Goal: Task Accomplishment & Management: Complete application form

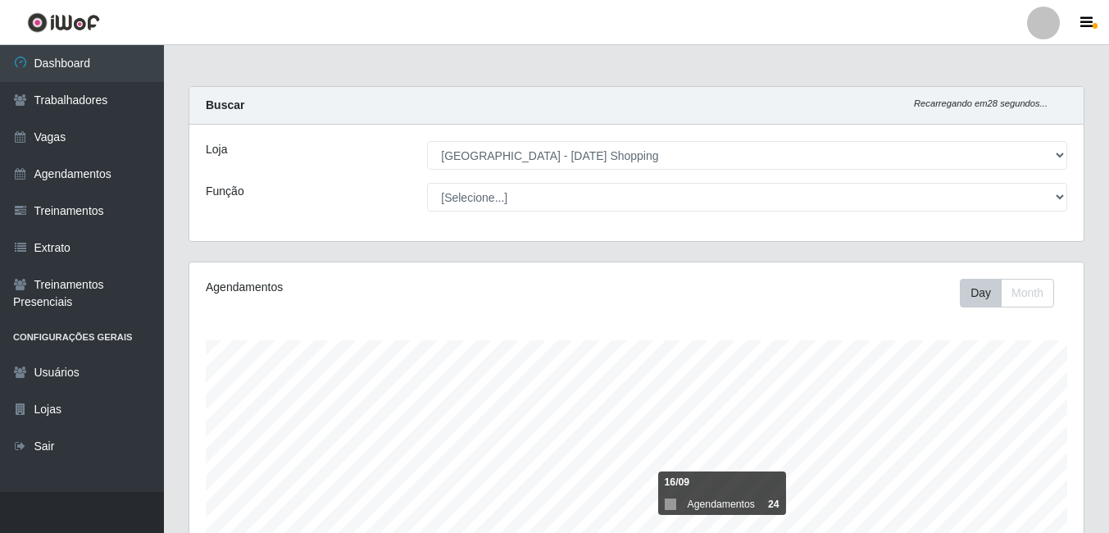
select select "471"
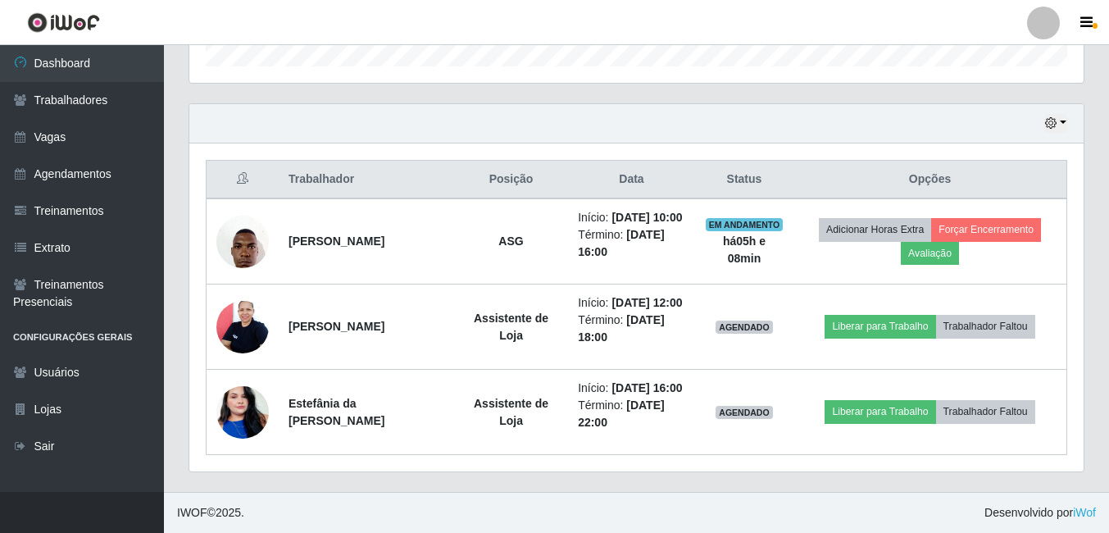
scroll to position [340, 894]
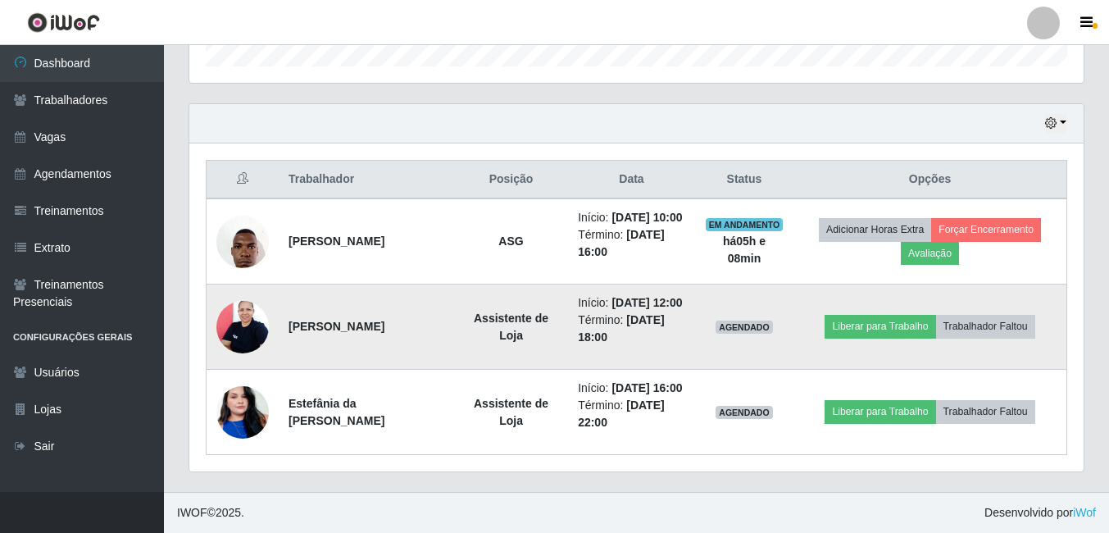
click at [235, 294] on img at bounding box center [242, 327] width 52 height 70
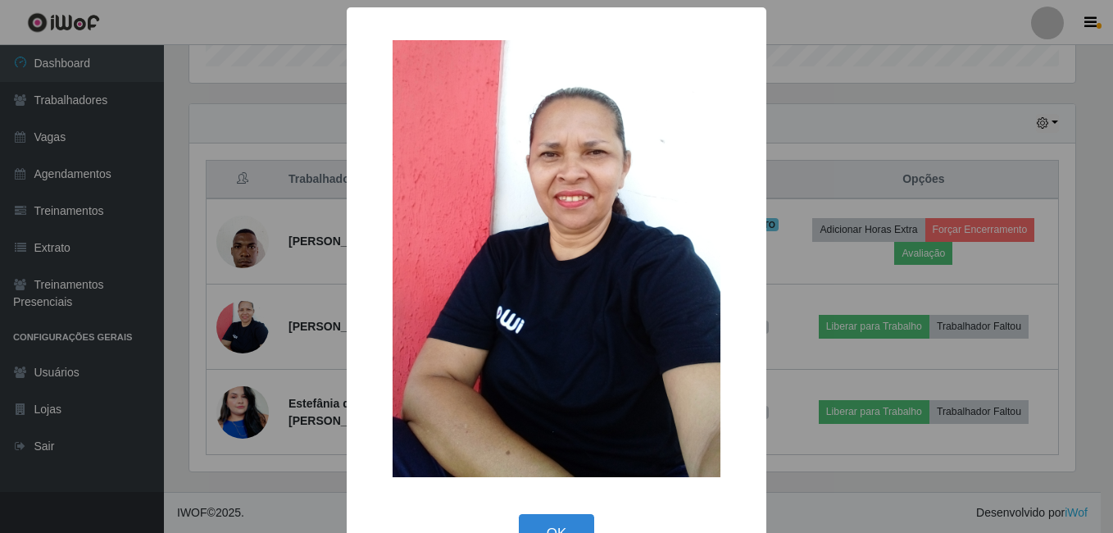
click at [287, 298] on div "× OK Cancel" at bounding box center [556, 266] width 1113 height 533
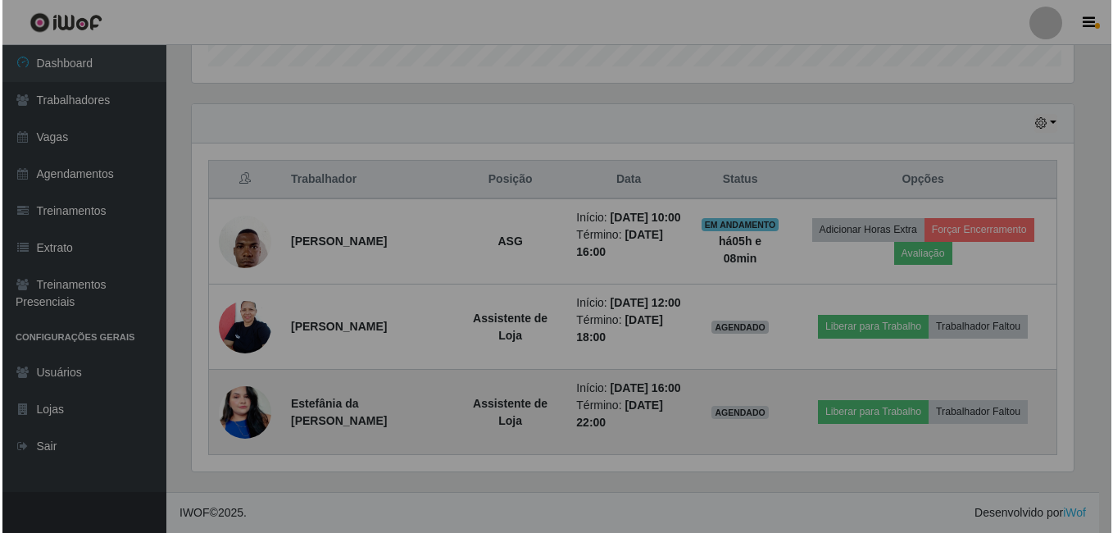
scroll to position [340, 894]
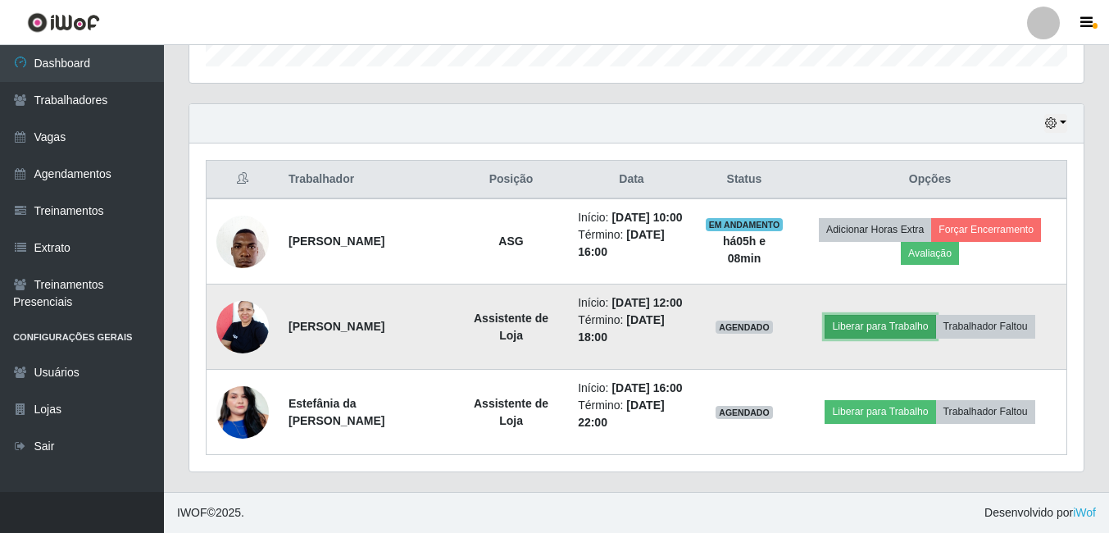
click at [887, 315] on button "Liberar para Trabalho" at bounding box center [880, 326] width 111 height 23
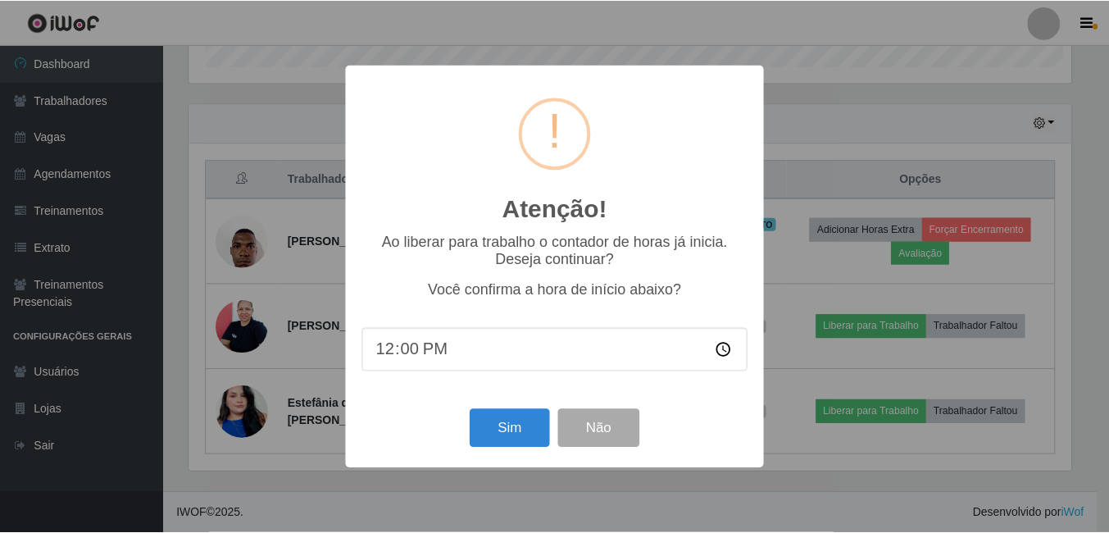
scroll to position [340, 886]
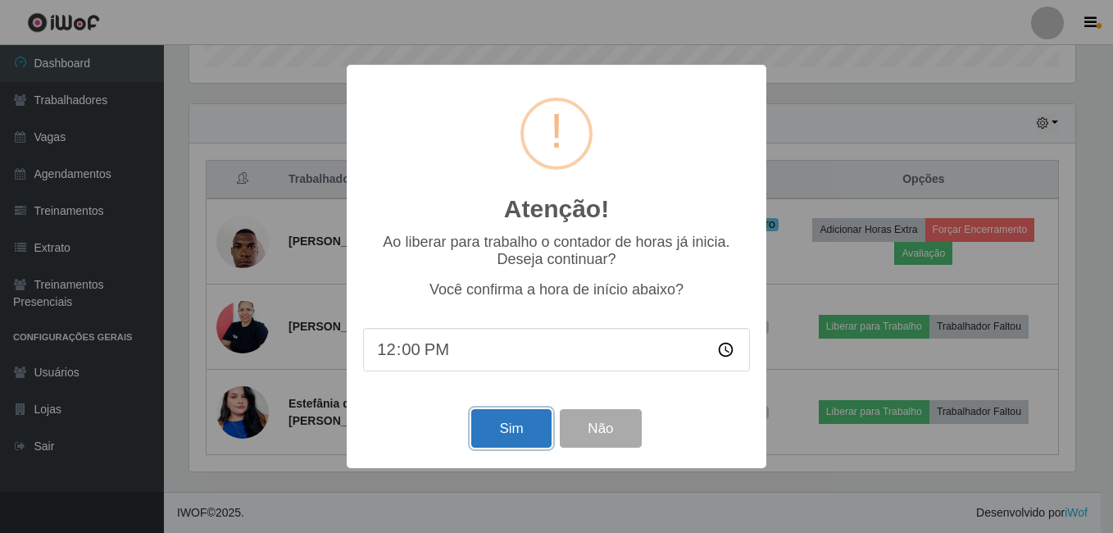
click at [506, 431] on button "Sim" at bounding box center [511, 428] width 80 height 39
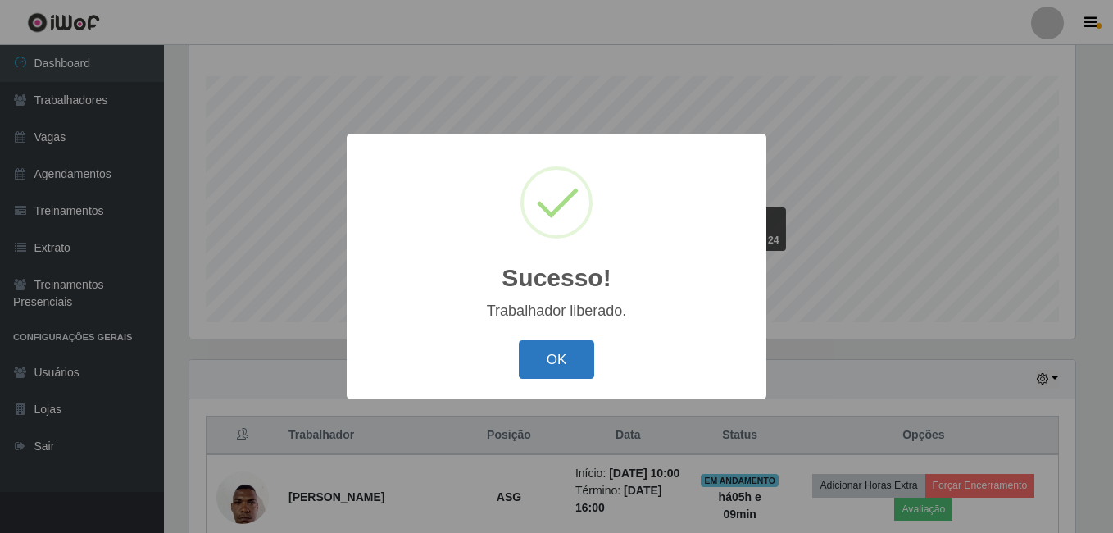
click at [550, 360] on button "OK" at bounding box center [557, 359] width 76 height 39
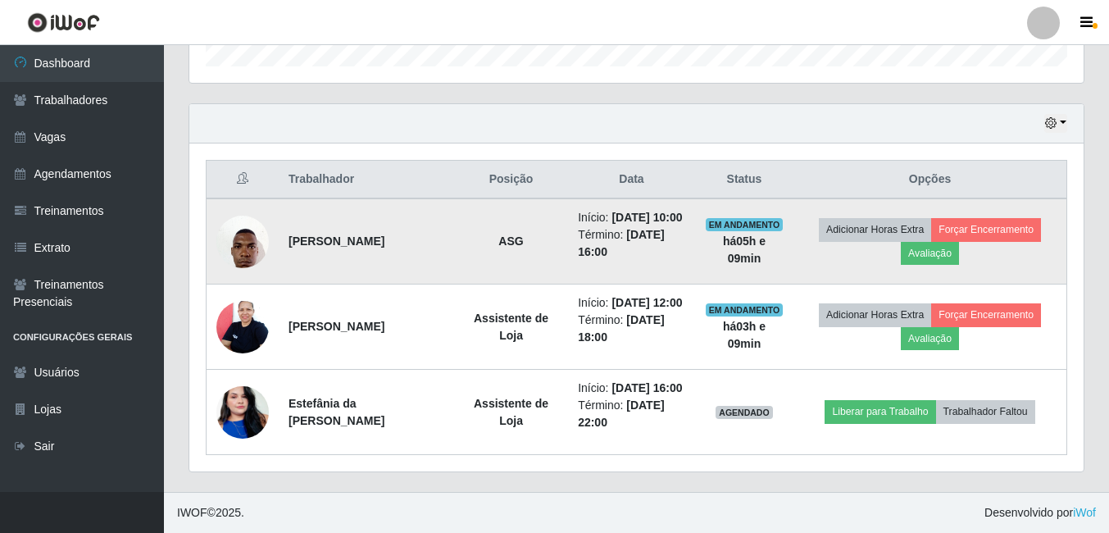
scroll to position [571, 0]
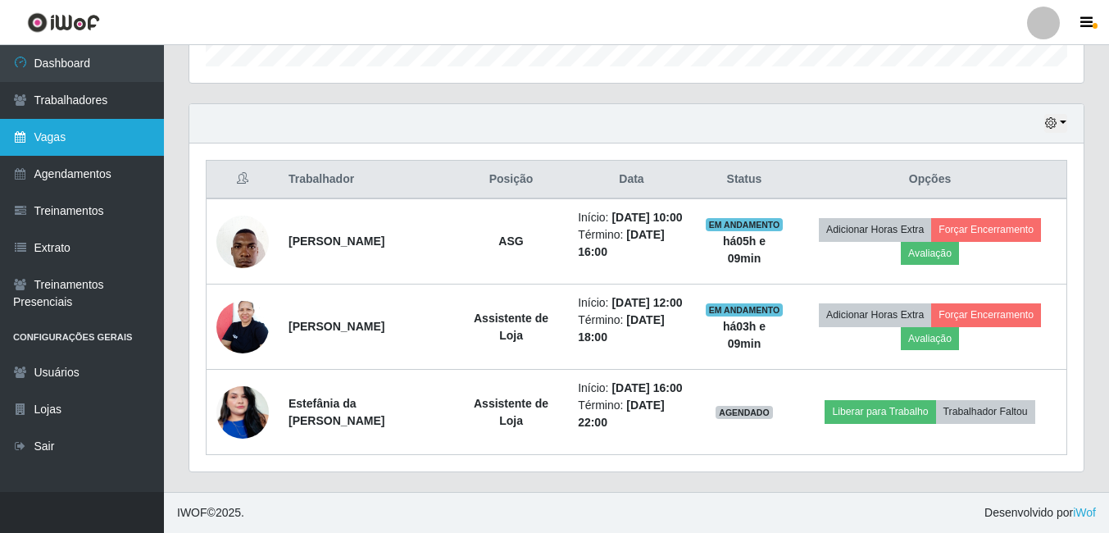
click at [62, 136] on link "Vagas" at bounding box center [82, 137] width 164 height 37
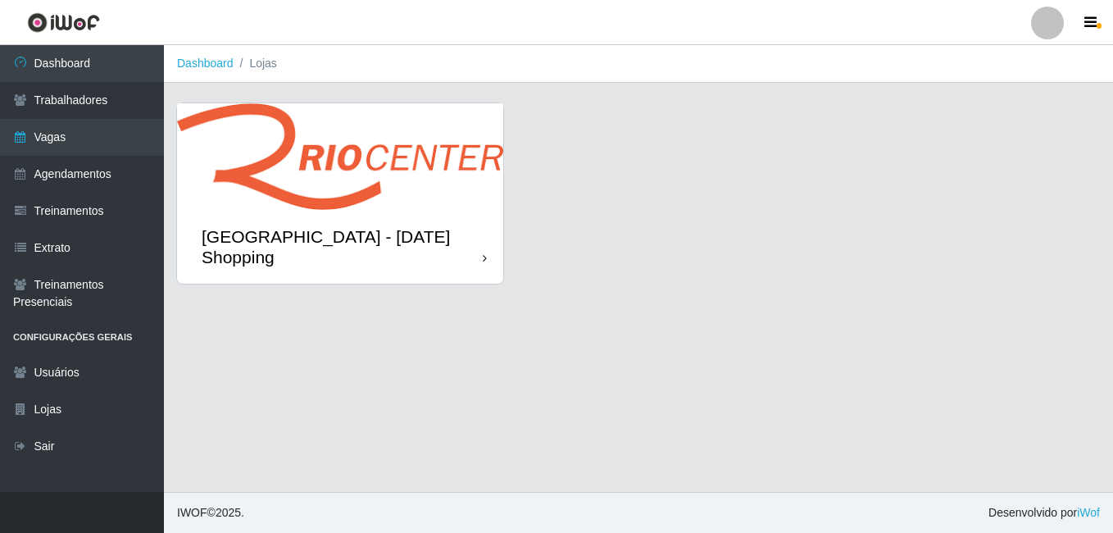
click at [357, 193] on img at bounding box center [340, 156] width 326 height 107
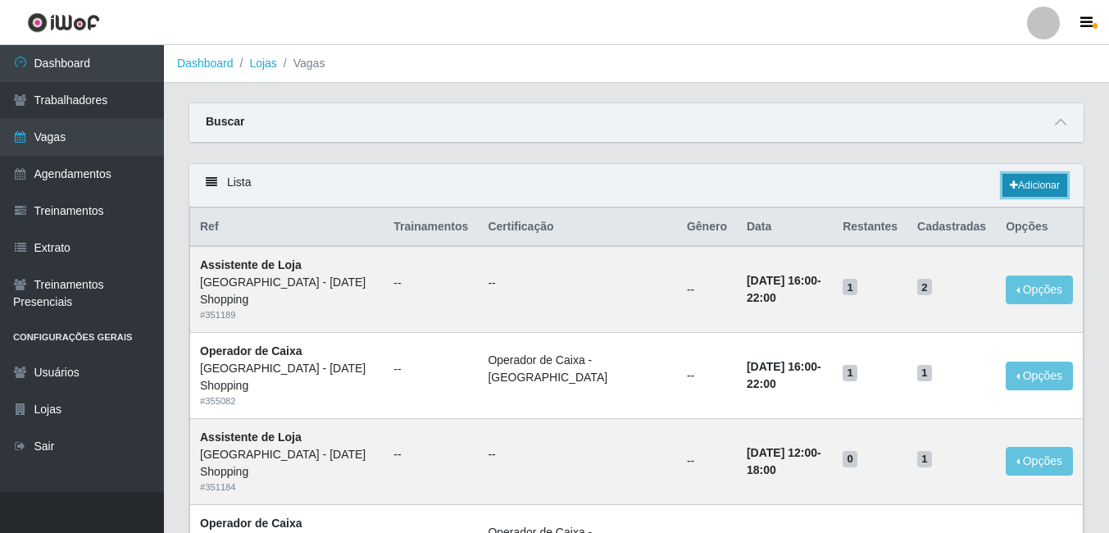
click at [1024, 180] on link "Adicionar" at bounding box center [1035, 185] width 65 height 23
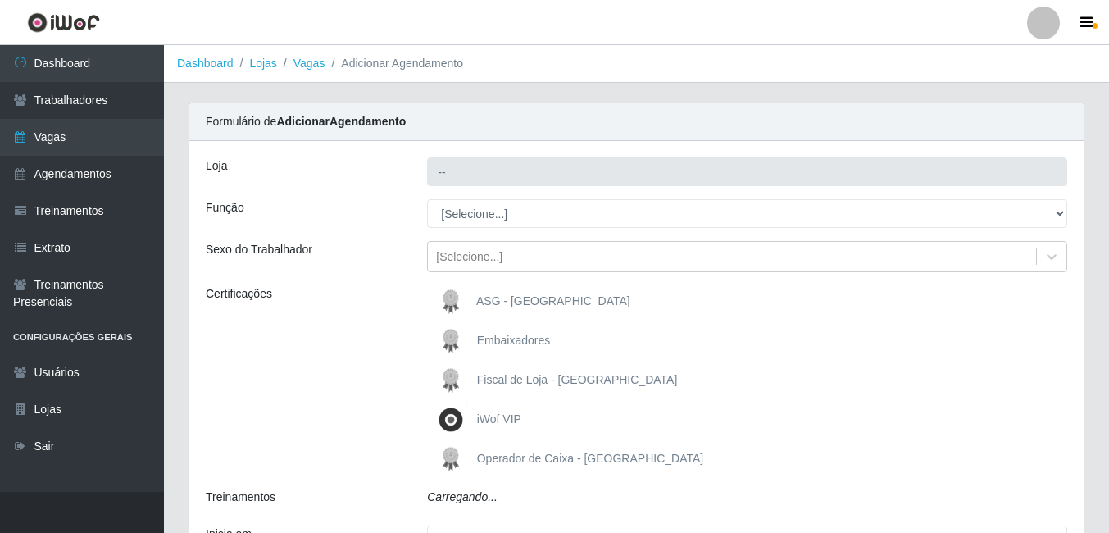
type input "[GEOGRAPHIC_DATA] - [DATE] Shopping"
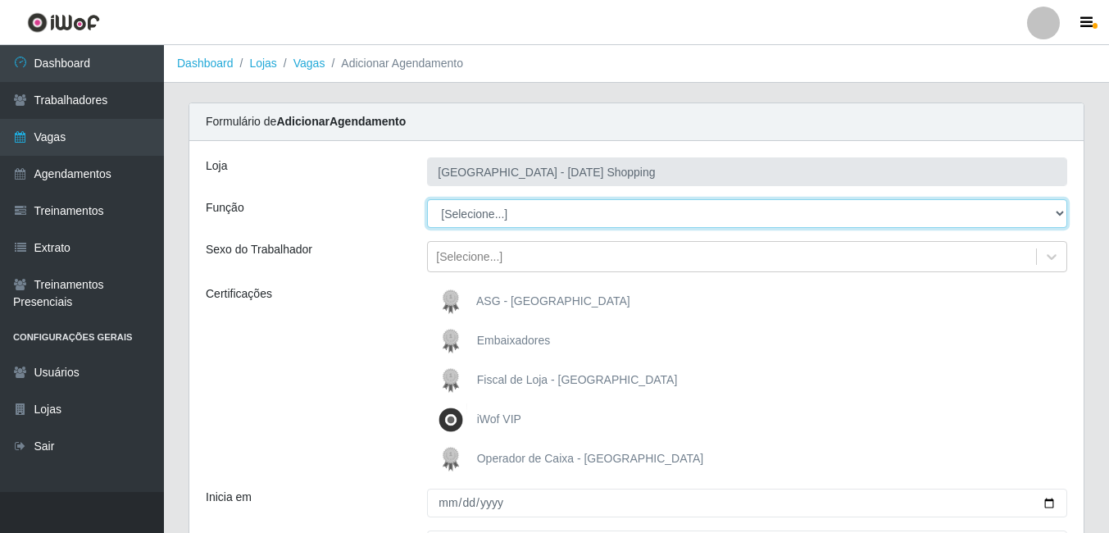
click at [506, 216] on select "[Selecione...] ASG ASG + ASG ++ Assistente de [PERSON_NAME] Assistente de [PERS…" at bounding box center [747, 213] width 640 height 29
select select "16"
click at [427, 199] on select "[Selecione...] ASG ASG + ASG ++ Assistente de [PERSON_NAME] Assistente de [PERS…" at bounding box center [747, 213] width 640 height 29
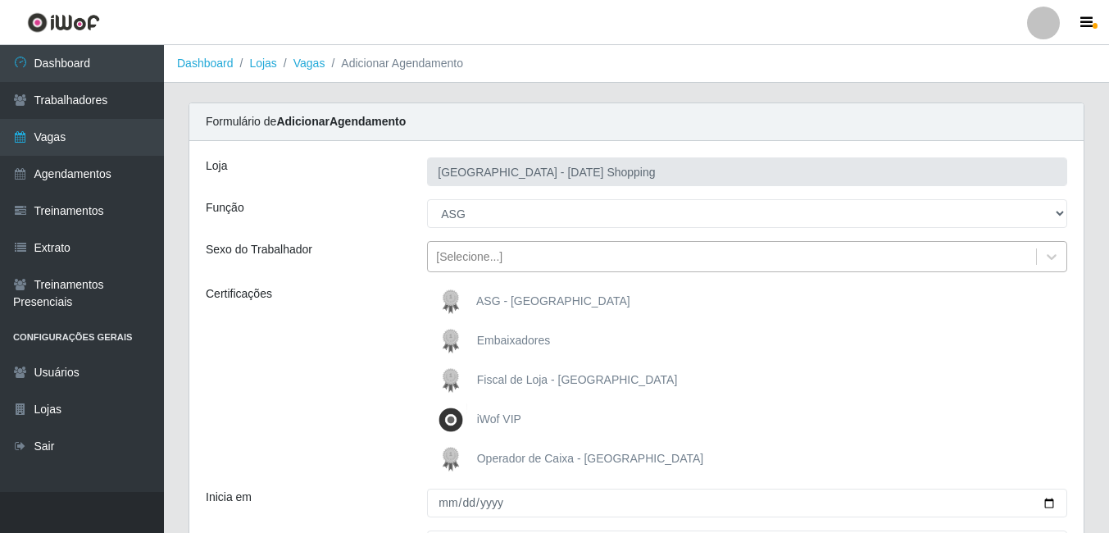
click at [512, 252] on div "[Selecione...]" at bounding box center [732, 256] width 608 height 27
click at [368, 322] on div "Certificações" at bounding box center [303, 380] width 221 height 190
click at [521, 301] on span "ASG - [GEOGRAPHIC_DATA]" at bounding box center [553, 300] width 154 height 13
click at [0, 0] on input "ASG - [GEOGRAPHIC_DATA]" at bounding box center [0, 0] width 0 height 0
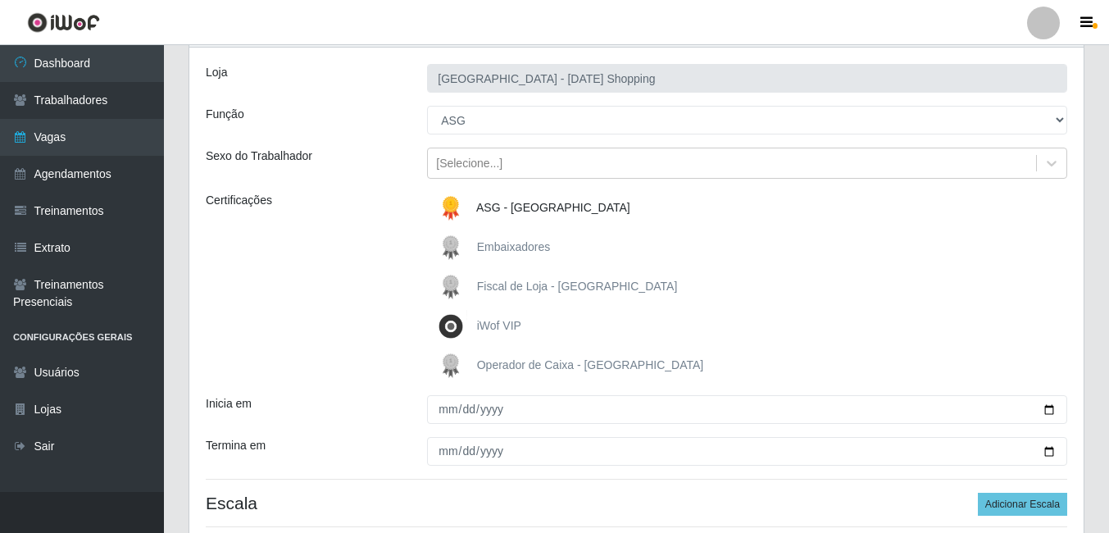
scroll to position [228, 0]
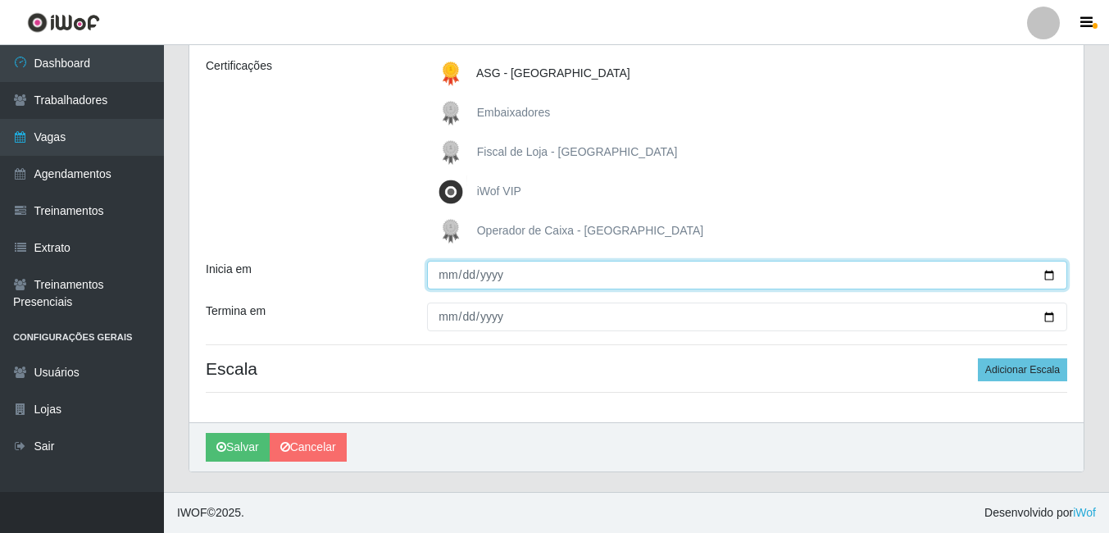
click at [1053, 280] on input "Inicia em" at bounding box center [747, 275] width 640 height 29
type input "[DATE]"
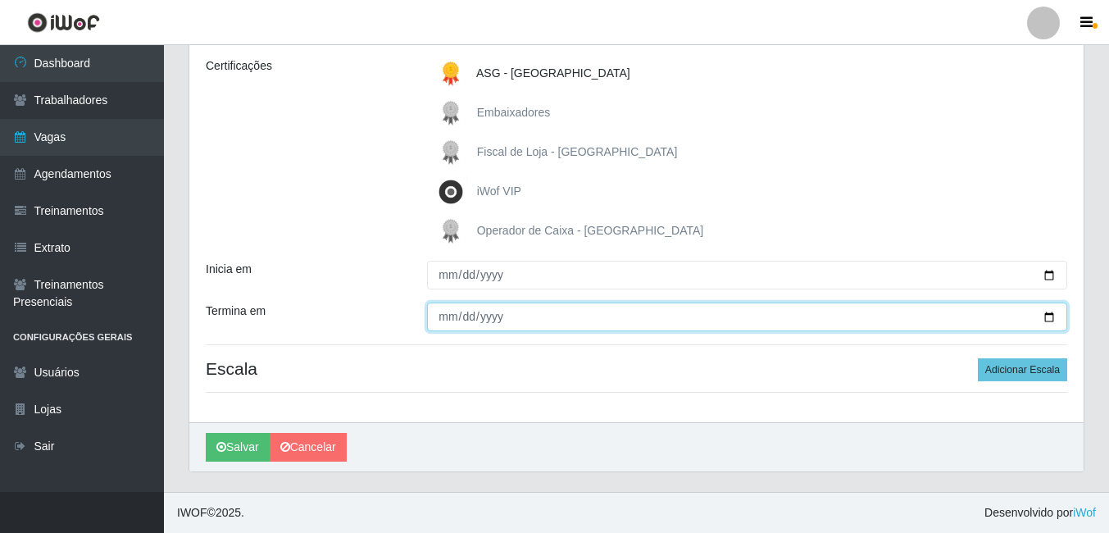
drag, startPoint x: 1047, startPoint y: 314, endPoint x: 786, endPoint y: 307, distance: 260.8
click at [1048, 314] on input "Termina em" at bounding box center [747, 317] width 640 height 29
type input "[DATE]"
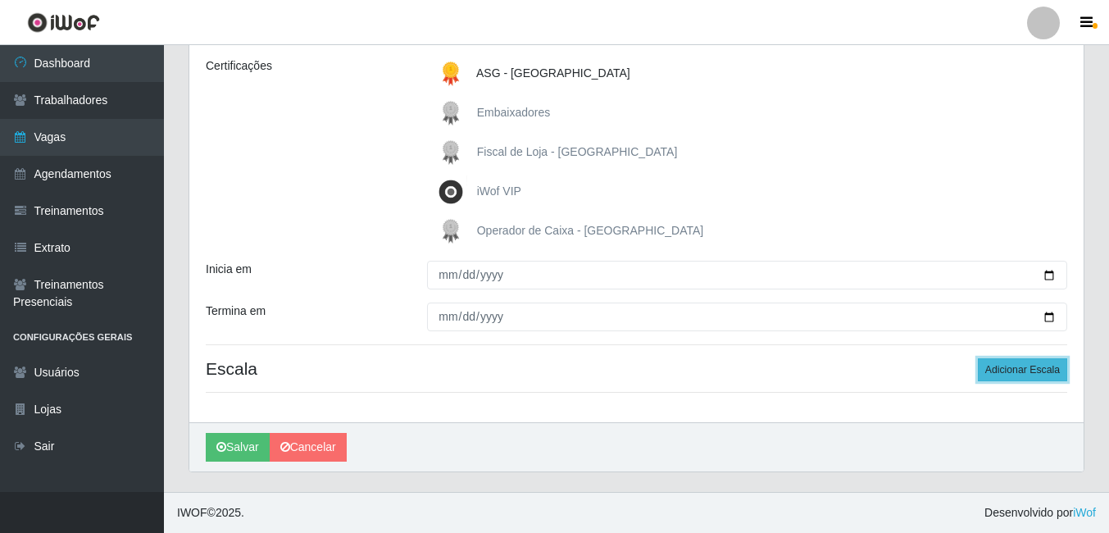
click at [1009, 371] on button "Adicionar Escala" at bounding box center [1022, 369] width 89 height 23
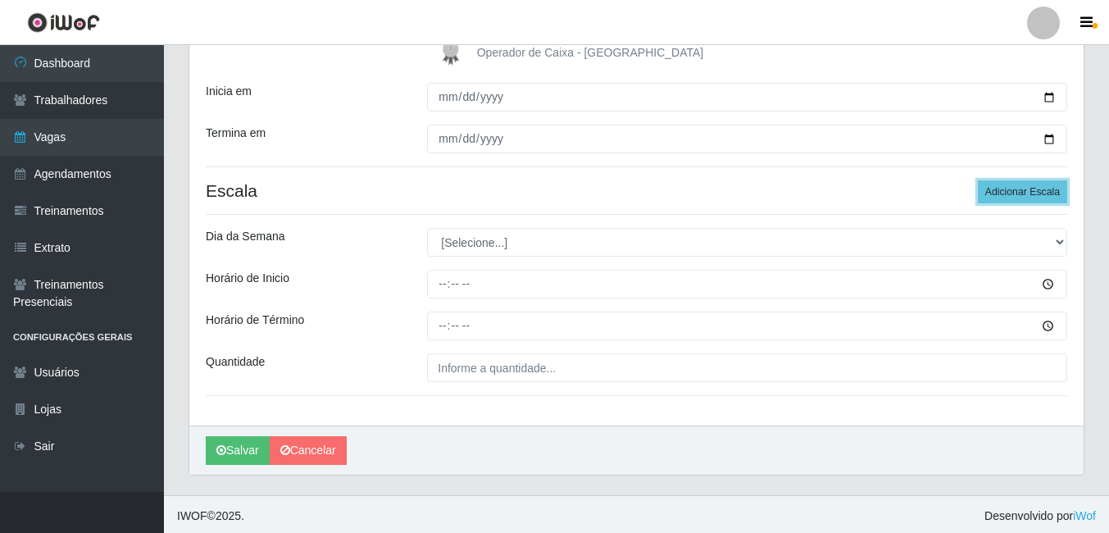
scroll to position [409, 0]
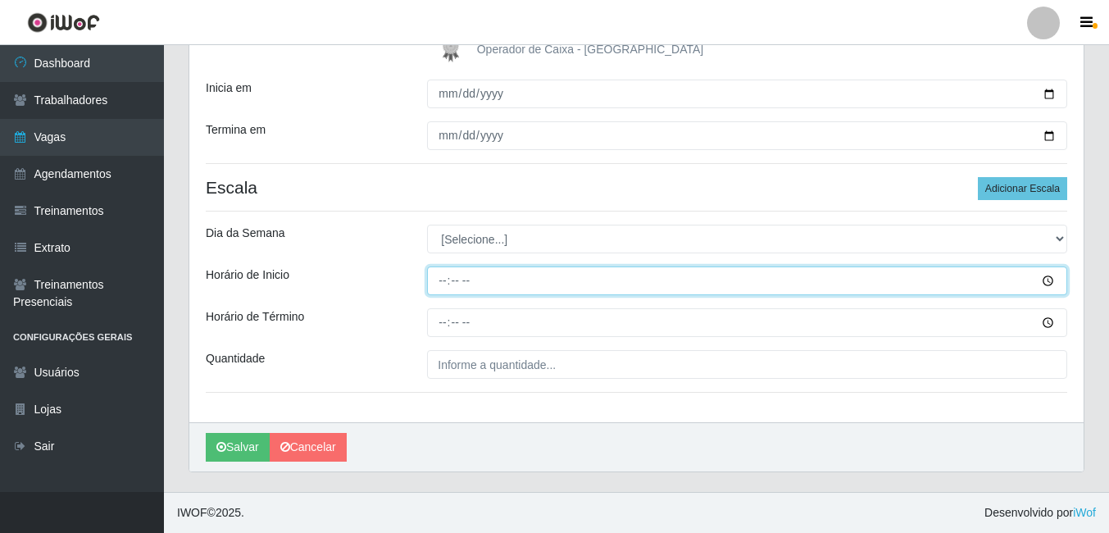
click at [446, 275] on input "Horário de Inicio" at bounding box center [747, 280] width 640 height 29
type input "10:00"
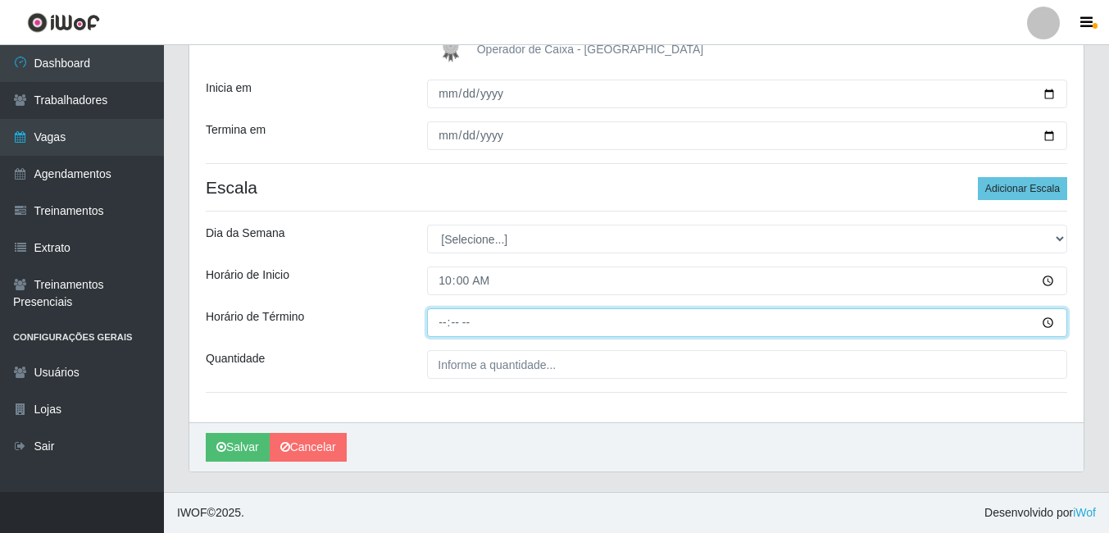
type input "16:00"
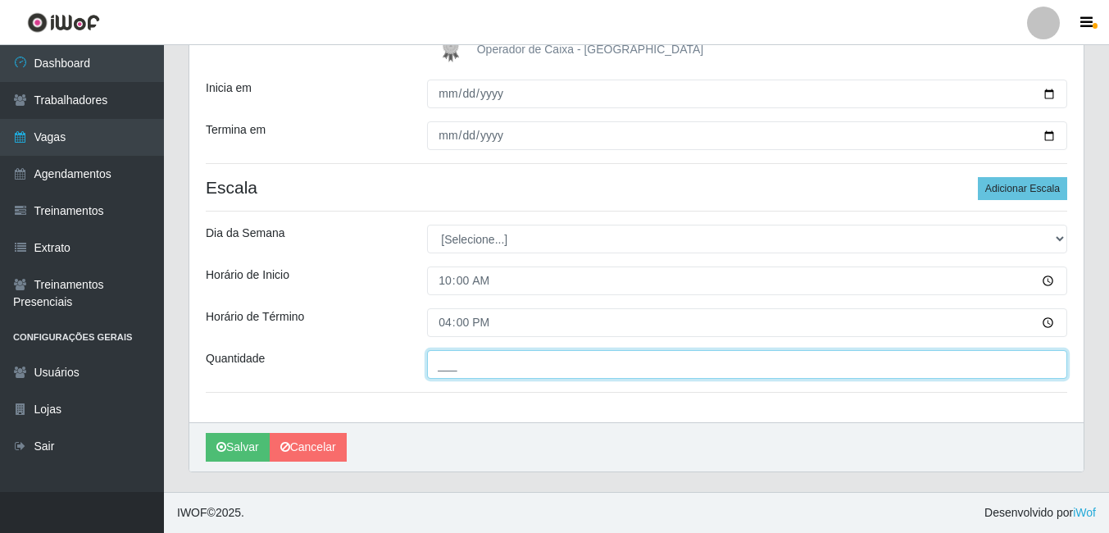
click at [462, 356] on input "___" at bounding box center [747, 364] width 640 height 29
type input "01_"
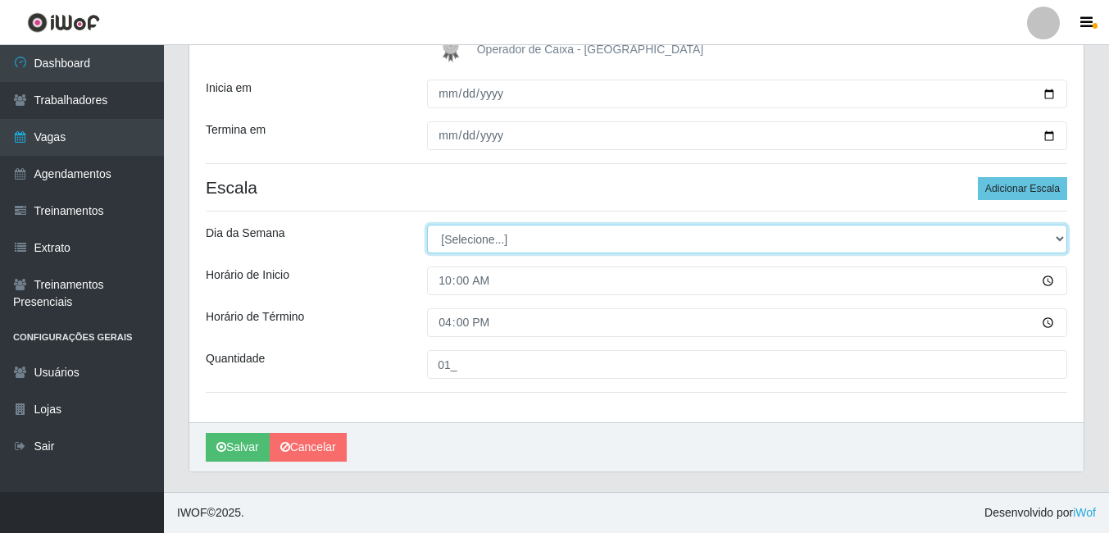
click at [485, 230] on select "[Selecione...] Segunda Terça Quarta Quinta Sexta Sábado Domingo" at bounding box center [747, 239] width 640 height 29
select select "2"
click at [427, 225] on select "[Selecione...] Segunda Terça Quarta Quinta Sexta Sábado Domingo" at bounding box center [747, 239] width 640 height 29
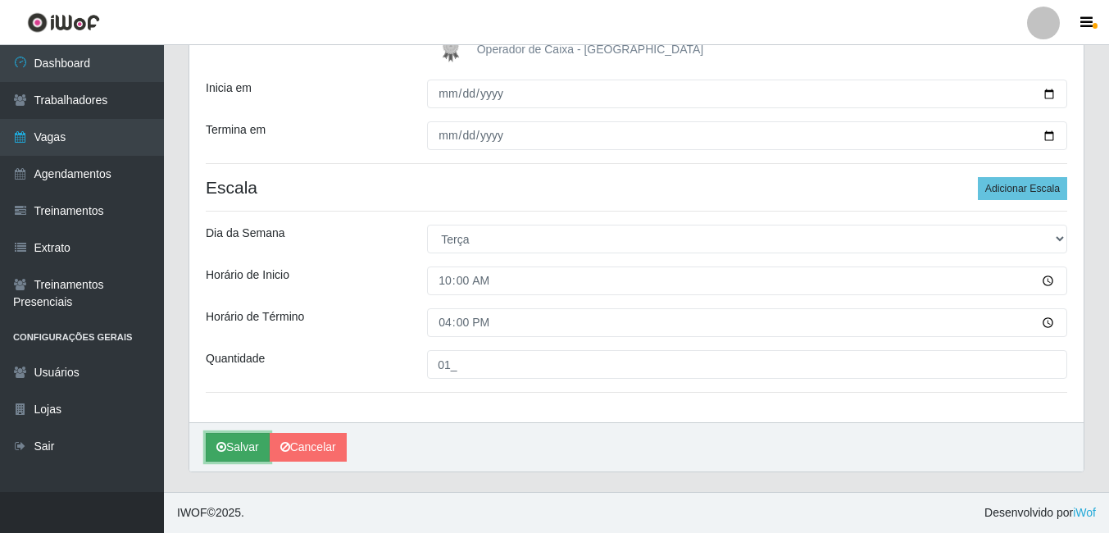
click at [249, 444] on button "Salvar" at bounding box center [238, 447] width 64 height 29
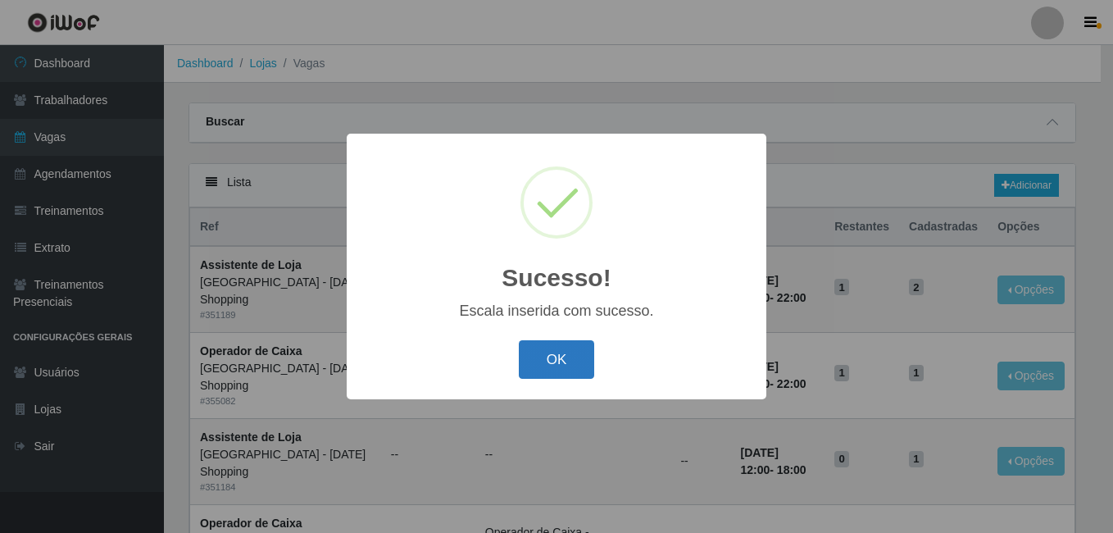
click at [569, 348] on button "OK" at bounding box center [557, 359] width 76 height 39
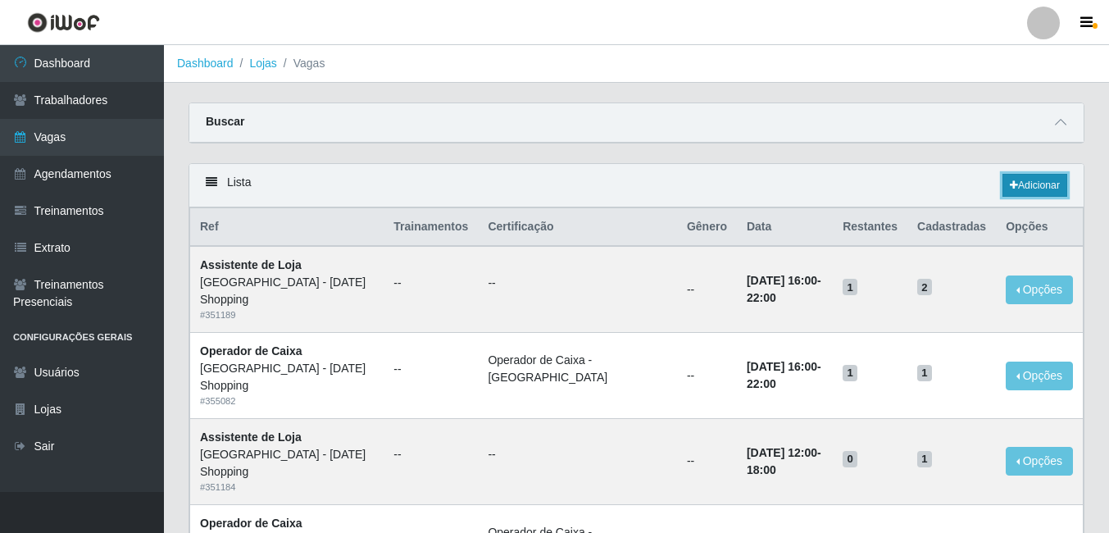
click at [1014, 190] on icon at bounding box center [1014, 185] width 8 height 10
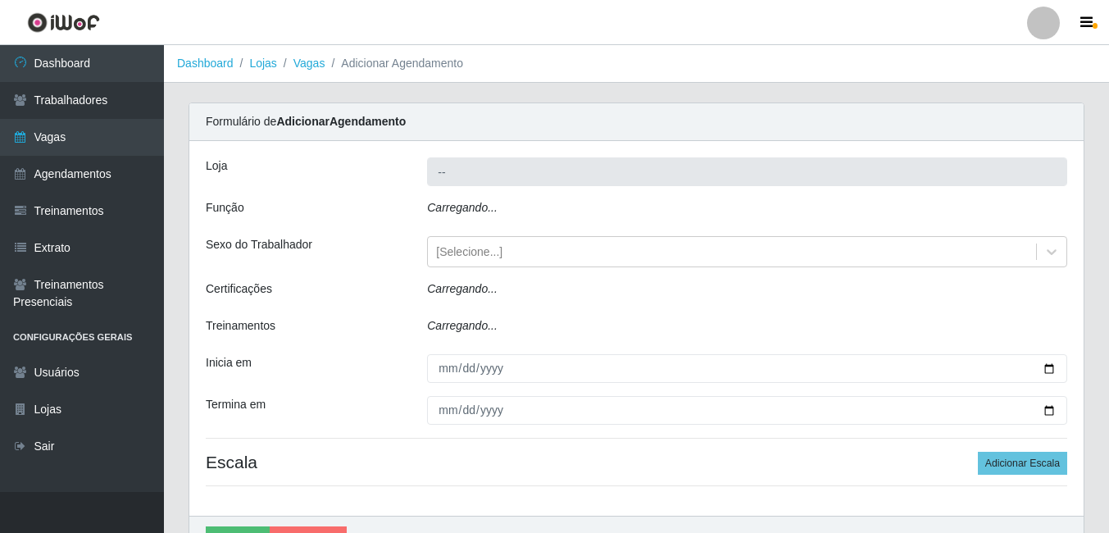
type input "[GEOGRAPHIC_DATA] - [DATE] Shopping"
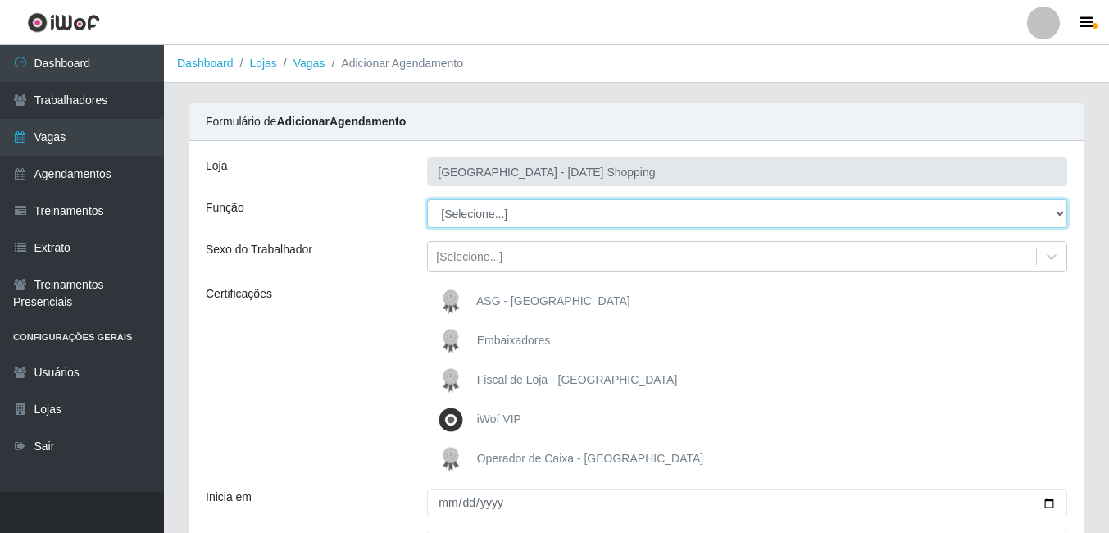
click at [471, 213] on select "[Selecione...] ASG ASG + ASG ++ Assistente de [PERSON_NAME] Assistente de [PERS…" at bounding box center [747, 213] width 640 height 29
select select "16"
click at [427, 199] on select "[Selecione...] ASG ASG + ASG ++ Assistente de [PERSON_NAME] Assistente de [PERS…" at bounding box center [747, 213] width 640 height 29
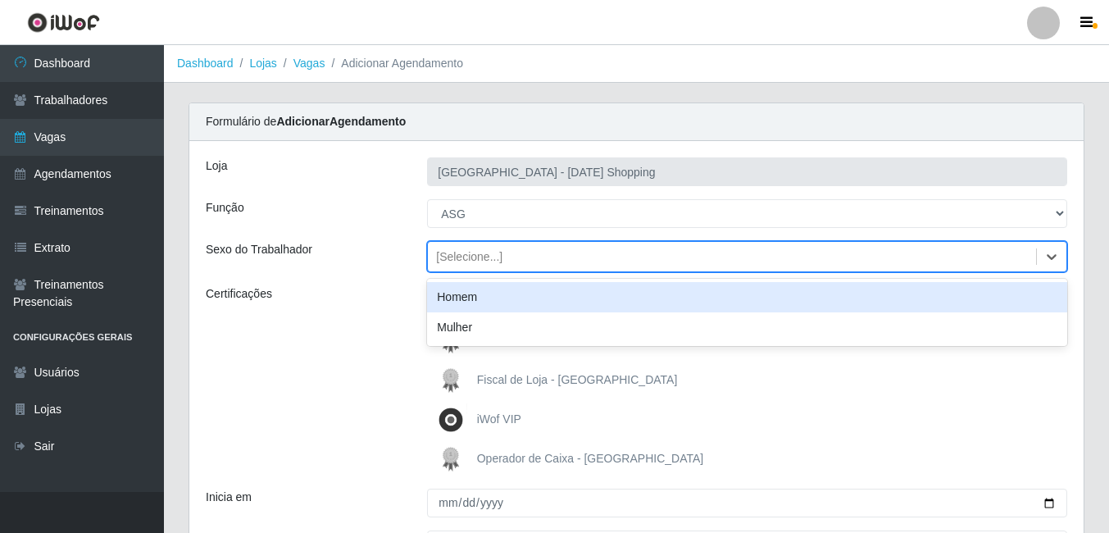
click at [462, 262] on div "[Selecione...]" at bounding box center [469, 256] width 66 height 17
click at [368, 308] on div "Certificações" at bounding box center [303, 380] width 221 height 190
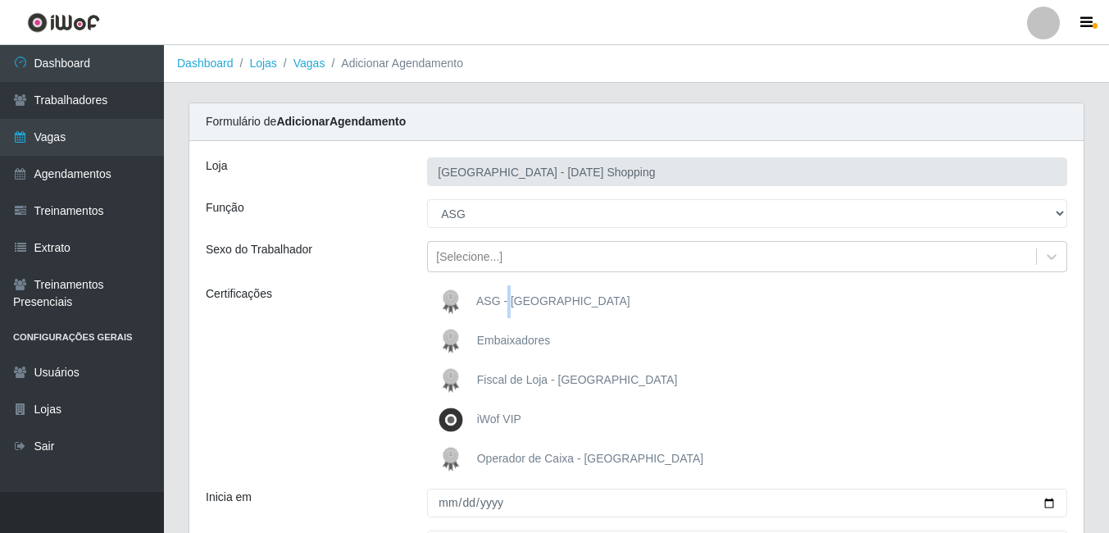
drag, startPoint x: 507, startPoint y: 303, endPoint x: 504, endPoint y: 312, distance: 9.6
click at [509, 303] on span "ASG - [GEOGRAPHIC_DATA]" at bounding box center [553, 300] width 154 height 13
click at [458, 301] on img at bounding box center [453, 301] width 39 height 33
click at [0, 0] on input "ASG - [GEOGRAPHIC_DATA]" at bounding box center [0, 0] width 0 height 0
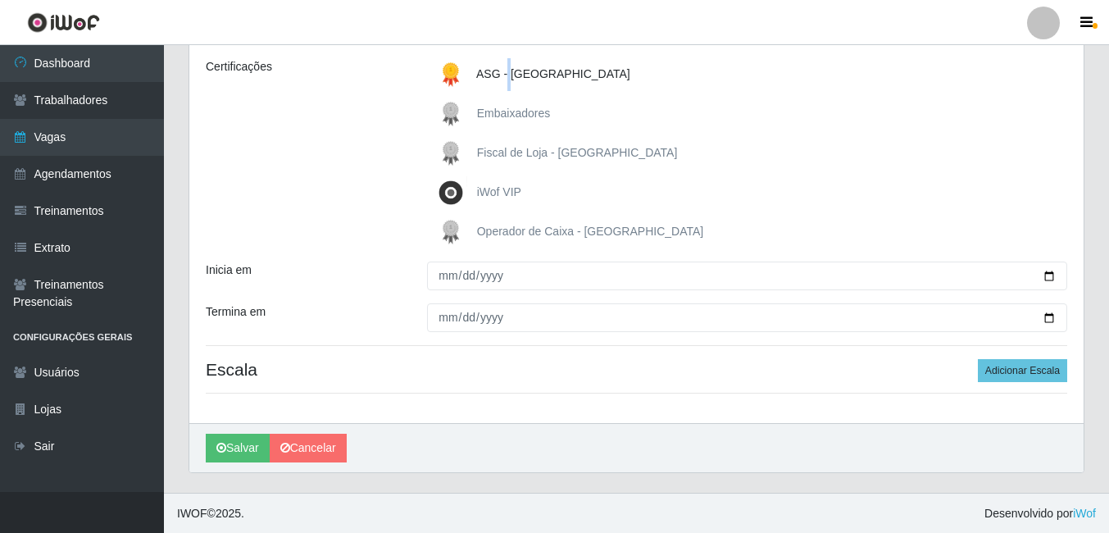
scroll to position [228, 0]
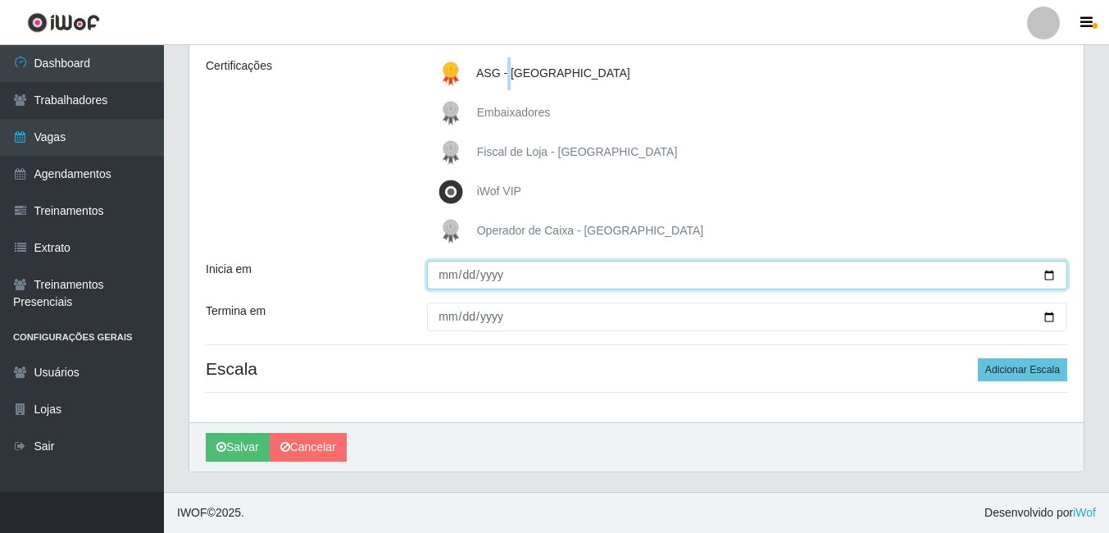
click at [1045, 275] on input "Inicia em" at bounding box center [747, 275] width 640 height 29
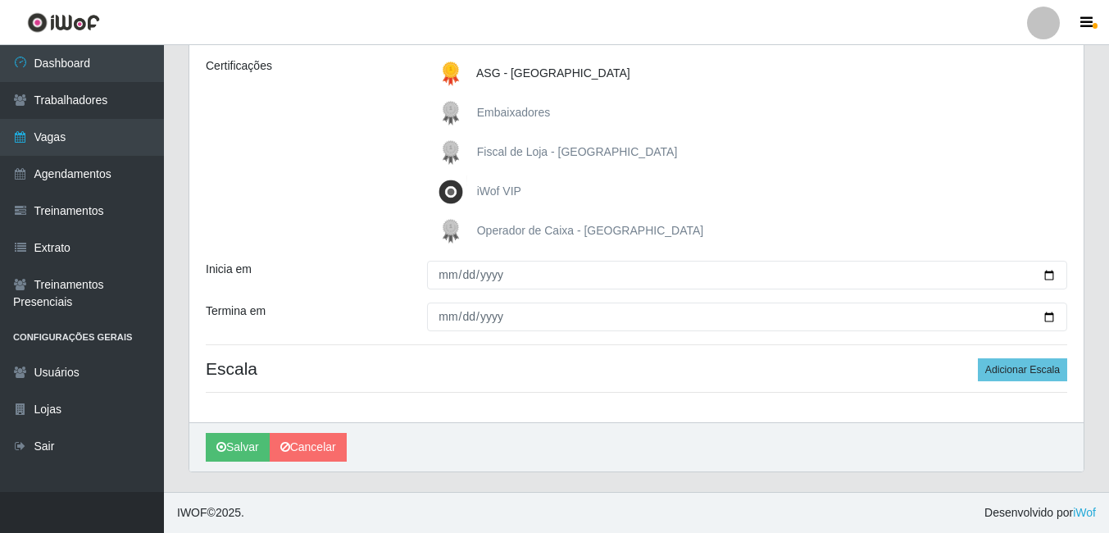
click at [830, 169] on div "ASG - Rio Center Embaixadores Fiscal de Loja - [GEOGRAPHIC_DATA] iWof VIP [GEOG…" at bounding box center [747, 152] width 665 height 190
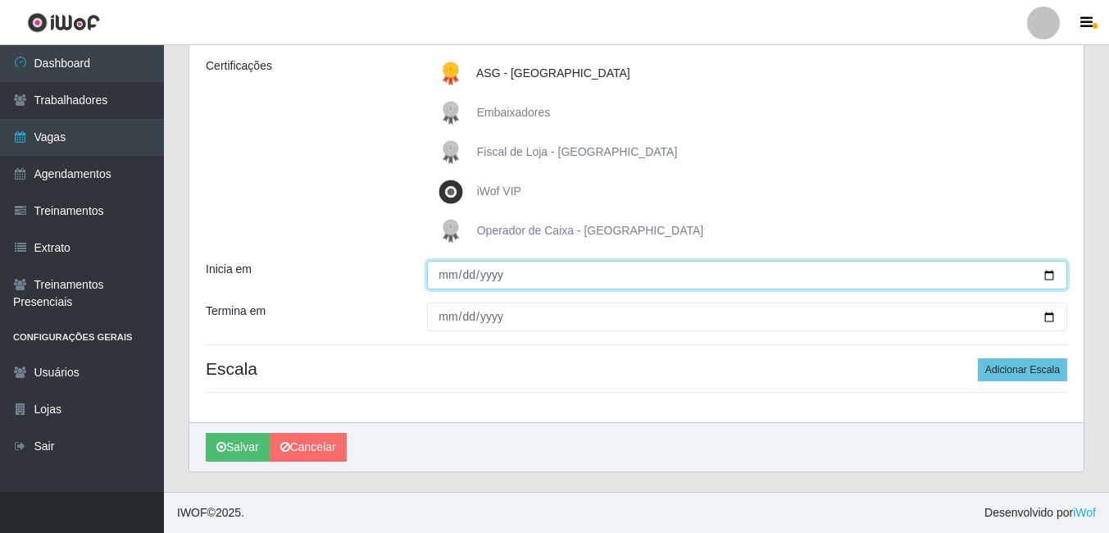
click at [1052, 273] on input "Inicia em" at bounding box center [747, 275] width 640 height 29
type input "[DATE]"
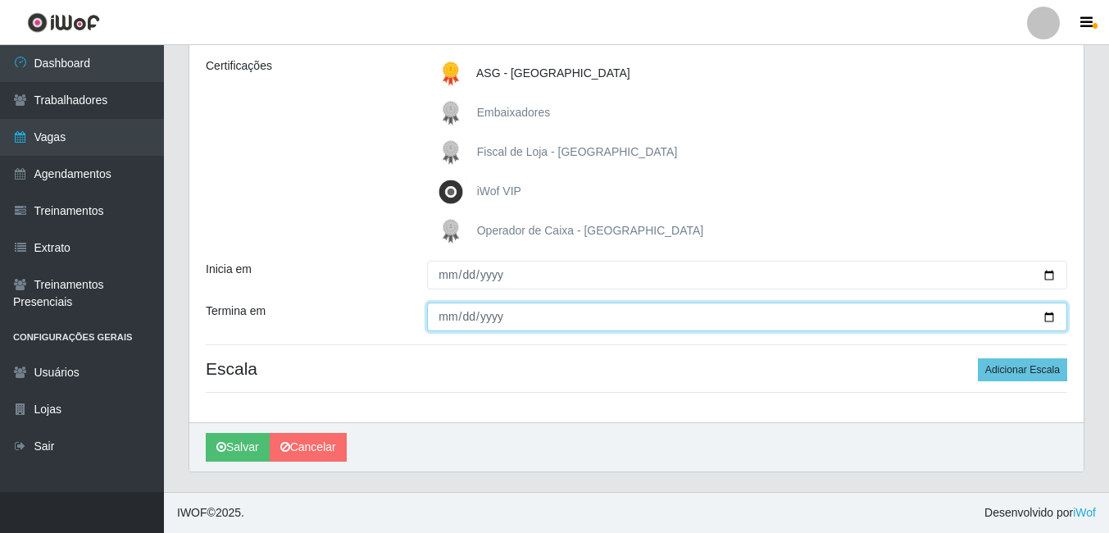
click at [1049, 320] on input "Termina em" at bounding box center [747, 317] width 640 height 29
type input "[DATE]"
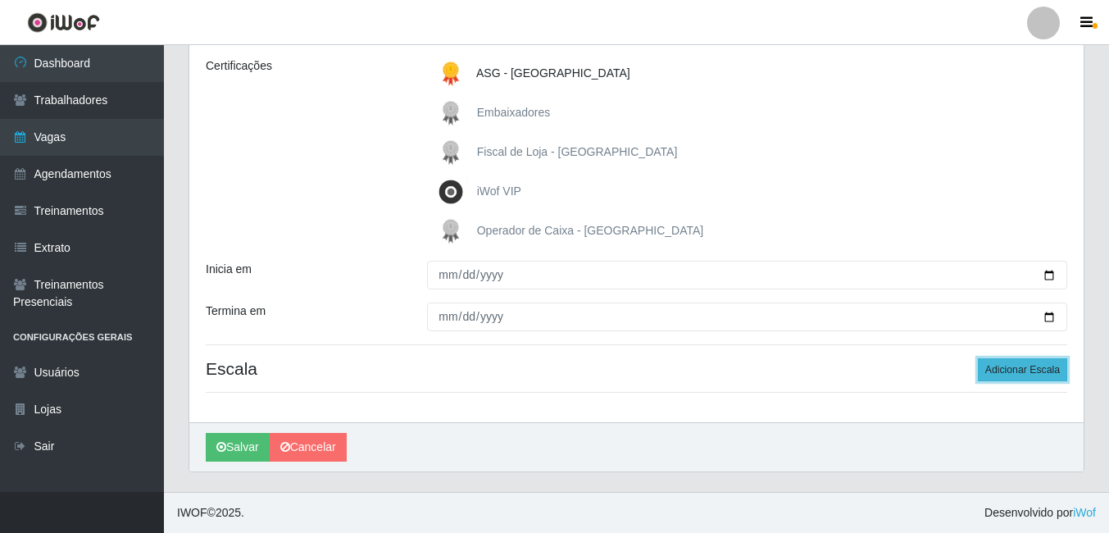
click at [999, 372] on button "Adicionar Escala" at bounding box center [1022, 369] width 89 height 23
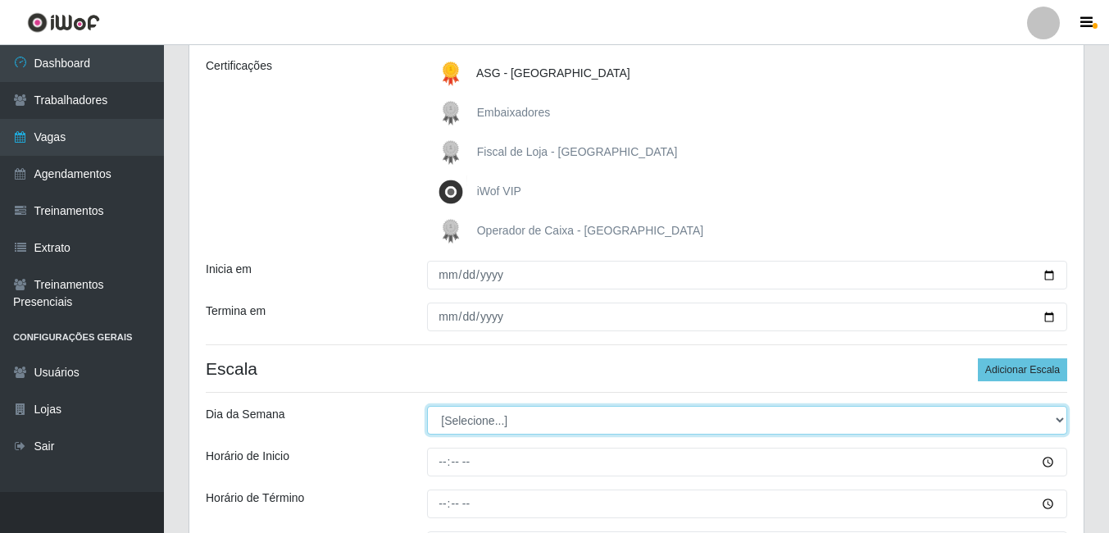
click at [492, 423] on select "[Selecione...] Segunda Terça Quarta Quinta Sexta Sábado Domingo" at bounding box center [747, 420] width 640 height 29
select select "3"
click at [427, 406] on select "[Selecione...] Segunda Terça Quarta Quinta Sexta Sábado Domingo" at bounding box center [747, 420] width 640 height 29
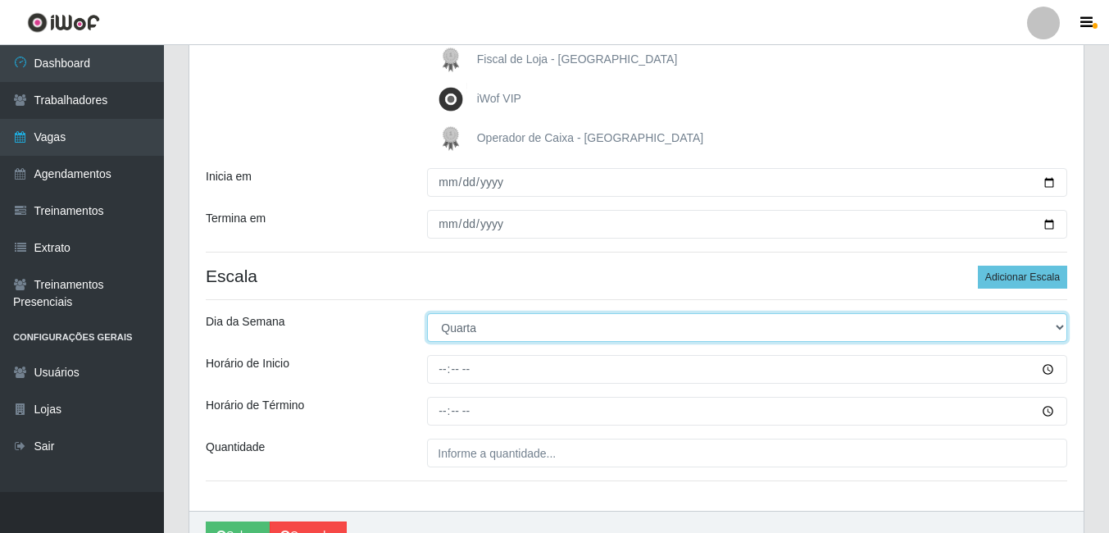
scroll to position [409, 0]
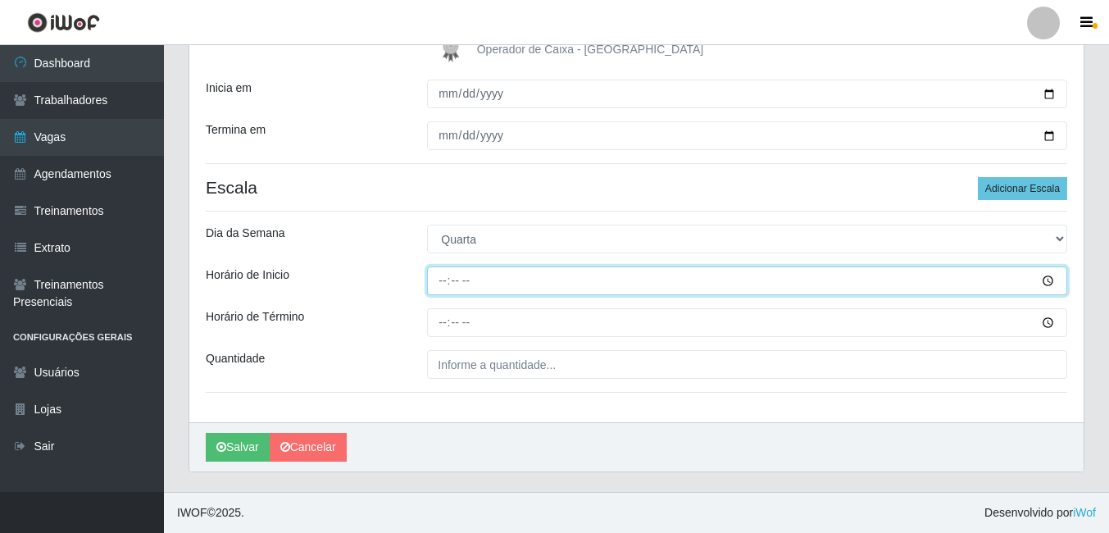
click at [456, 282] on input "Horário de Inicio" at bounding box center [747, 280] width 640 height 29
type input "10:00"
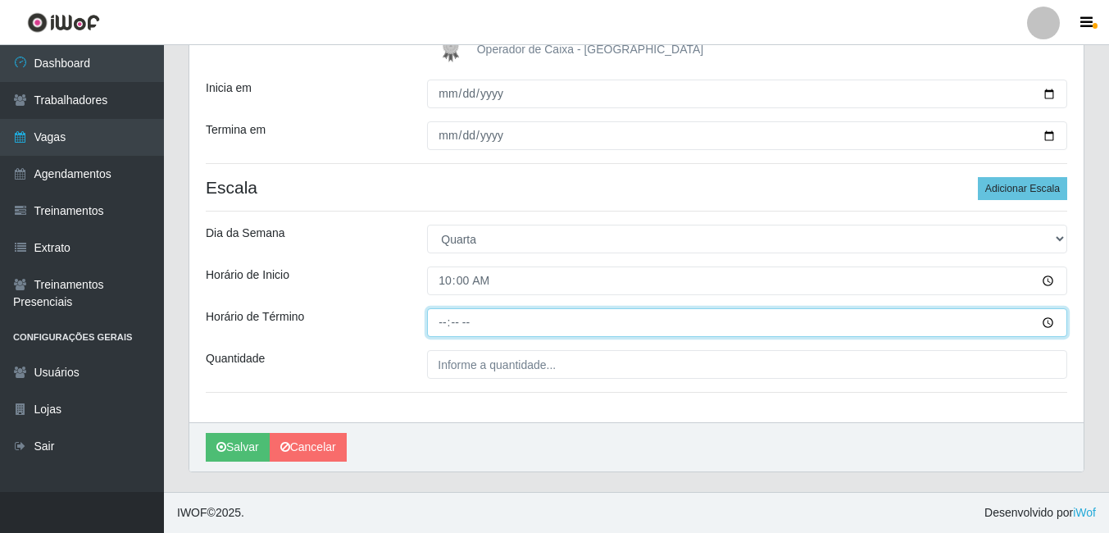
type input "16:00"
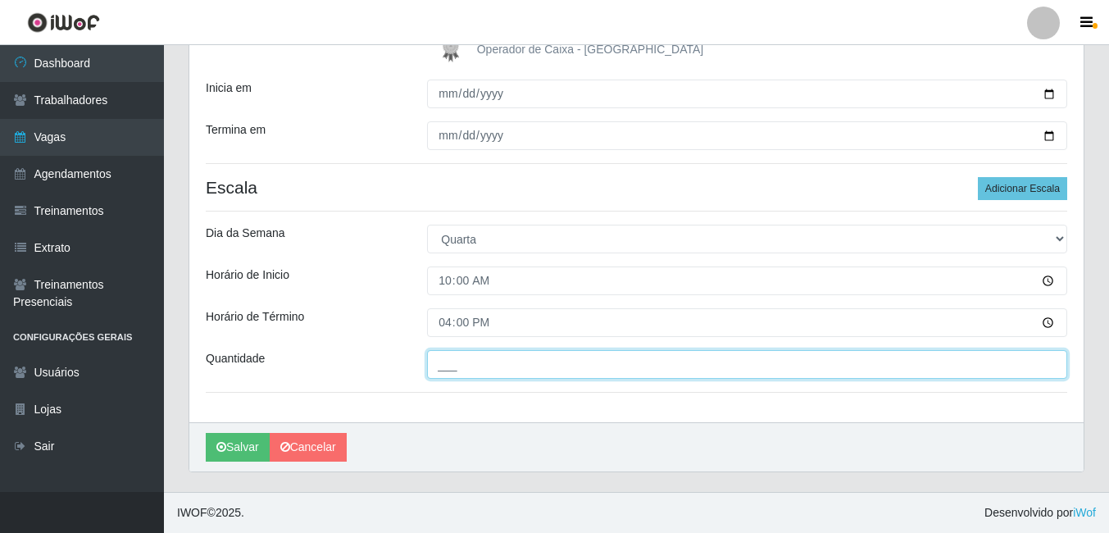
click at [522, 365] on input "___" at bounding box center [747, 364] width 640 height 29
type input "1__"
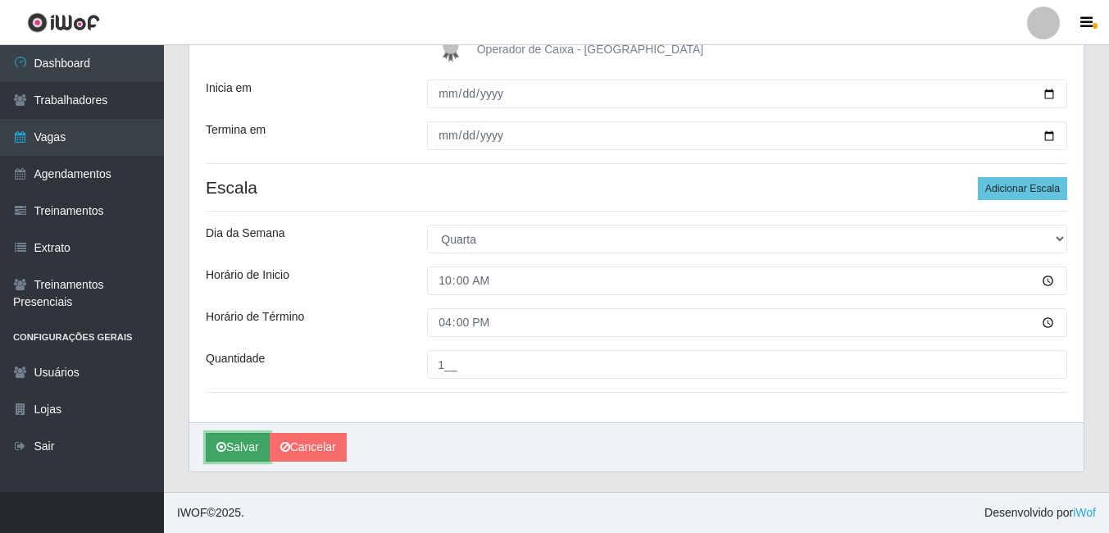
click at [228, 449] on button "Salvar" at bounding box center [238, 447] width 64 height 29
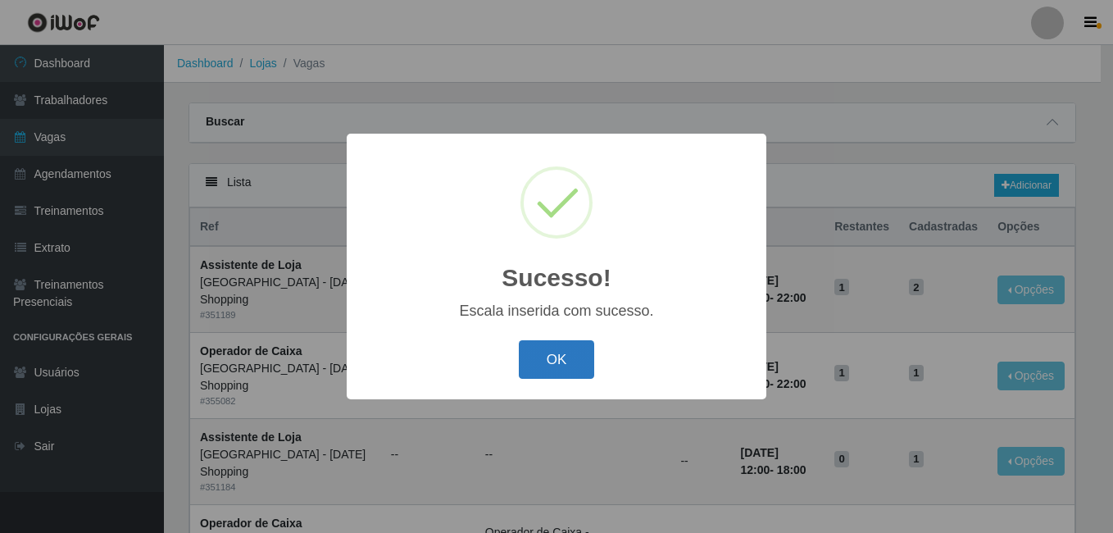
click at [590, 362] on button "OK" at bounding box center [557, 359] width 76 height 39
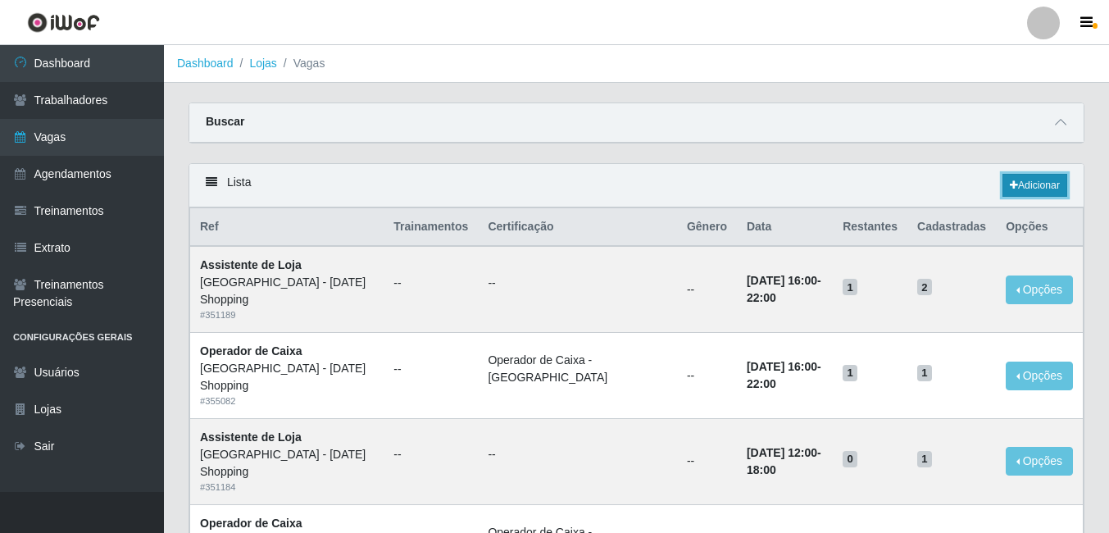
click at [1012, 188] on icon at bounding box center [1014, 185] width 8 height 10
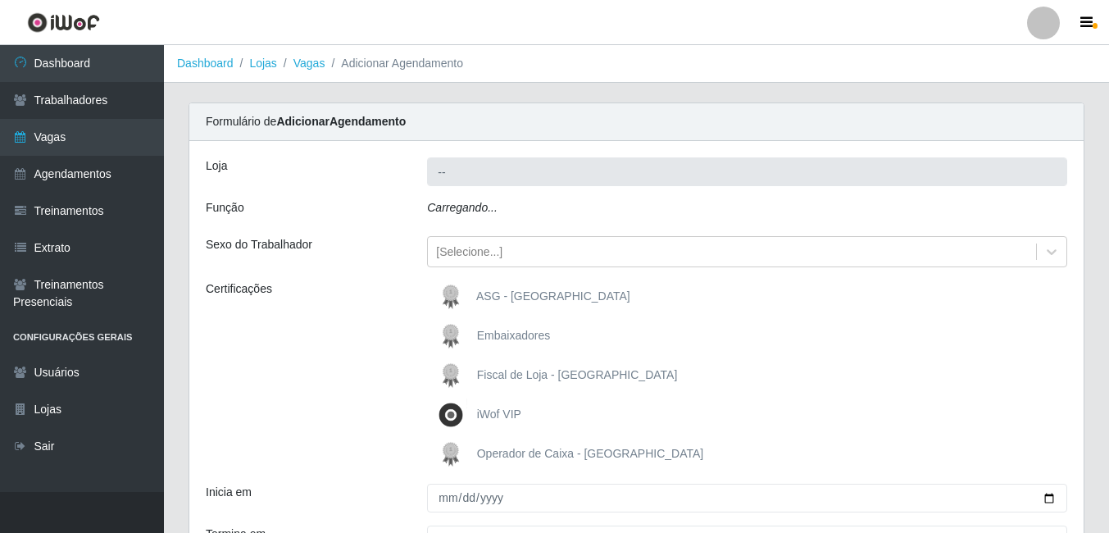
type input "[GEOGRAPHIC_DATA] - [DATE] Shopping"
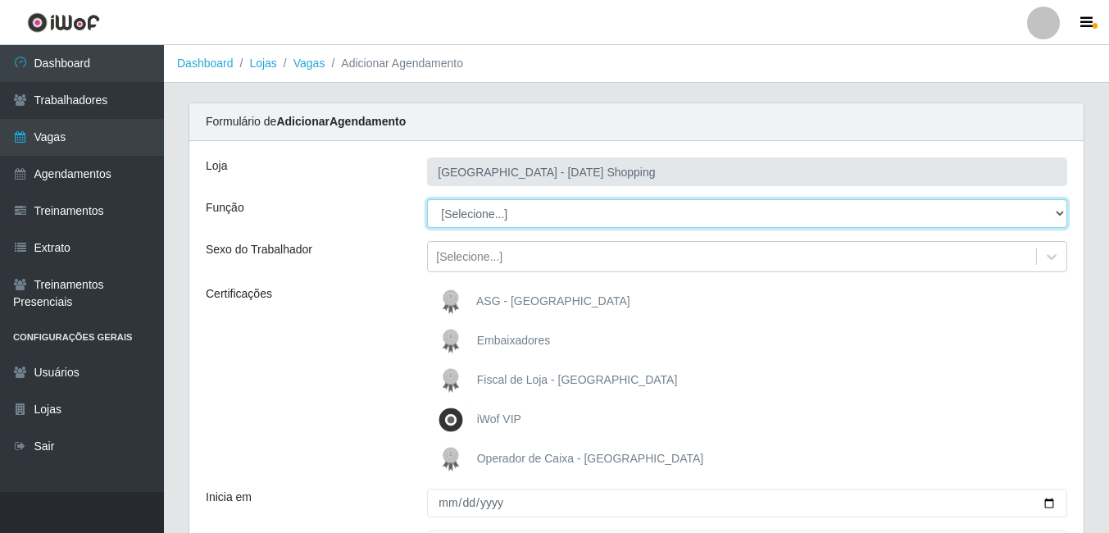
click at [460, 220] on select "[Selecione...] ASG ASG + ASG ++ Assistente de [PERSON_NAME] Assistente de [PERS…" at bounding box center [747, 213] width 640 height 29
select select "16"
click at [427, 199] on select "[Selecione...] ASG ASG + ASG ++ Assistente de [PERSON_NAME] Assistente de [PERS…" at bounding box center [747, 213] width 640 height 29
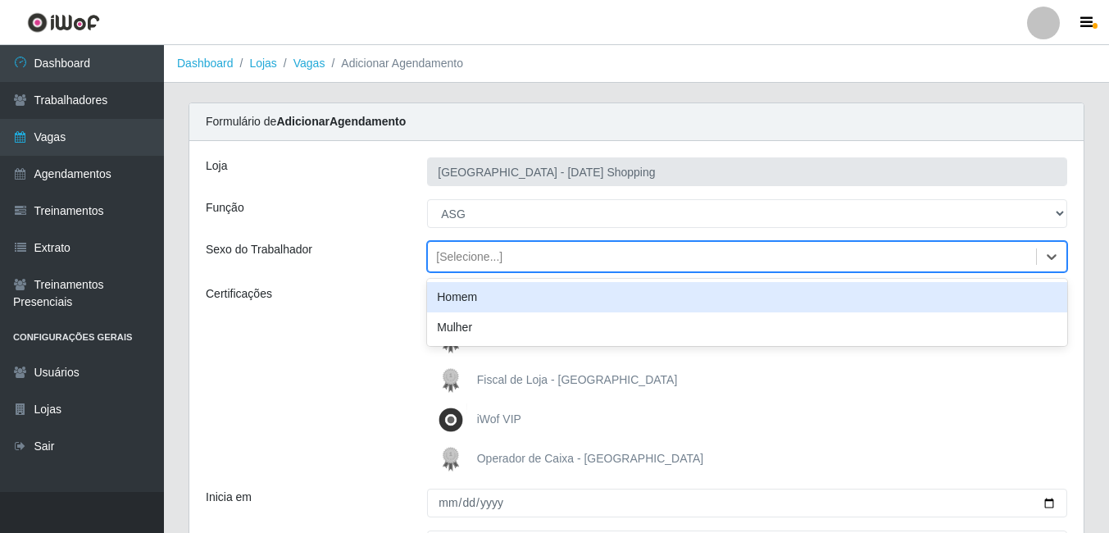
click at [453, 266] on div "[Selecione...]" at bounding box center [732, 256] width 608 height 27
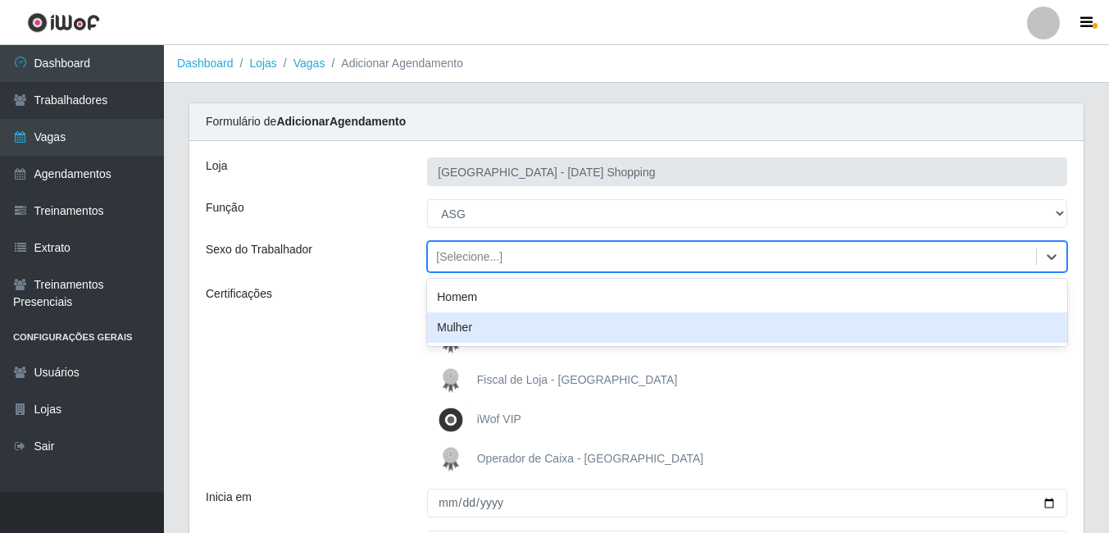
click at [378, 353] on div "Certificações" at bounding box center [303, 380] width 221 height 190
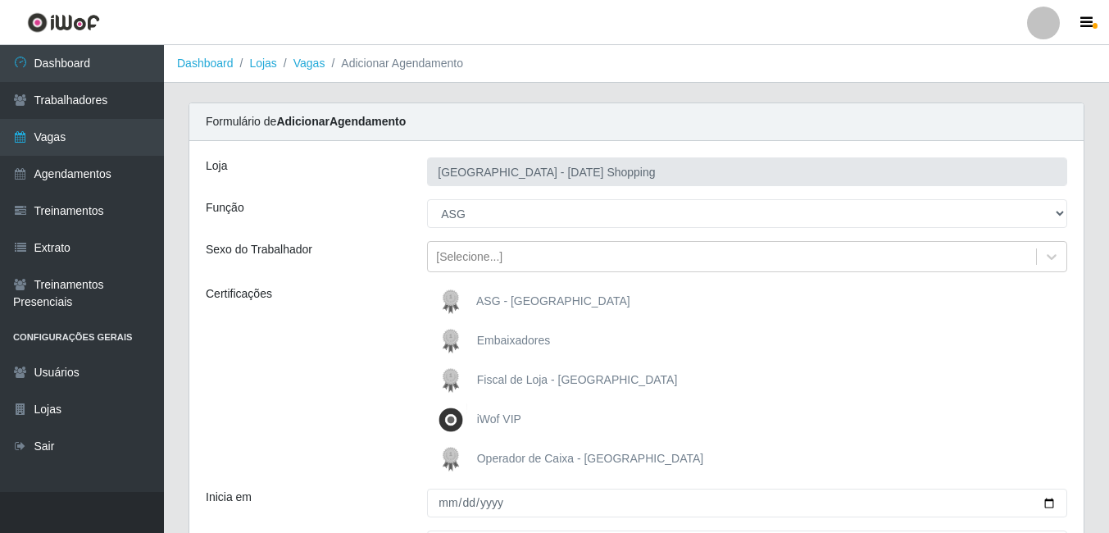
click at [462, 304] on img at bounding box center [453, 301] width 39 height 33
click at [0, 0] on input "ASG - [GEOGRAPHIC_DATA]" at bounding box center [0, 0] width 0 height 0
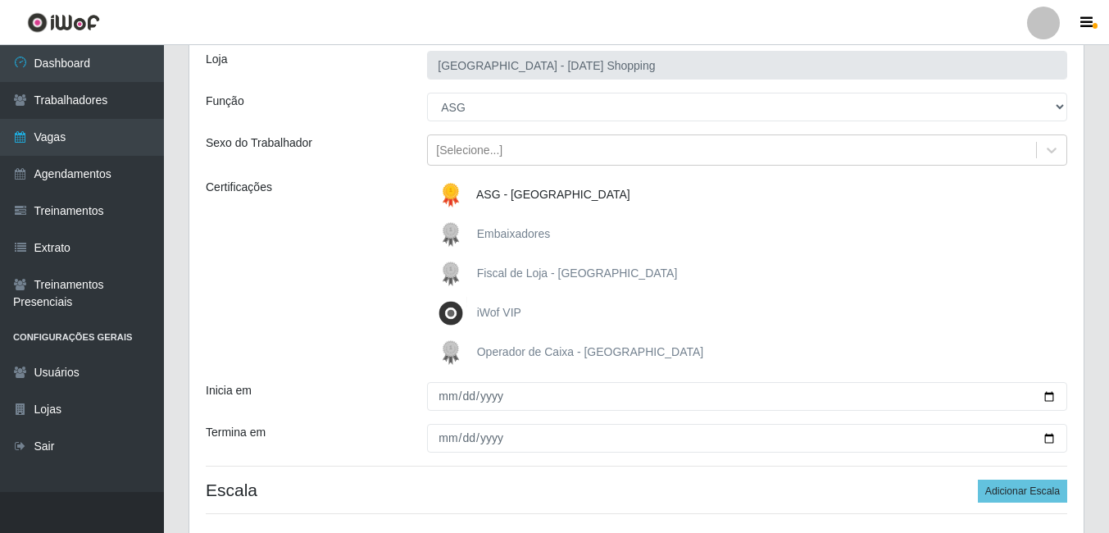
scroll to position [228, 0]
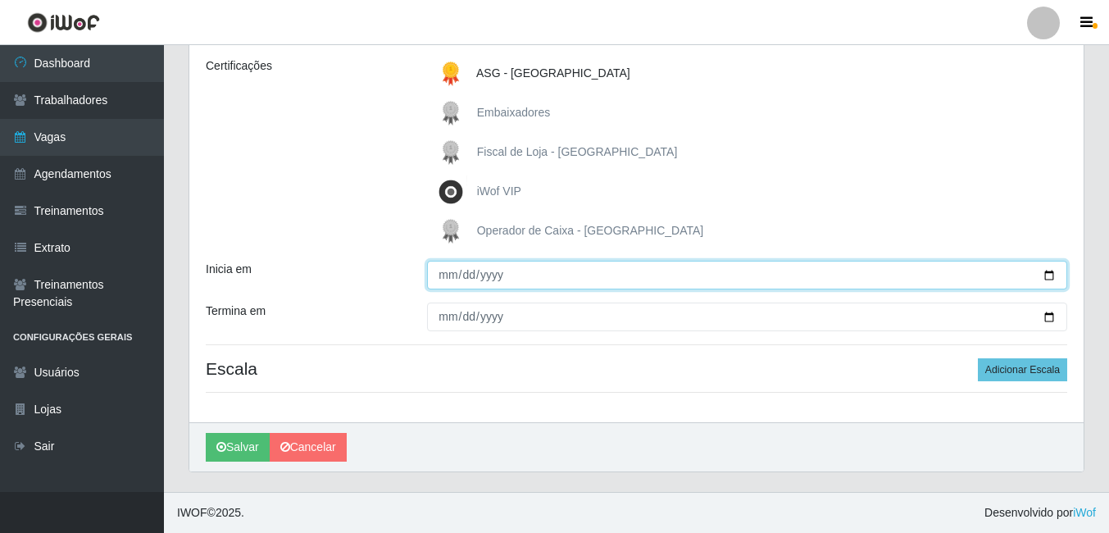
click at [457, 275] on input "Inicia em" at bounding box center [747, 275] width 640 height 29
click at [1048, 272] on input "Inicia em" at bounding box center [747, 275] width 640 height 29
type input "[DATE]"
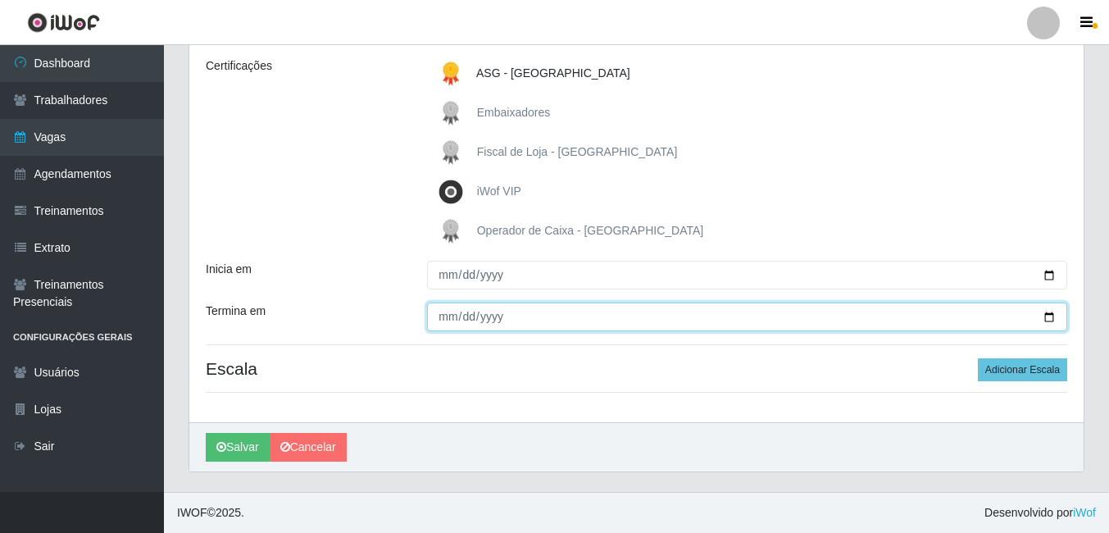
click at [1056, 317] on input "Termina em" at bounding box center [747, 317] width 640 height 29
type input "[DATE]"
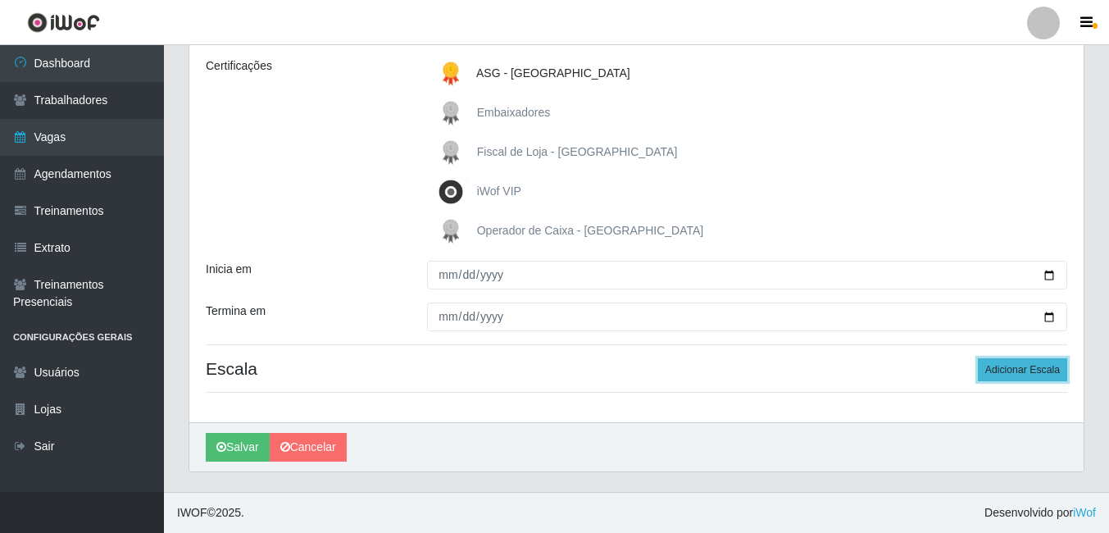
click at [1009, 371] on button "Adicionar Escala" at bounding box center [1022, 369] width 89 height 23
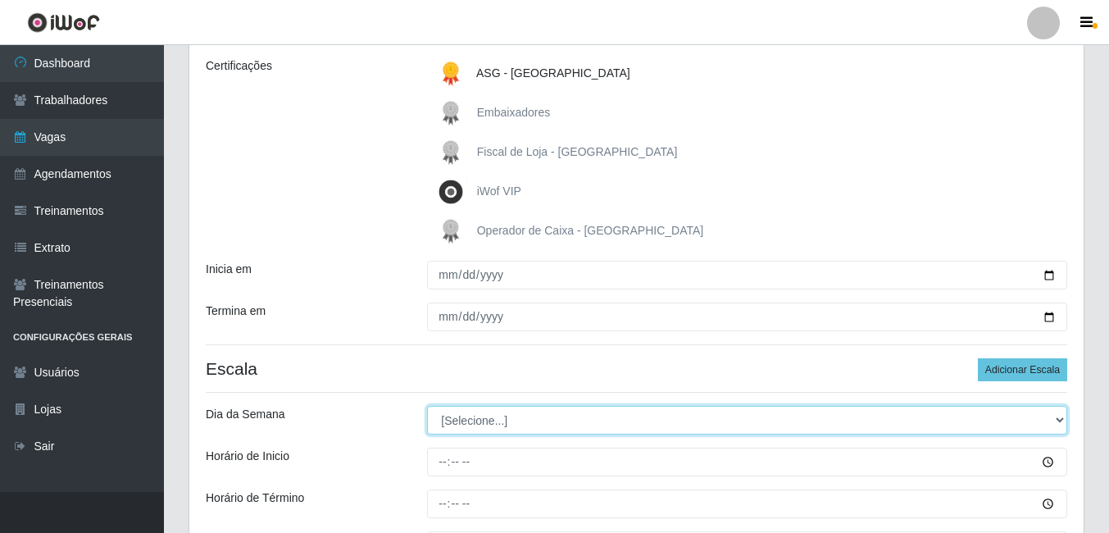
click at [475, 410] on select "[Selecione...] Segunda Terça Quarta Quinta Sexta Sábado Domingo" at bounding box center [747, 420] width 640 height 29
select select "4"
click at [427, 406] on select "[Selecione...] Segunda Terça Quarta Quinta Sexta Sábado Domingo" at bounding box center [747, 420] width 640 height 29
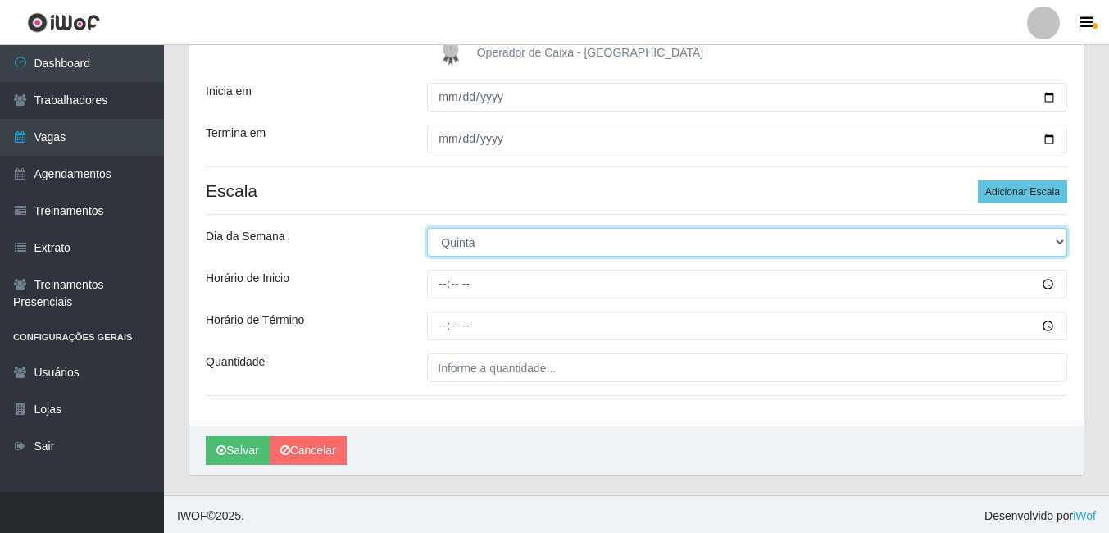
scroll to position [409, 0]
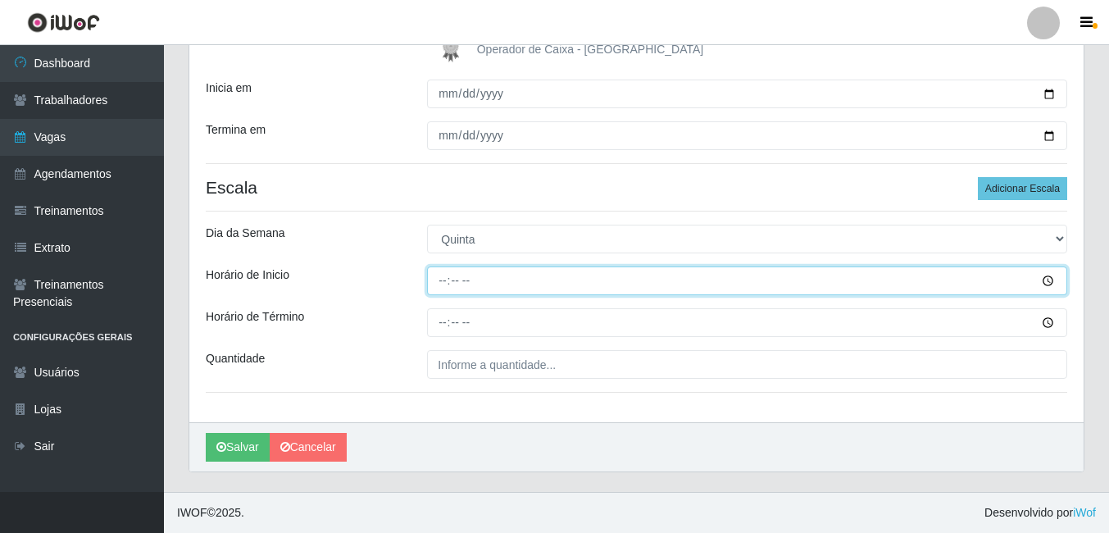
click at [453, 289] on input "Horário de Inicio" at bounding box center [747, 280] width 640 height 29
type input "10:00"
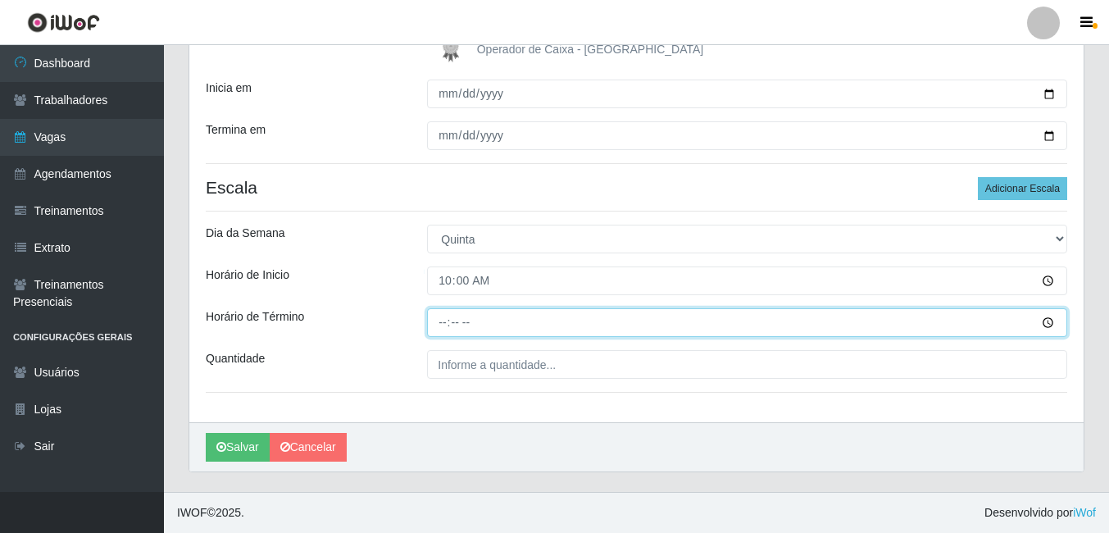
type input "16:00"
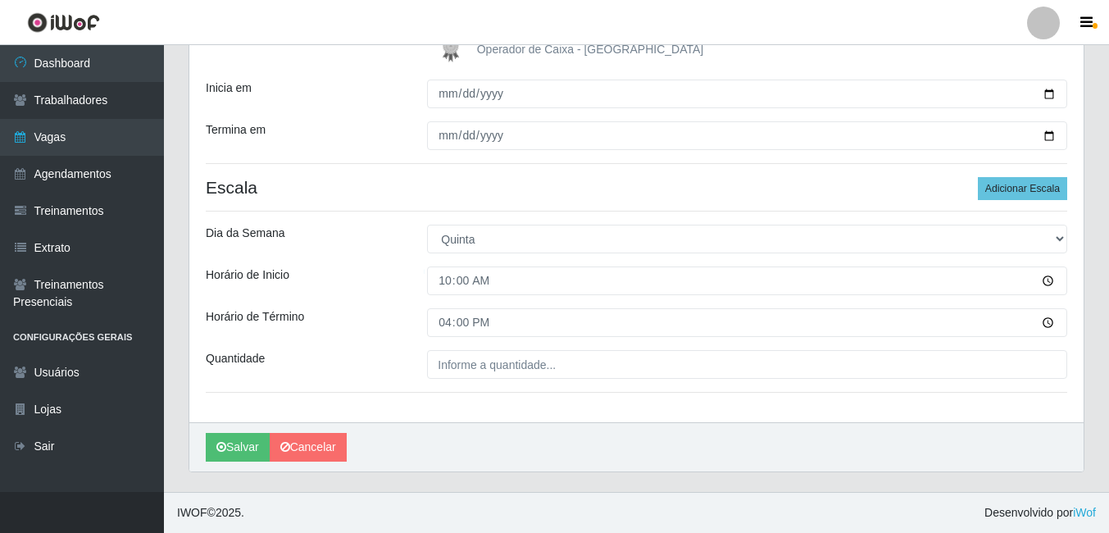
click at [489, 353] on div "[GEOGRAPHIC_DATA] - [GEOGRAPHIC_DATA] Shopping Função [Selecione...] [PERSON_NA…" at bounding box center [636, 77] width 894 height 690
click at [450, 383] on div "[GEOGRAPHIC_DATA] - [GEOGRAPHIC_DATA] Shopping Função [Selecione...] [PERSON_NA…" at bounding box center [636, 77] width 894 height 690
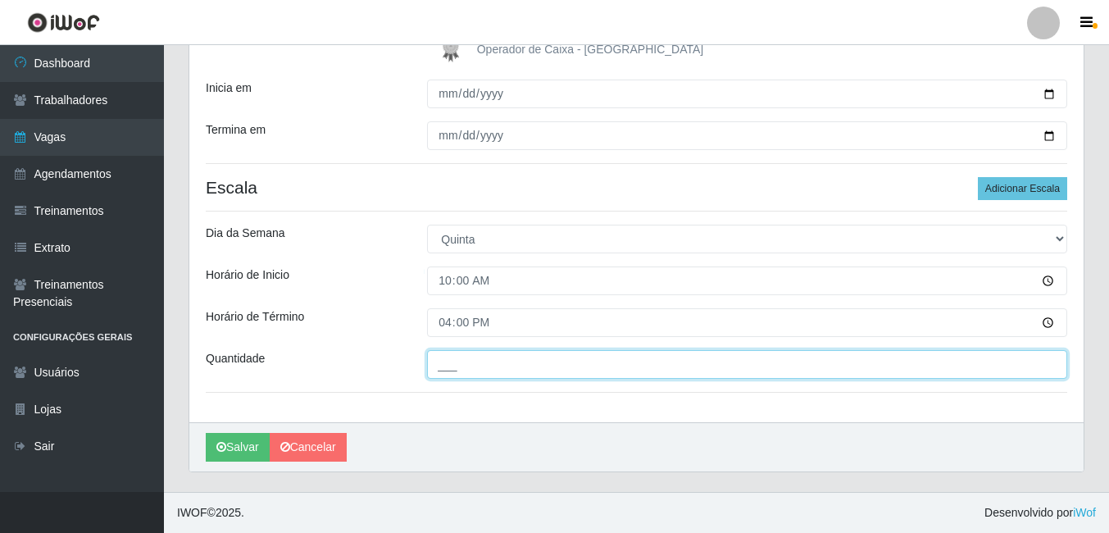
drag, startPoint x: 448, startPoint y: 370, endPoint x: 478, endPoint y: 361, distance: 31.6
click at [448, 370] on input "___" at bounding box center [747, 364] width 640 height 29
type input "01_"
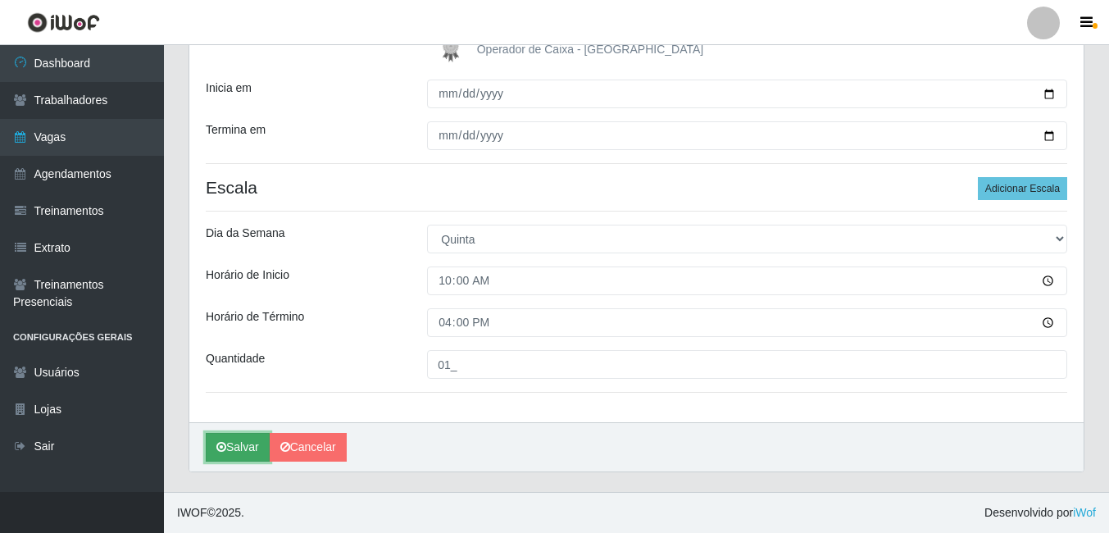
click at [245, 438] on button "Salvar" at bounding box center [238, 447] width 64 height 29
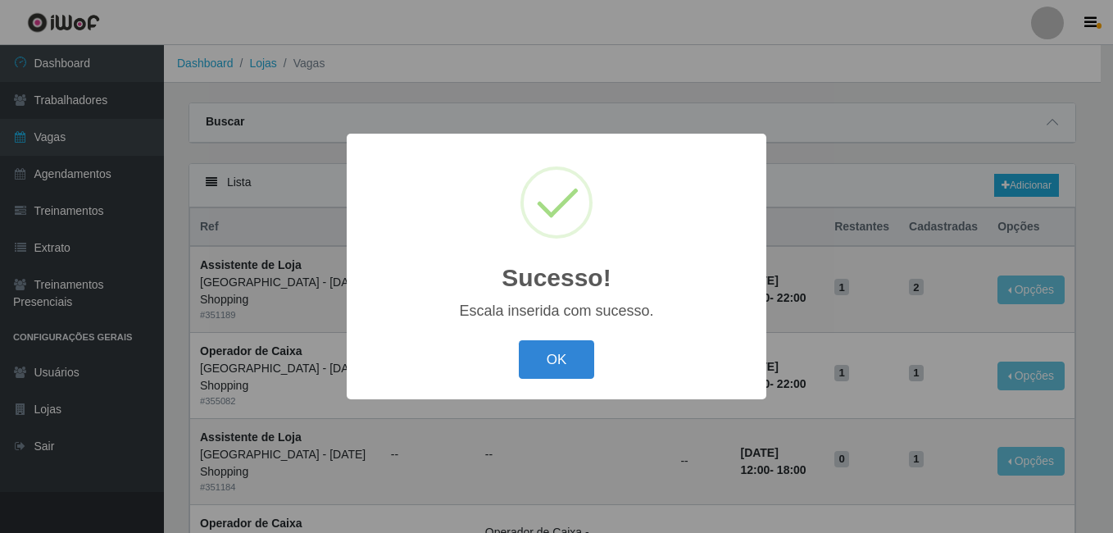
click at [519, 340] on button "OK" at bounding box center [557, 359] width 76 height 39
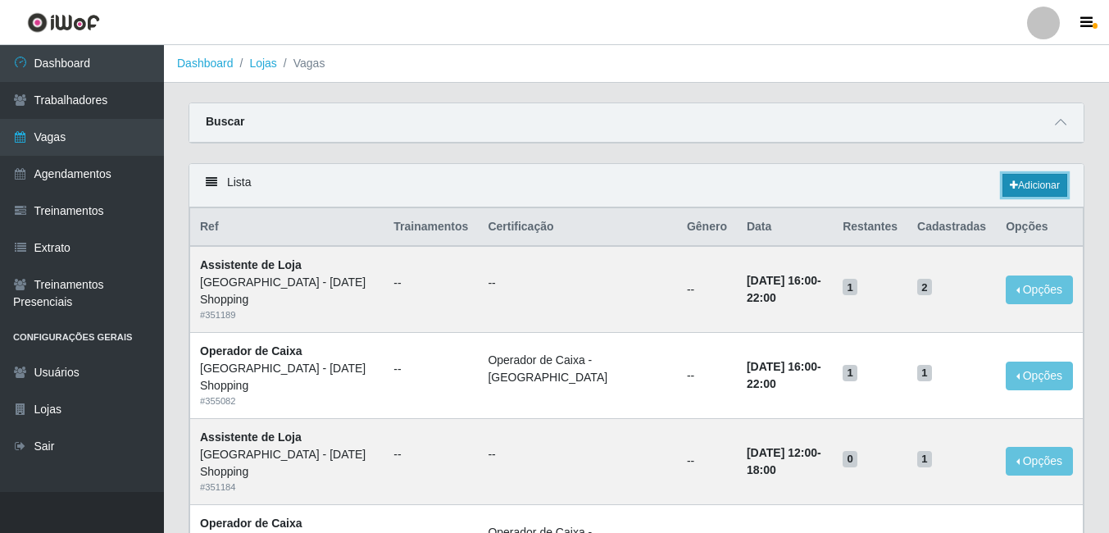
click at [1025, 190] on link "Adicionar" at bounding box center [1035, 185] width 65 height 23
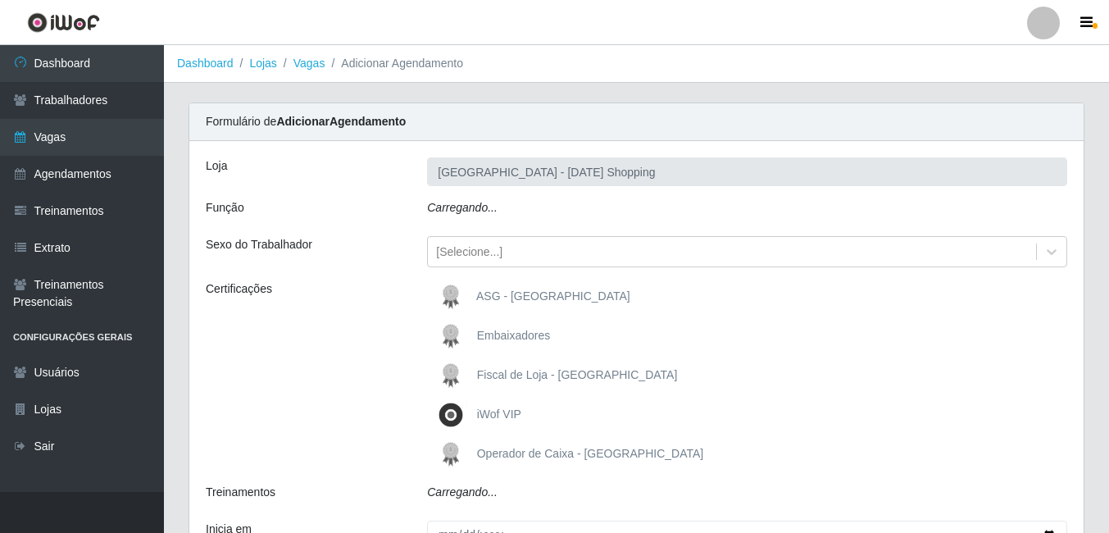
type input "[GEOGRAPHIC_DATA] - [DATE] Shopping"
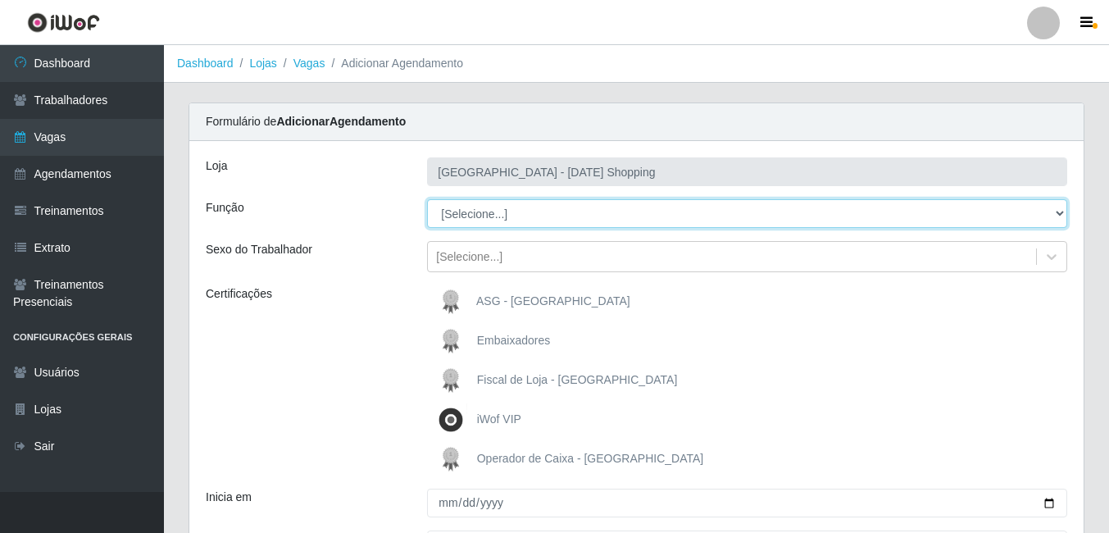
click at [463, 217] on select "[Selecione...] ASG ASG + ASG ++ Assistente de [PERSON_NAME] Assistente de [PERS…" at bounding box center [747, 213] width 640 height 29
select select "16"
click at [427, 199] on select "[Selecione...] ASG ASG + ASG ++ Assistente de [PERSON_NAME] Assistente de [PERS…" at bounding box center [747, 213] width 640 height 29
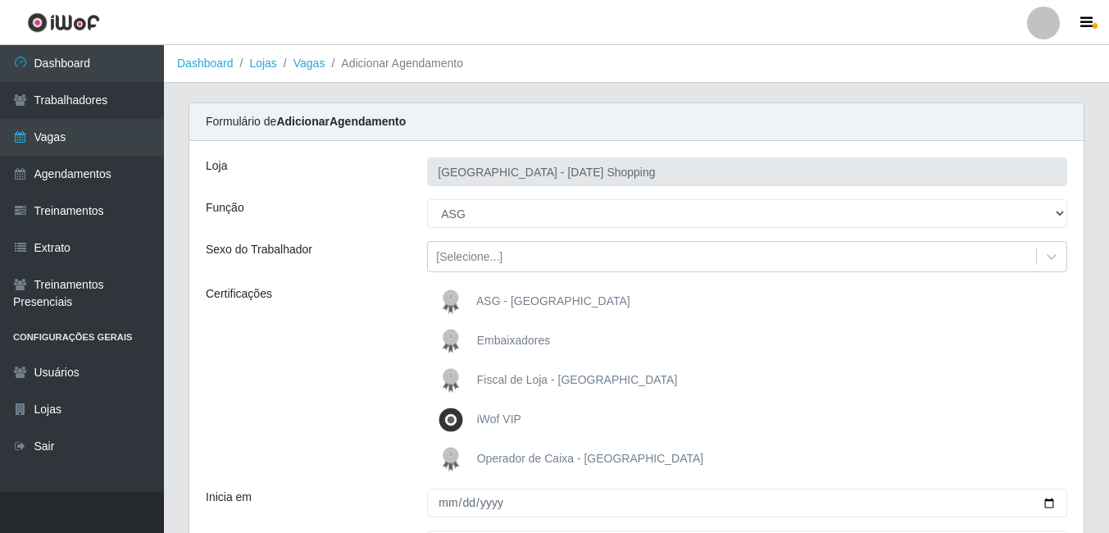
click at [473, 294] on img at bounding box center [453, 301] width 39 height 33
click at [0, 0] on input "ASG - [GEOGRAPHIC_DATA]" at bounding box center [0, 0] width 0 height 0
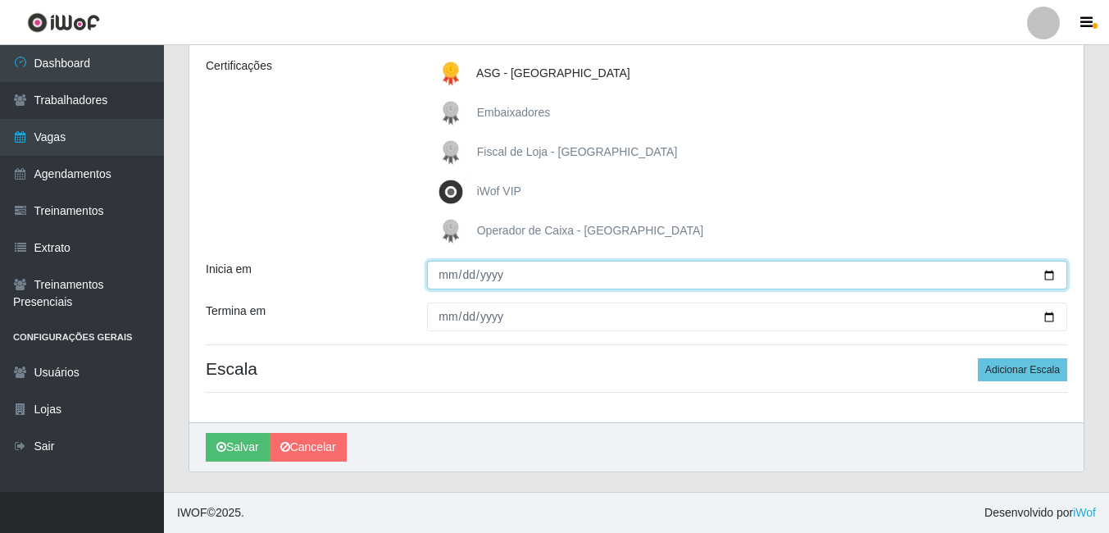
click at [448, 271] on input "Inicia em" at bounding box center [747, 275] width 640 height 29
click at [1057, 275] on input "Inicia em" at bounding box center [747, 275] width 640 height 29
click at [1048, 280] on input "Inicia em" at bounding box center [747, 275] width 640 height 29
type input "[DATE]"
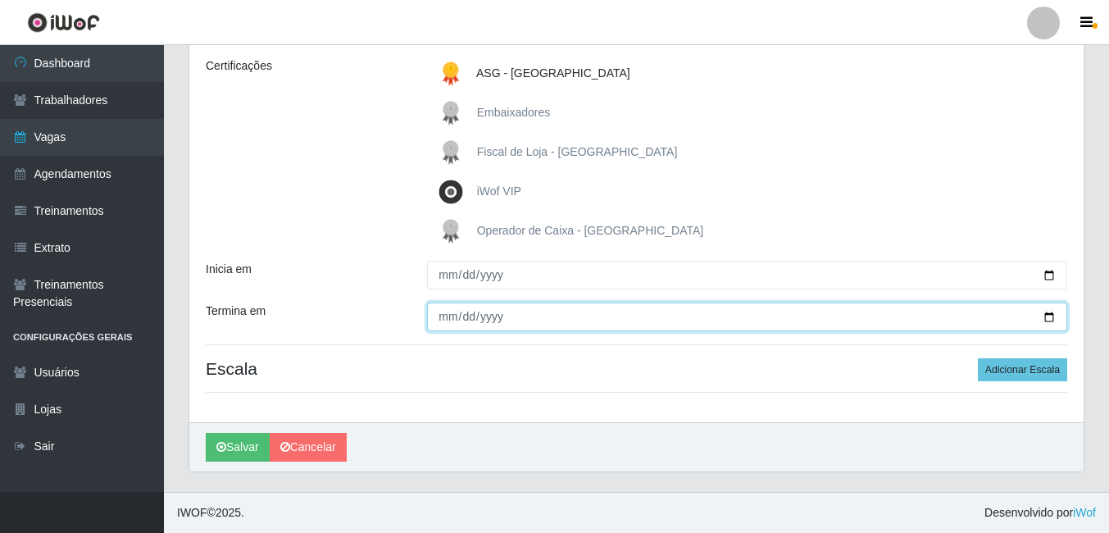
click at [1050, 317] on input "Termina em" at bounding box center [747, 317] width 640 height 29
type input "[DATE]"
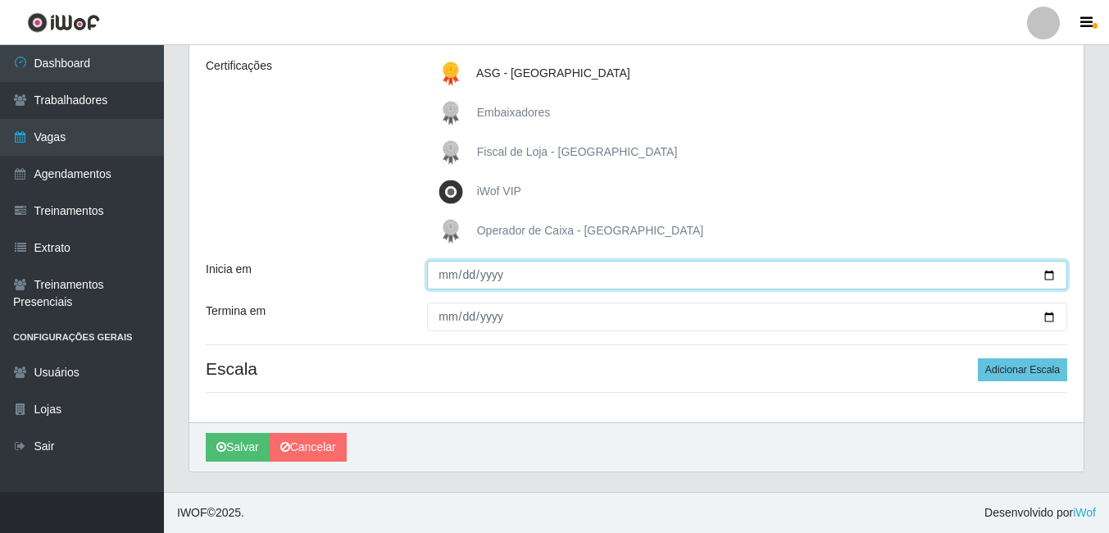
click at [1049, 275] on input "[DATE]" at bounding box center [747, 275] width 640 height 29
type input "[DATE]"
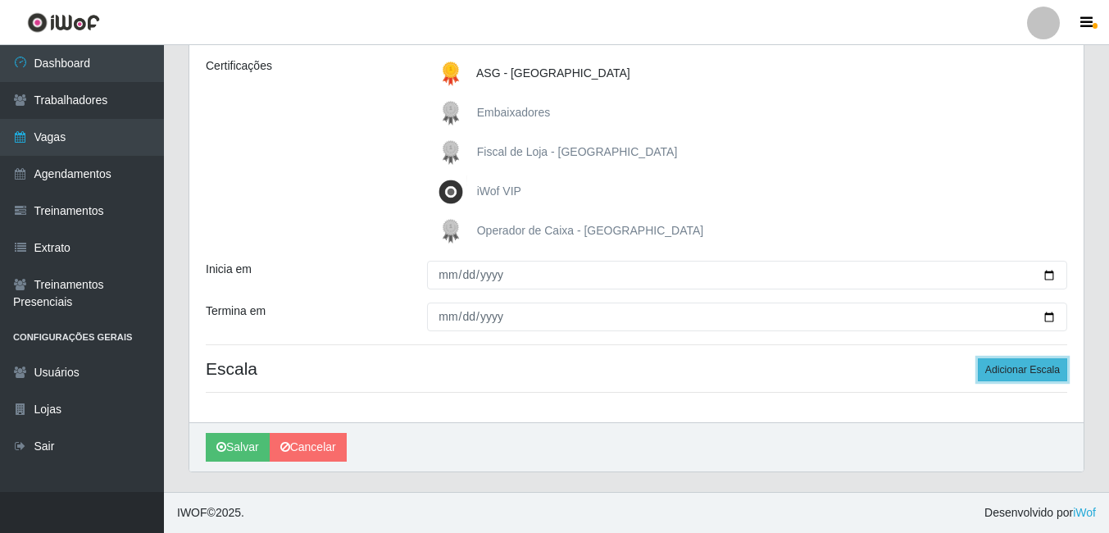
click at [990, 362] on button "Adicionar Escala" at bounding box center [1022, 369] width 89 height 23
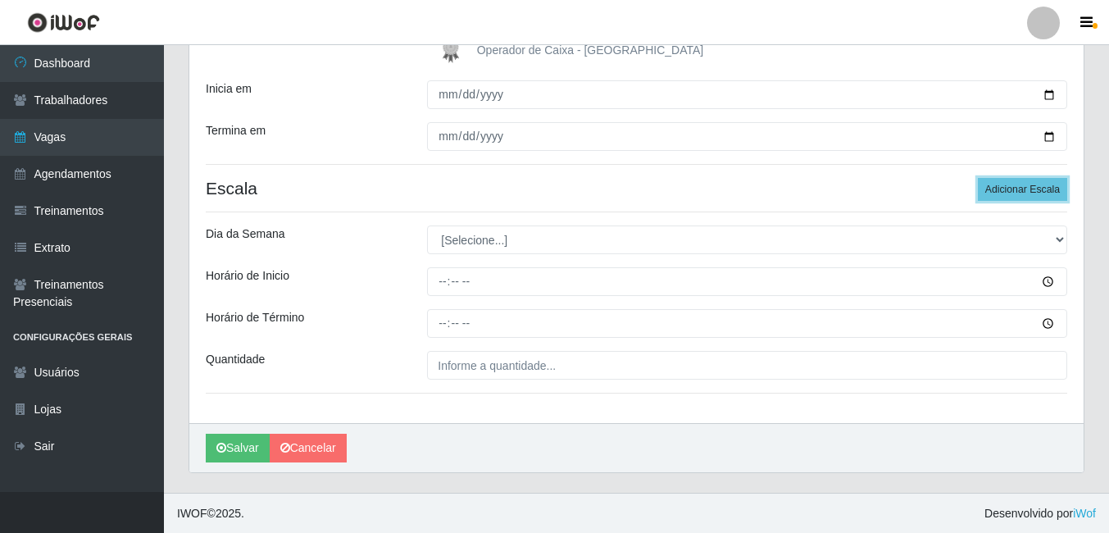
scroll to position [409, 0]
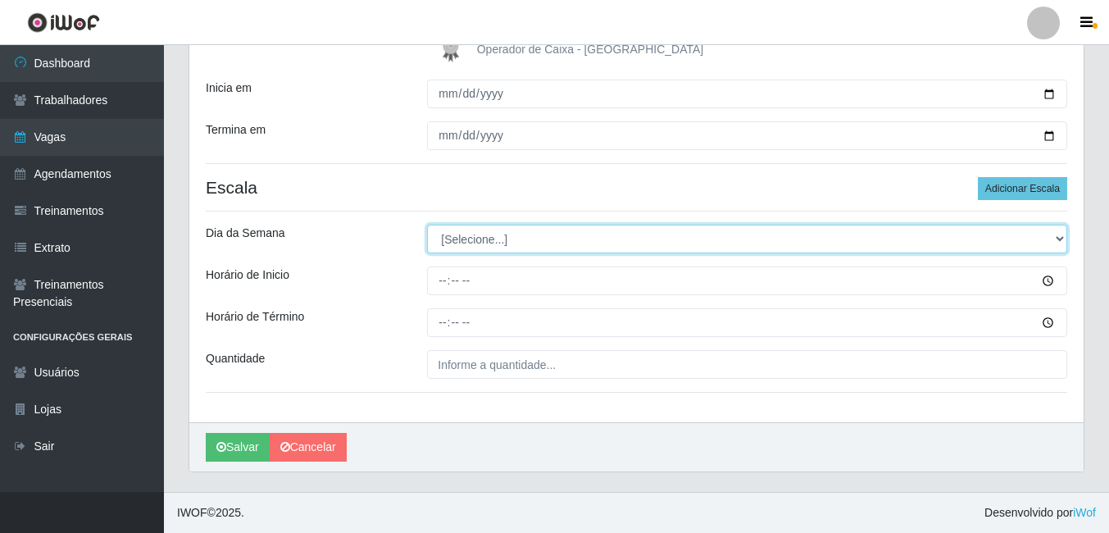
click at [456, 243] on select "[Selecione...] Segunda Terça Quarta Quinta Sexta Sábado Domingo" at bounding box center [747, 239] width 640 height 29
select select "5"
click at [427, 225] on select "[Selecione...] Segunda Terça Quarta Quinta Sexta Sábado Domingo" at bounding box center [747, 239] width 640 height 29
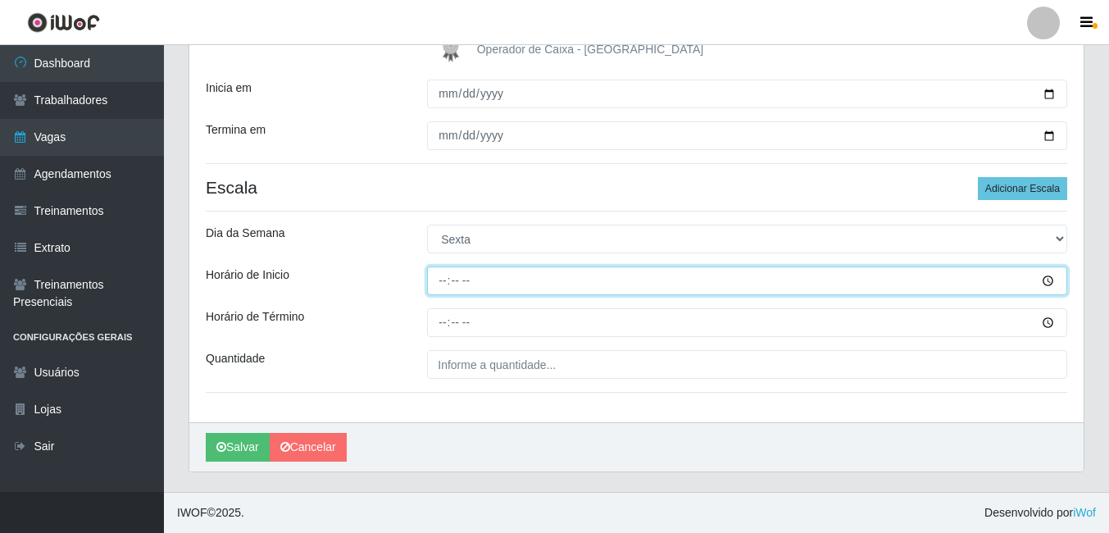
click at [464, 277] on input "Horário de Inicio" at bounding box center [747, 280] width 640 height 29
type input "10:00"
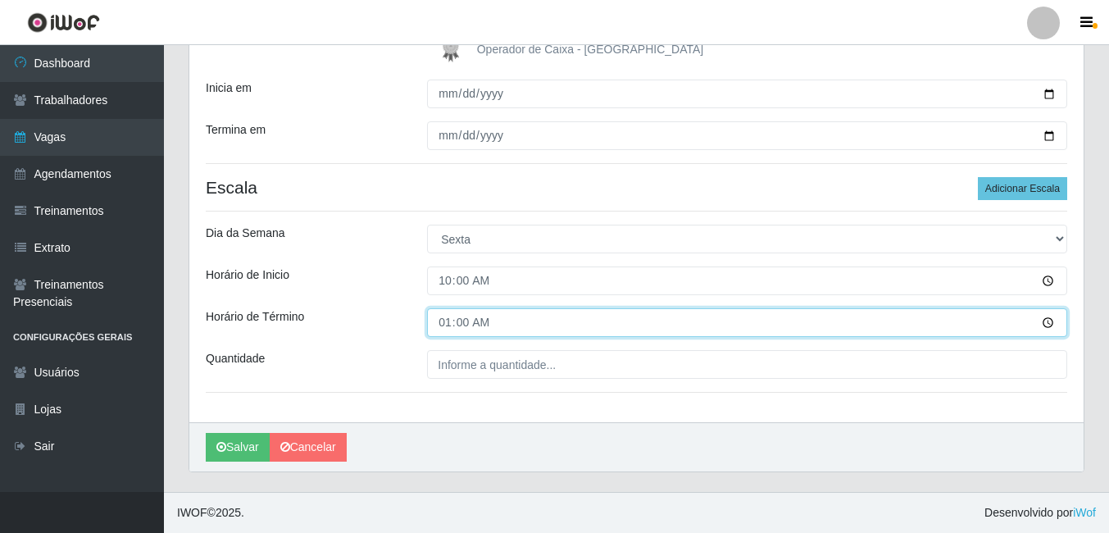
type input "16:00"
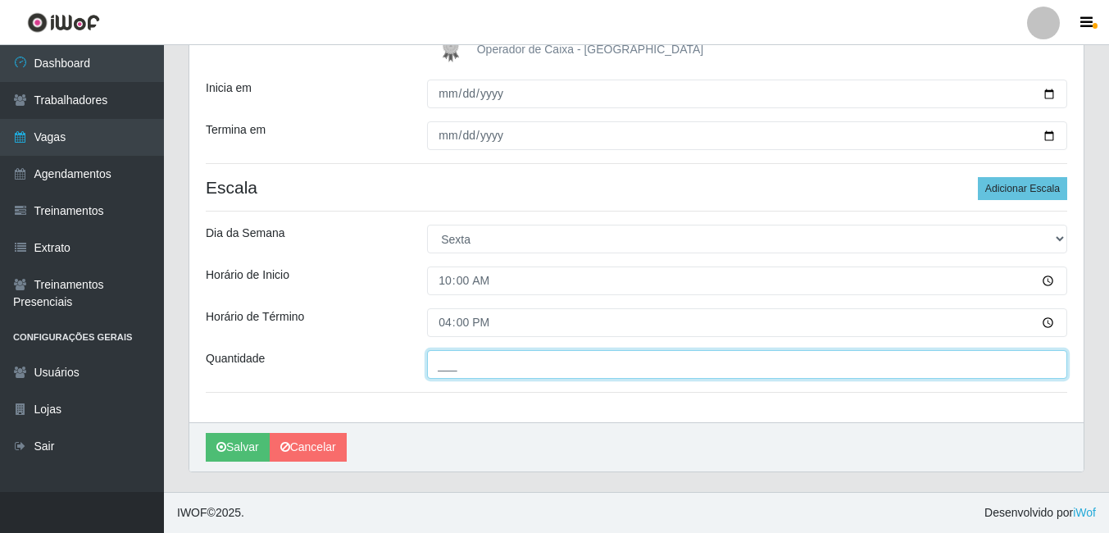
click at [480, 361] on input "___" at bounding box center [747, 364] width 640 height 29
type input "01_"
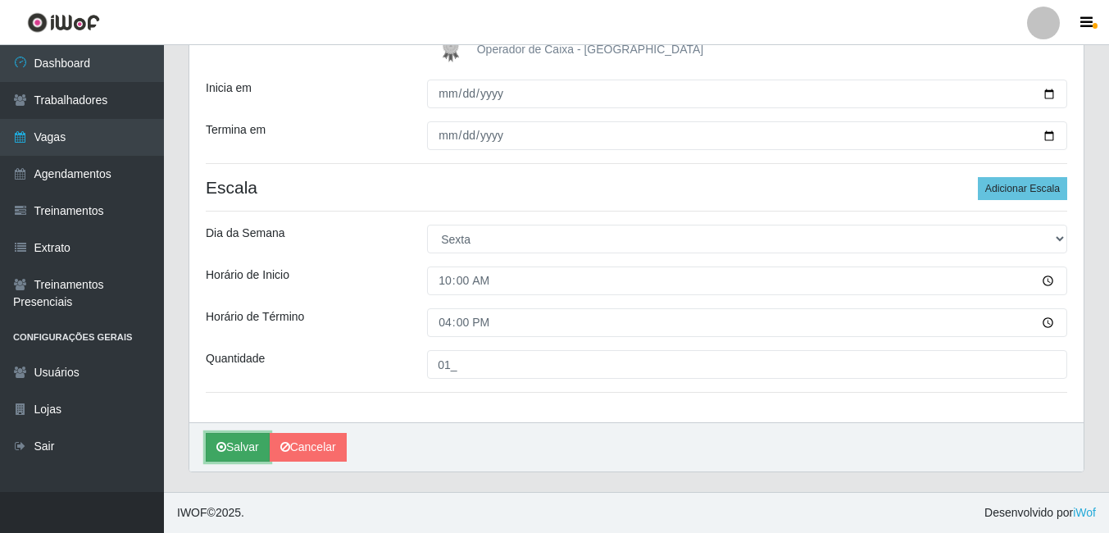
click at [248, 447] on button "Salvar" at bounding box center [238, 447] width 64 height 29
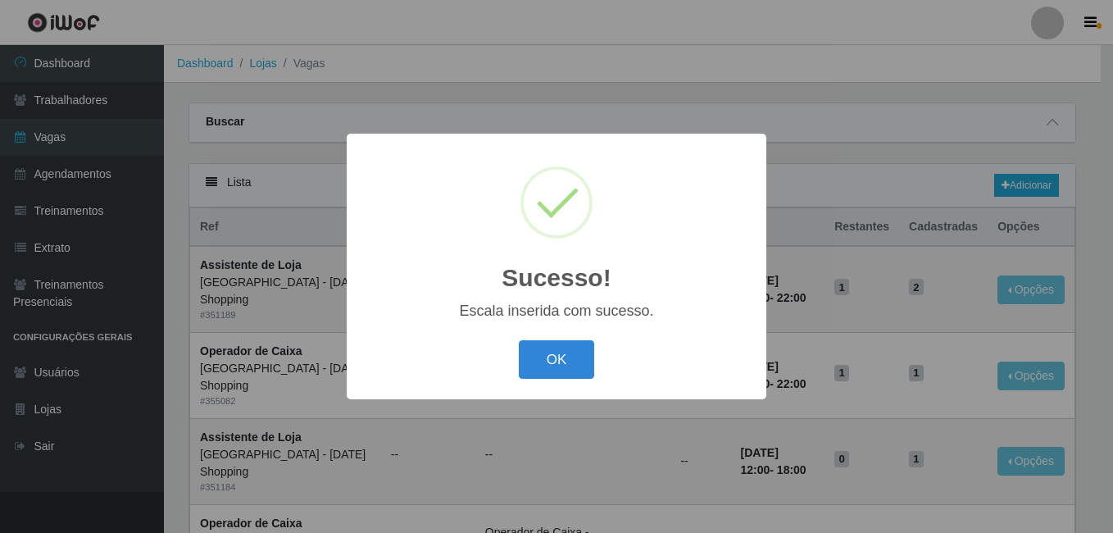
drag, startPoint x: 556, startPoint y: 357, endPoint x: 984, endPoint y: 273, distance: 436.0
click at [558, 357] on button "OK" at bounding box center [557, 359] width 76 height 39
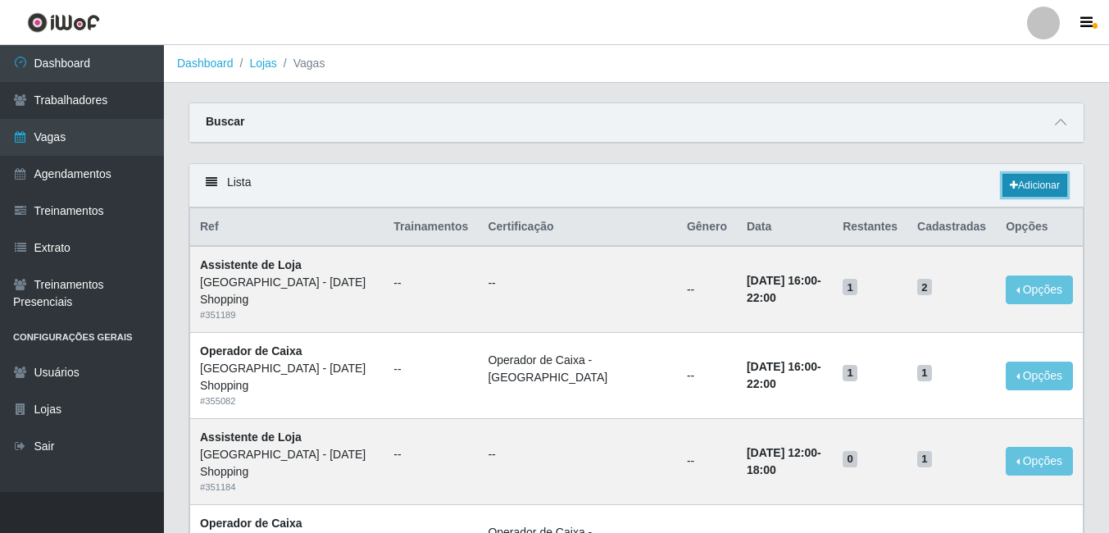
click at [1039, 180] on link "Adicionar" at bounding box center [1035, 185] width 65 height 23
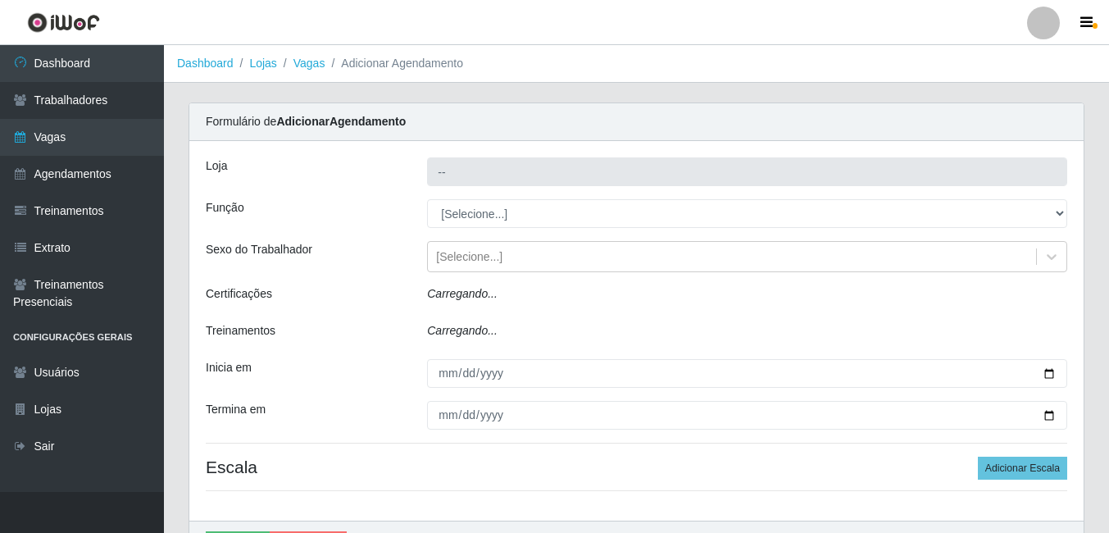
type input "[GEOGRAPHIC_DATA] - [DATE] Shopping"
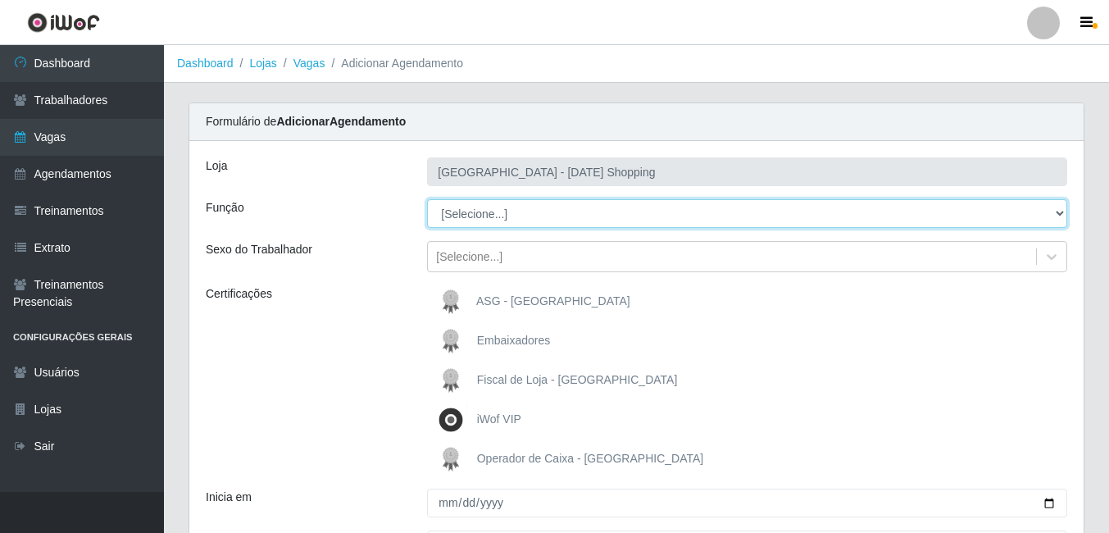
click at [462, 214] on select "[Selecione...] ASG ASG + ASG ++ Assistente de [PERSON_NAME] Assistente de [PERS…" at bounding box center [747, 213] width 640 height 29
select select "16"
click at [427, 199] on select "[Selecione...] ASG ASG + ASG ++ Assistente de [PERSON_NAME] Assistente de [PERS…" at bounding box center [747, 213] width 640 height 29
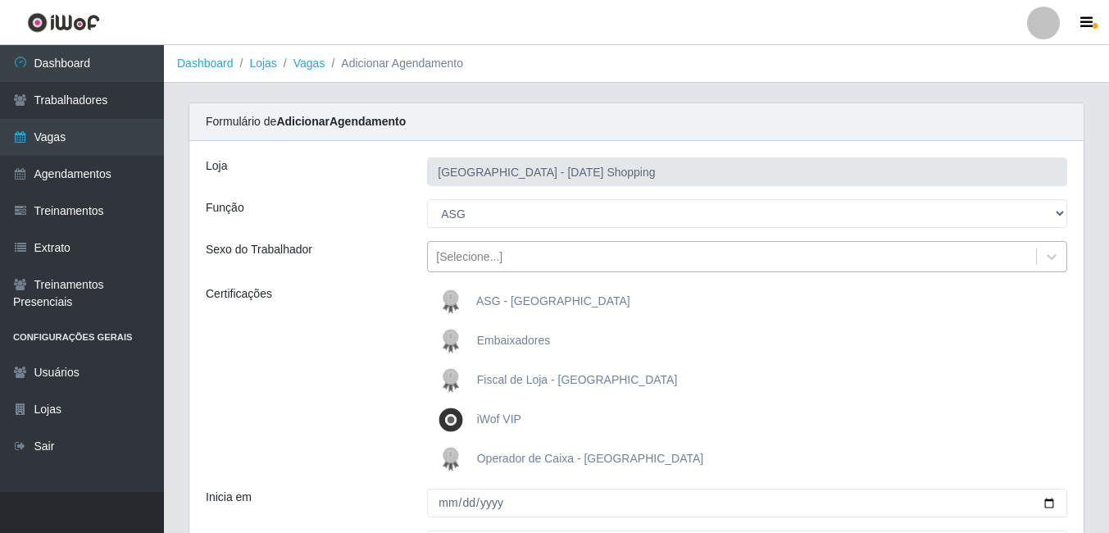
click at [464, 257] on div "[Selecione...]" at bounding box center [469, 256] width 66 height 17
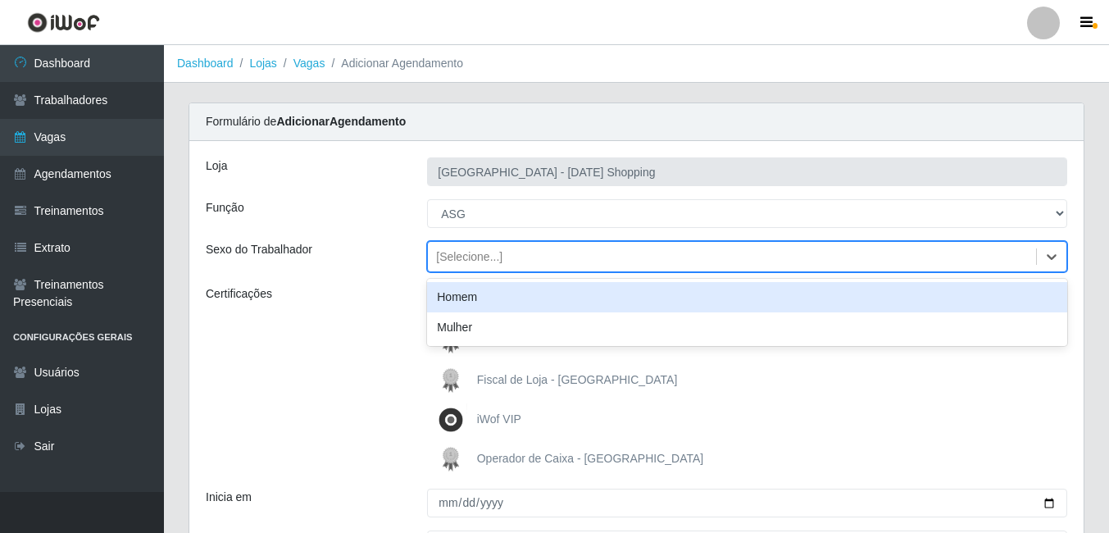
click at [390, 309] on div "Certificações" at bounding box center [303, 380] width 221 height 190
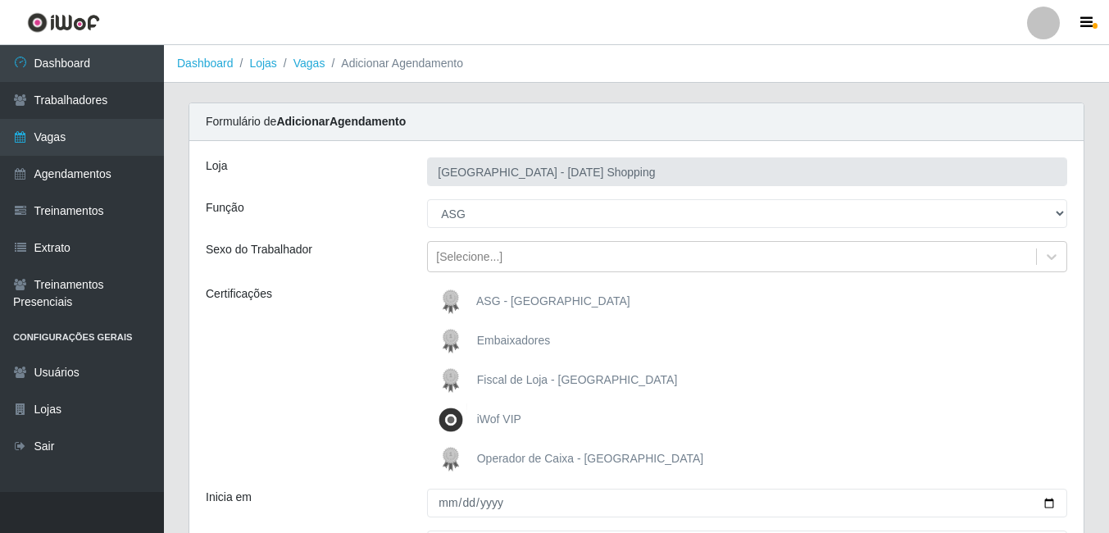
click at [447, 298] on img at bounding box center [453, 301] width 39 height 33
click at [0, 0] on input "ASG - [GEOGRAPHIC_DATA]" at bounding box center [0, 0] width 0 height 0
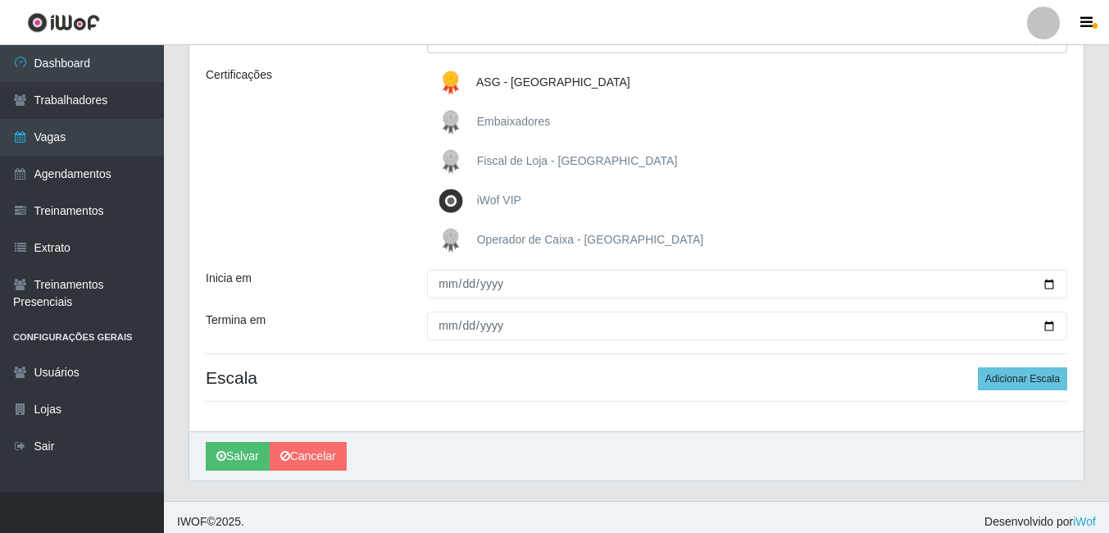
scroll to position [228, 0]
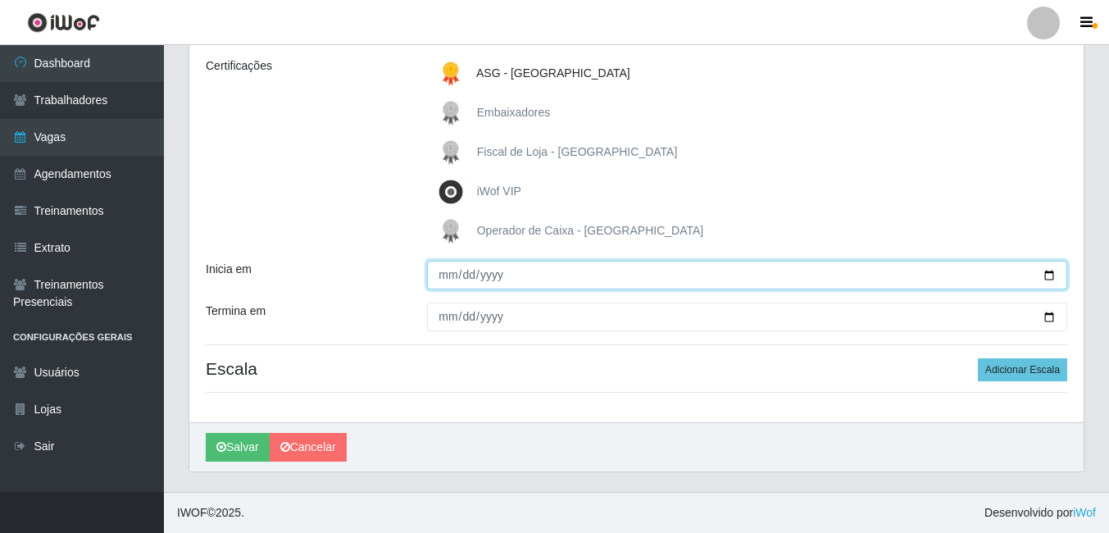
click at [436, 276] on input "Inicia em" at bounding box center [747, 275] width 640 height 29
click at [1048, 280] on input "Inicia em" at bounding box center [747, 275] width 640 height 29
type input "[DATE]"
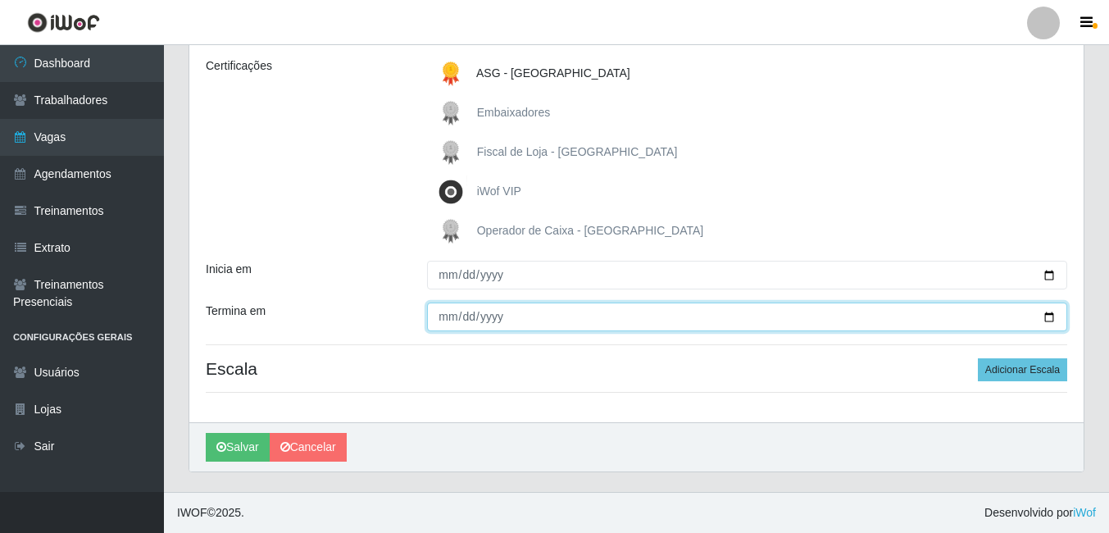
click at [1057, 315] on input "Termina em" at bounding box center [747, 317] width 640 height 29
click at [1057, 316] on input "Termina em" at bounding box center [747, 317] width 640 height 29
click at [1042, 321] on input "Termina em" at bounding box center [747, 317] width 640 height 29
type input "[DATE]"
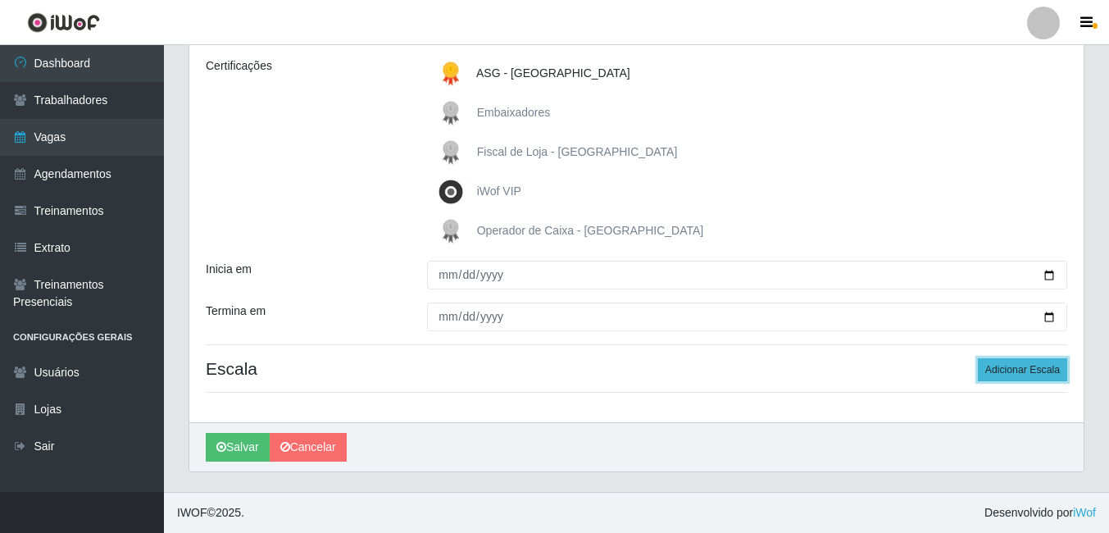
click at [1032, 367] on button "Adicionar Escala" at bounding box center [1022, 369] width 89 height 23
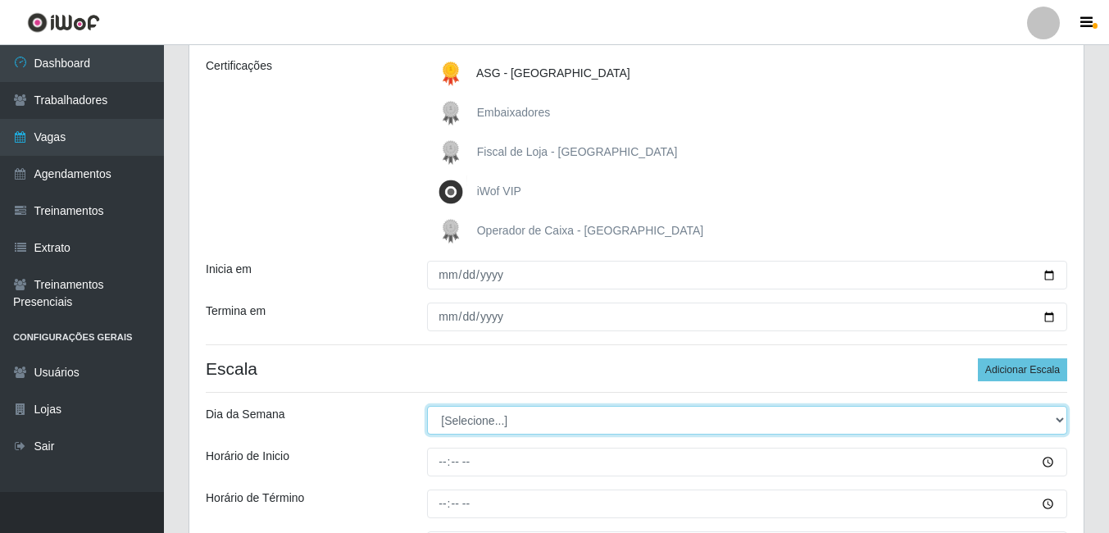
click at [467, 417] on select "[Selecione...] Segunda Terça Quarta Quinta Sexta Sábado Domingo" at bounding box center [747, 420] width 640 height 29
select select "6"
click at [427, 406] on select "[Selecione...] Segunda Terça Quarta Quinta Sexta Sábado Domingo" at bounding box center [747, 420] width 640 height 29
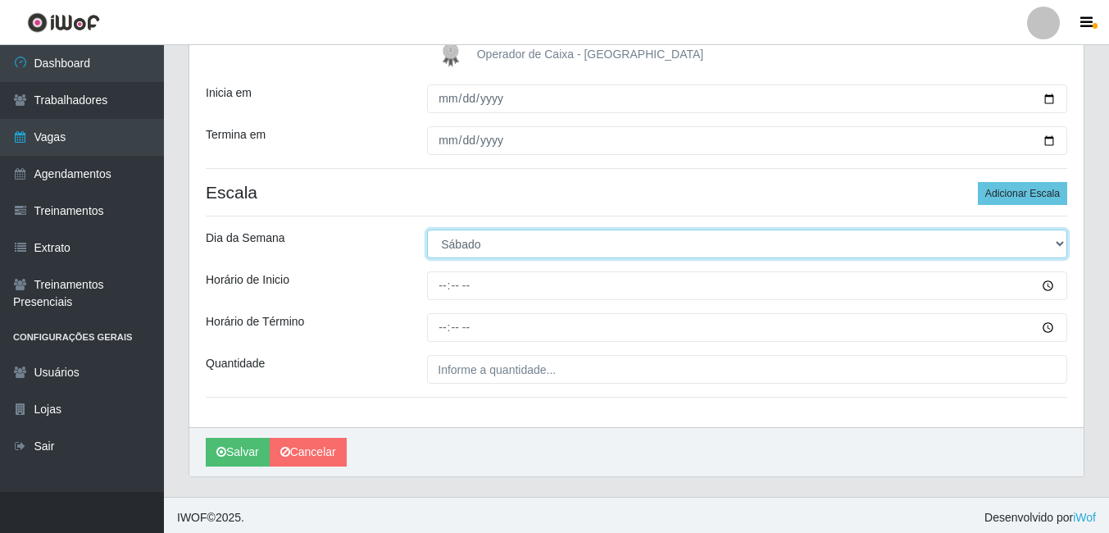
scroll to position [409, 0]
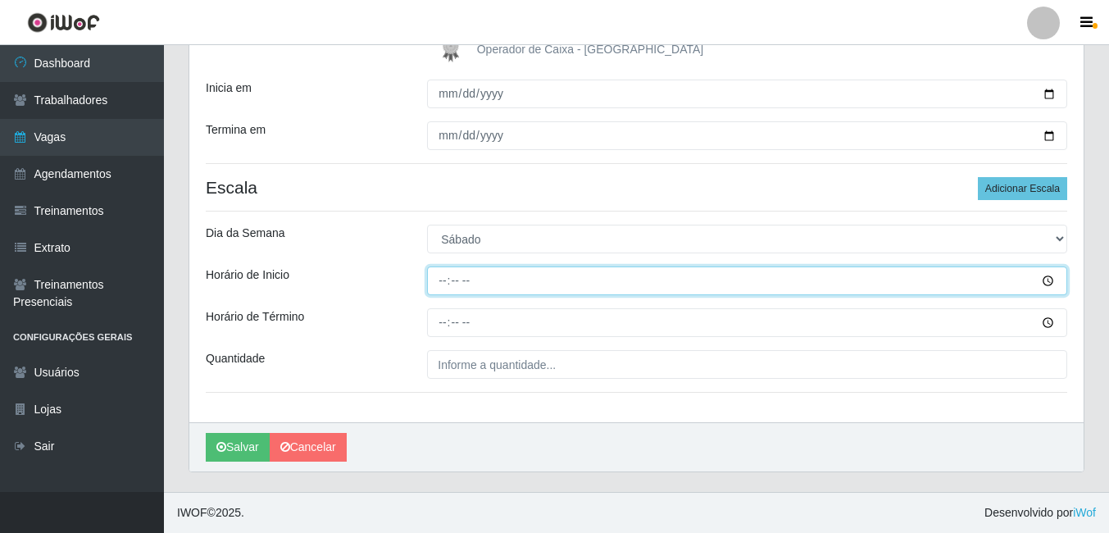
click at [448, 272] on input "Horário de Inicio" at bounding box center [747, 280] width 640 height 29
type input "10:00"
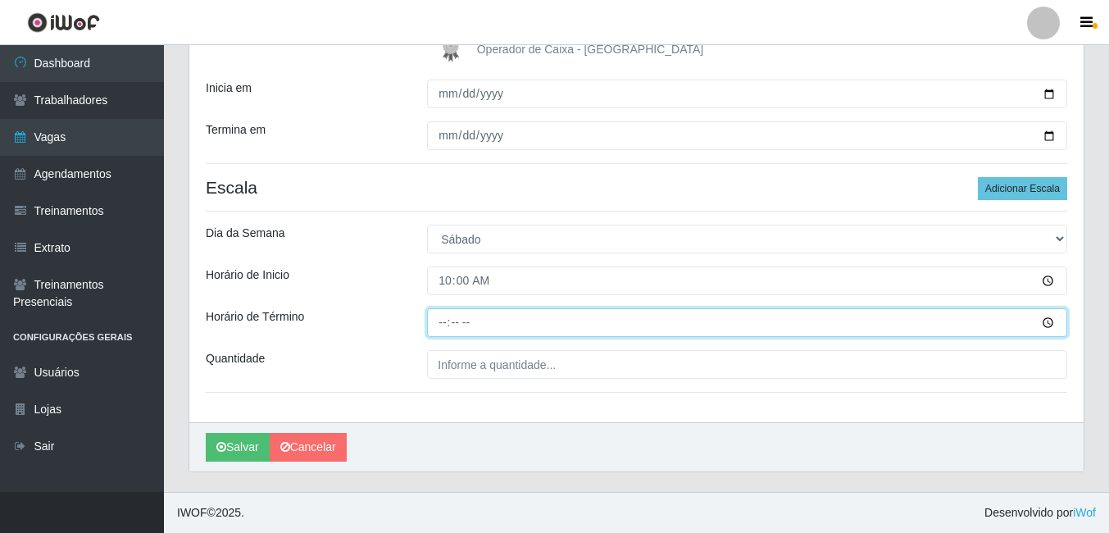
type input "16:00"
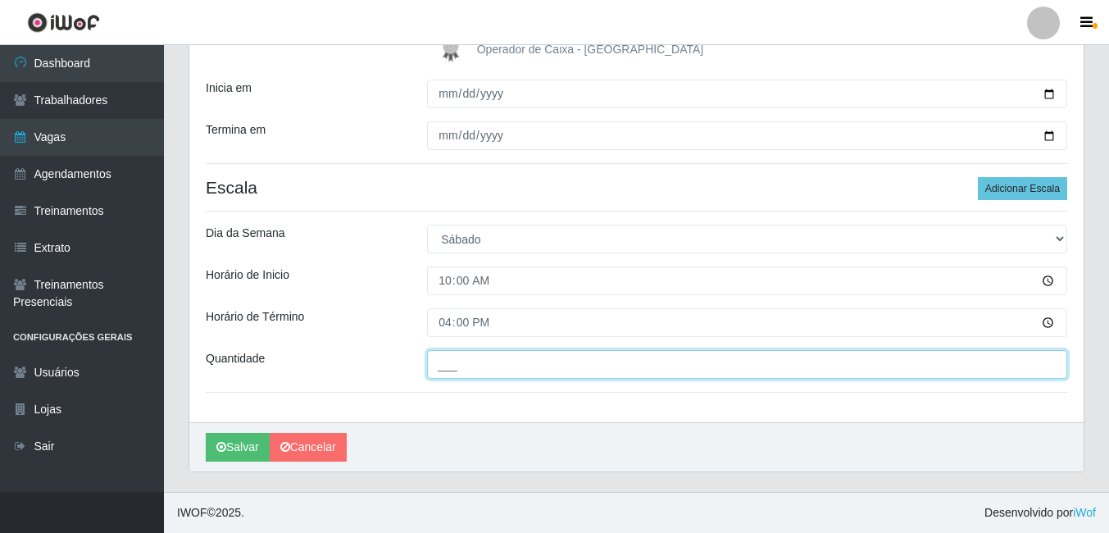
drag, startPoint x: 511, startPoint y: 365, endPoint x: 589, endPoint y: 207, distance: 176.3
click at [511, 365] on input "___" at bounding box center [747, 364] width 640 height 29
type input "01_"
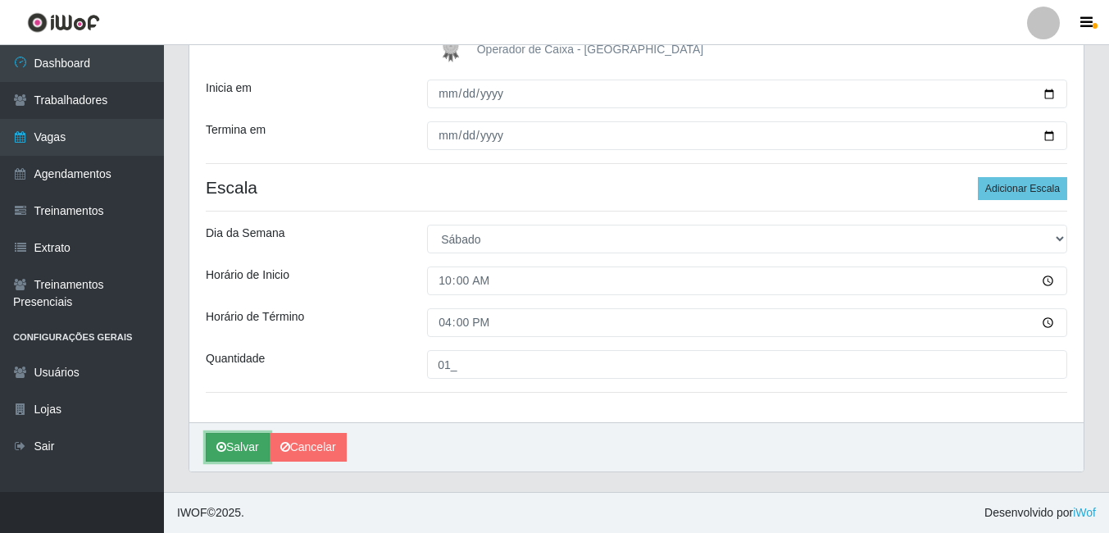
click at [220, 451] on icon "submit" at bounding box center [221, 446] width 10 height 11
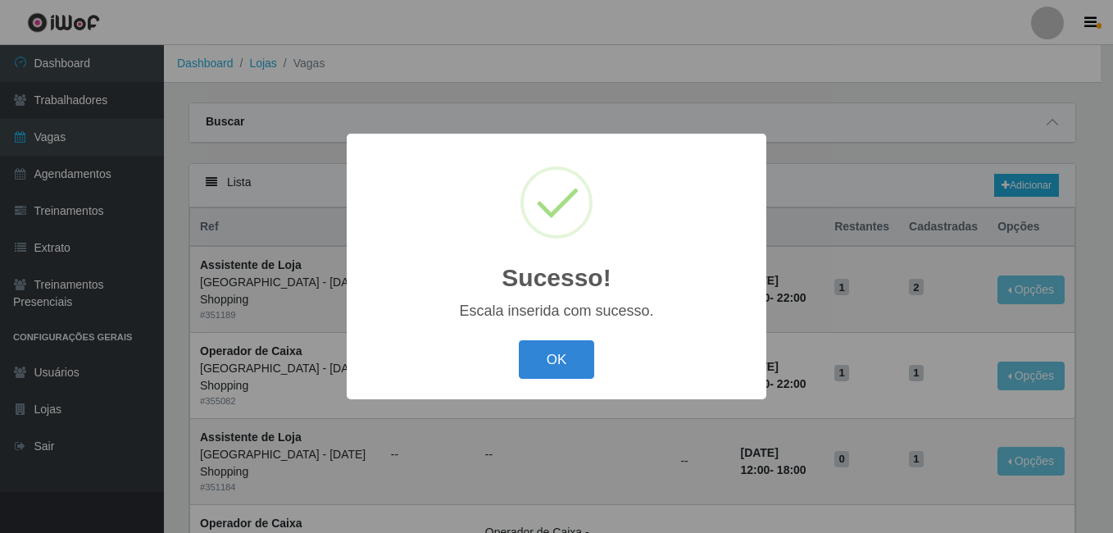
click at [519, 340] on button "OK" at bounding box center [557, 359] width 76 height 39
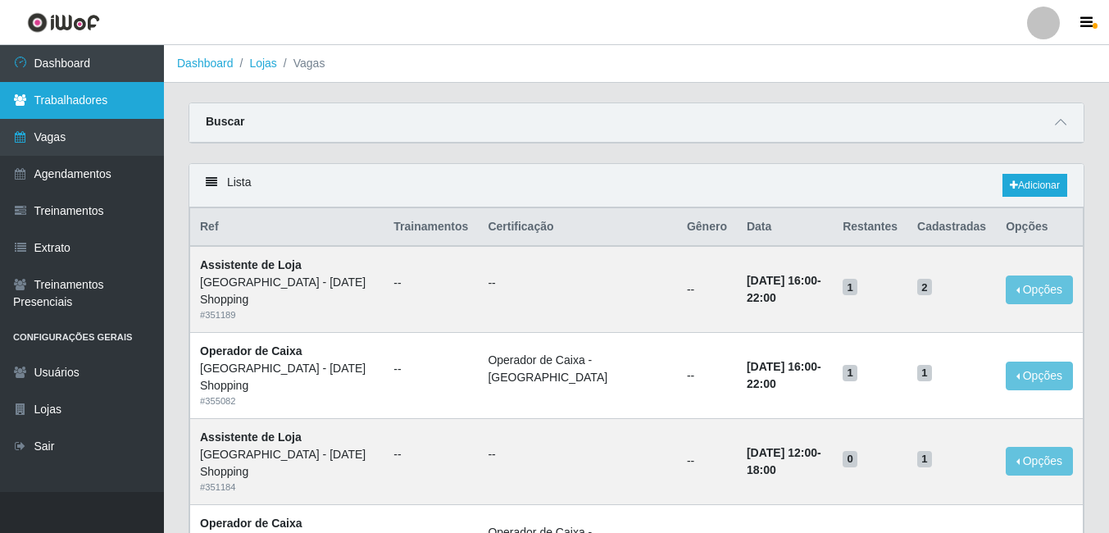
click at [72, 91] on link "Trabalhadores" at bounding box center [82, 100] width 164 height 37
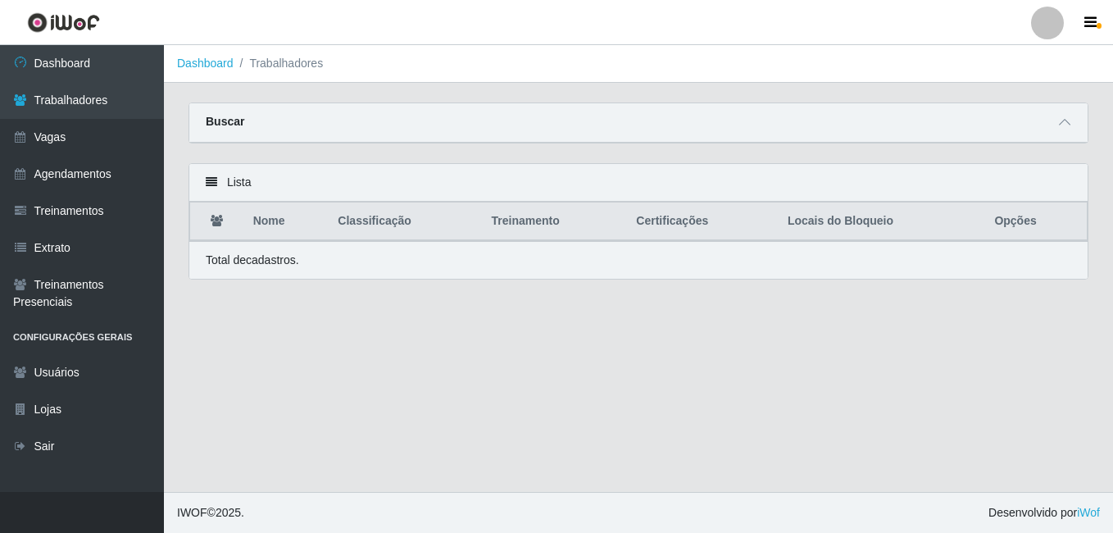
click at [268, 116] on div "Buscar" at bounding box center [638, 122] width 898 height 39
click at [1065, 124] on icon at bounding box center [1064, 121] width 11 height 11
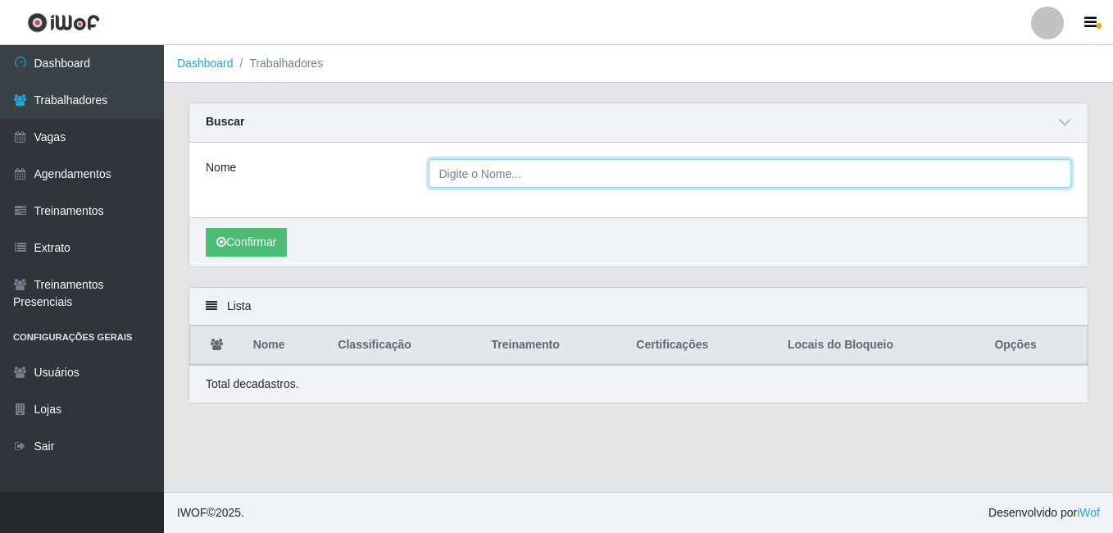
click at [480, 177] on input "Nome" at bounding box center [751, 173] width 644 height 29
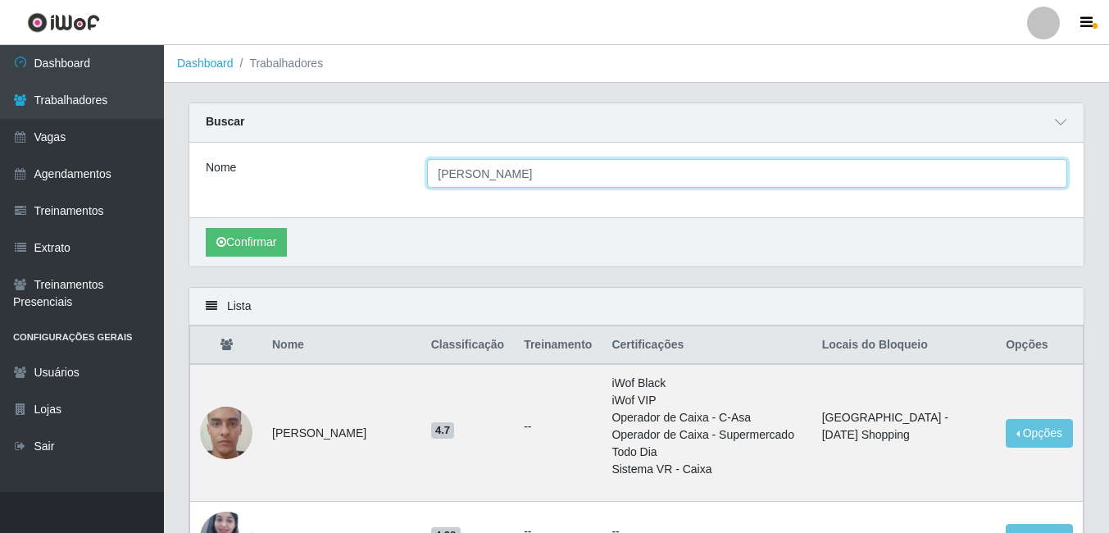
drag, startPoint x: 523, startPoint y: 178, endPoint x: 248, endPoint y: 139, distance: 277.3
click at [248, 139] on div "Buscar Nome [PERSON_NAME] Confirmar" at bounding box center [637, 184] width 896 height 165
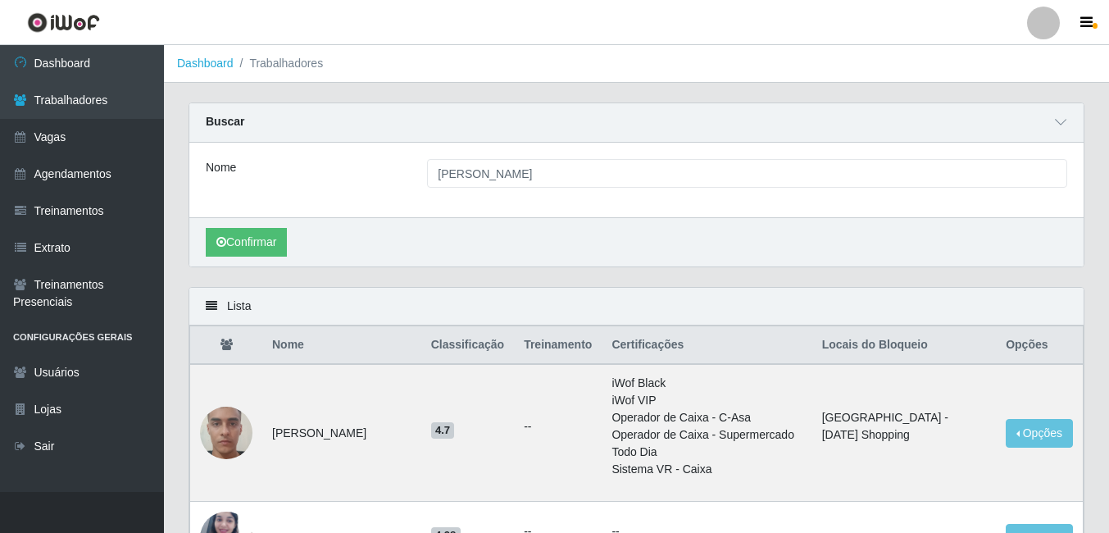
click at [494, 237] on div "Confirmar" at bounding box center [636, 241] width 894 height 49
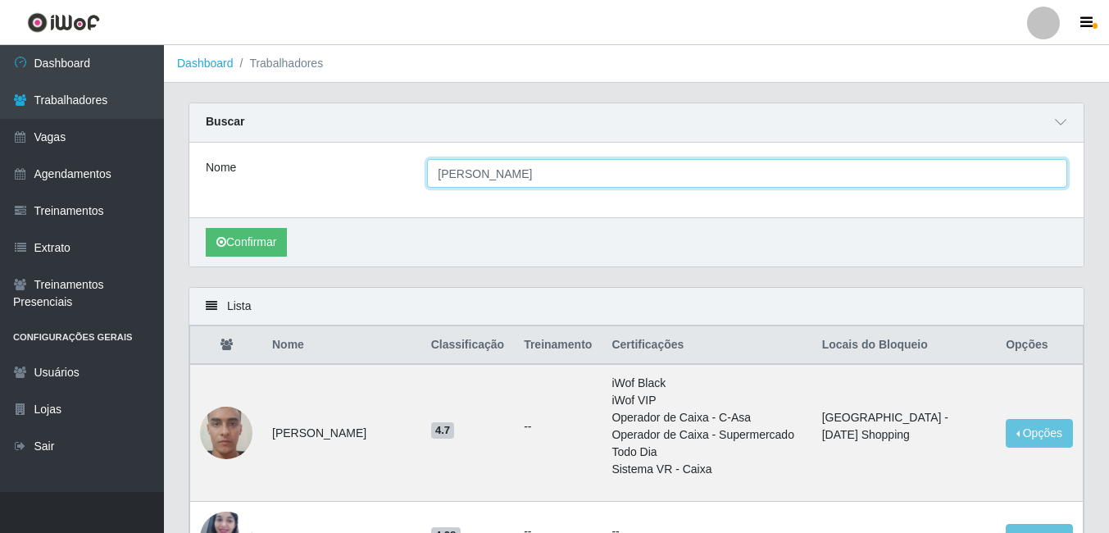
drag, startPoint x: 525, startPoint y: 174, endPoint x: 309, endPoint y: 114, distance: 224.5
click at [304, 125] on div "Buscar Nome [PERSON_NAME] Confirmar" at bounding box center [637, 184] width 896 height 165
type input "[PERSON_NAME]"
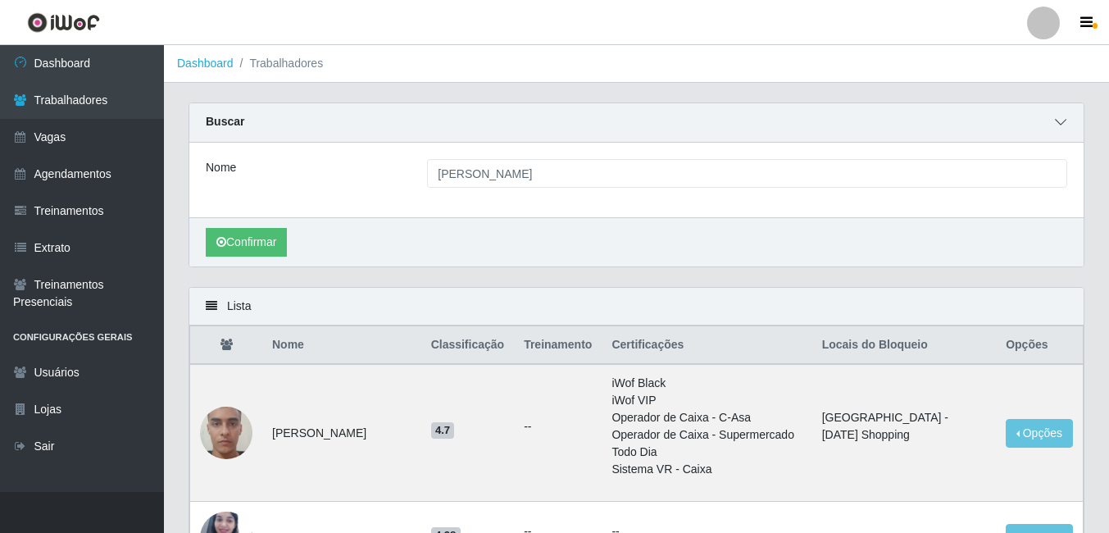
click at [1061, 121] on icon at bounding box center [1060, 121] width 11 height 11
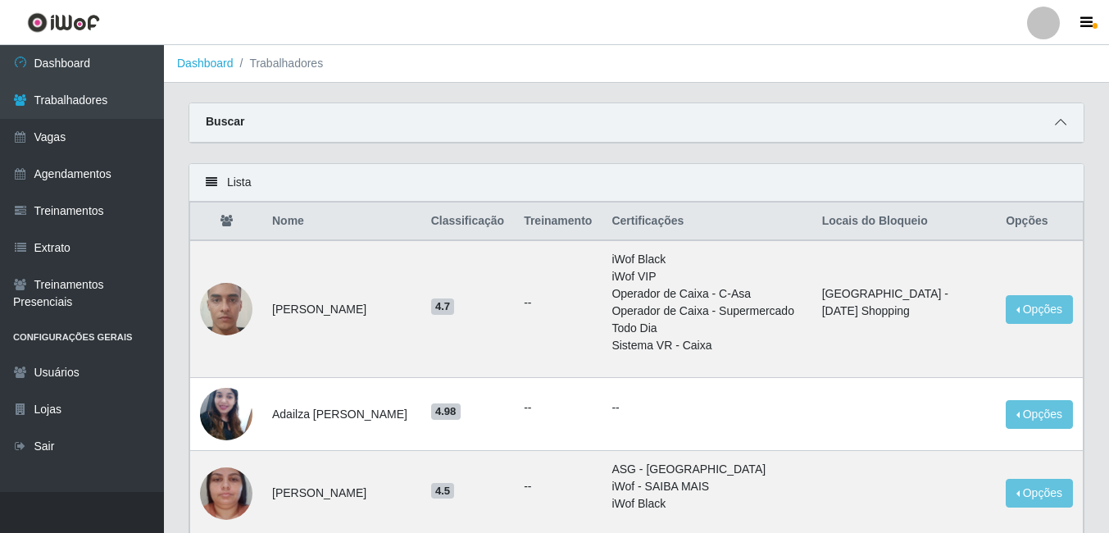
click at [1061, 121] on icon at bounding box center [1060, 121] width 11 height 11
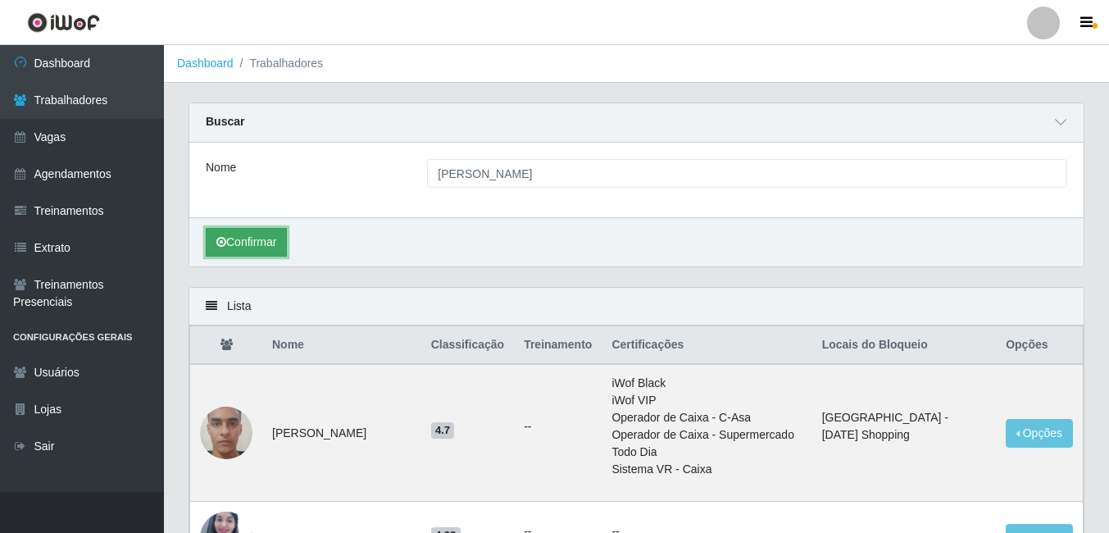
click at [230, 248] on button "Confirmar" at bounding box center [246, 242] width 81 height 29
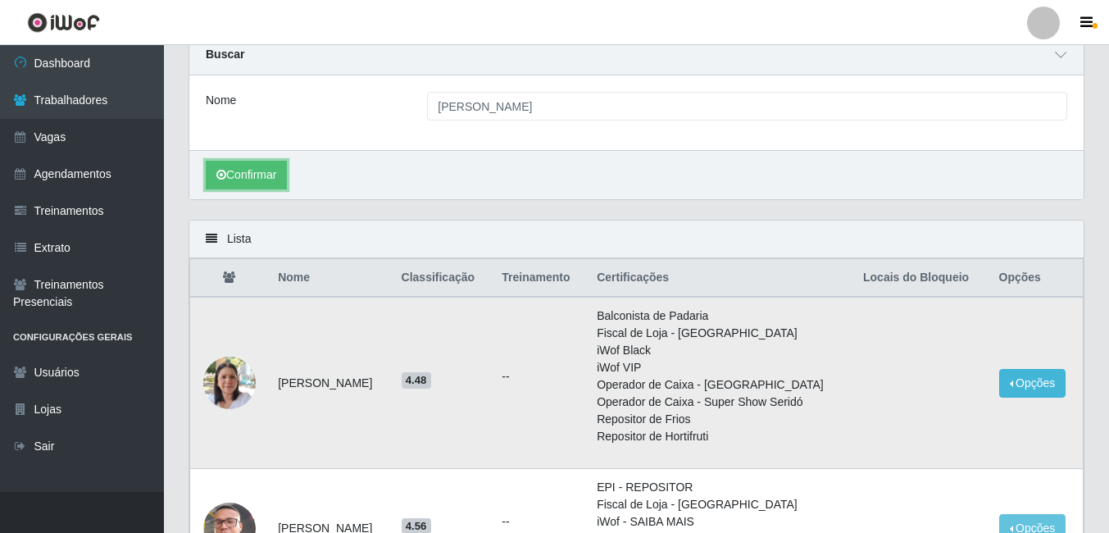
scroll to position [164, 0]
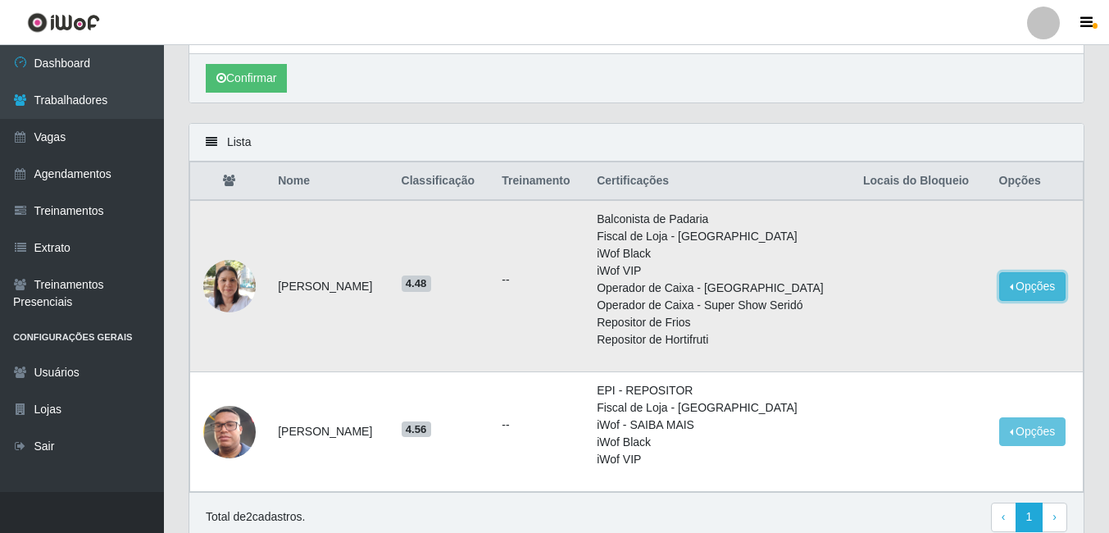
click at [1044, 286] on button "Opções" at bounding box center [1032, 286] width 67 height 29
click at [917, 323] on button "Bloquear - Loja" at bounding box center [931, 324] width 132 height 34
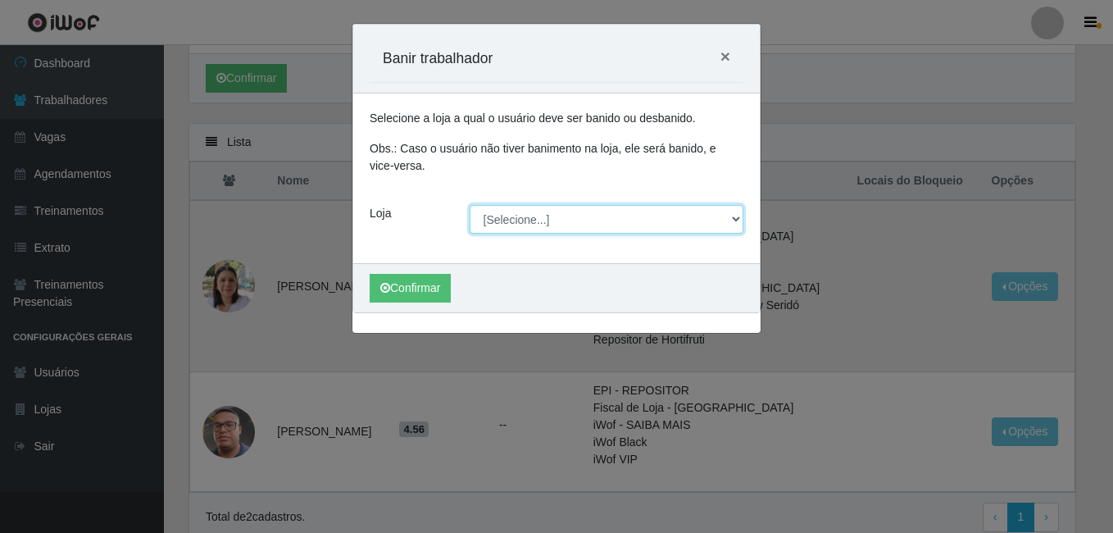
click at [536, 230] on select "[Selecione...] [GEOGRAPHIC_DATA] - [DATE][GEOGRAPHIC_DATA]" at bounding box center [607, 219] width 275 height 29
select select "471"
click at [470, 205] on select "[Selecione...] [GEOGRAPHIC_DATA] - [DATE][GEOGRAPHIC_DATA]" at bounding box center [607, 219] width 275 height 29
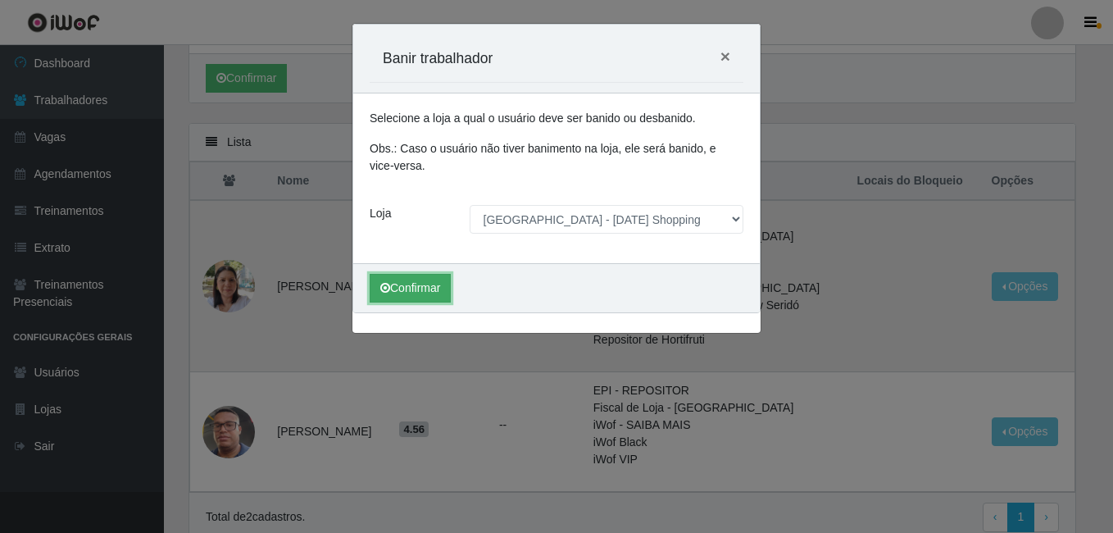
click at [407, 293] on button "Confirmar" at bounding box center [410, 288] width 81 height 29
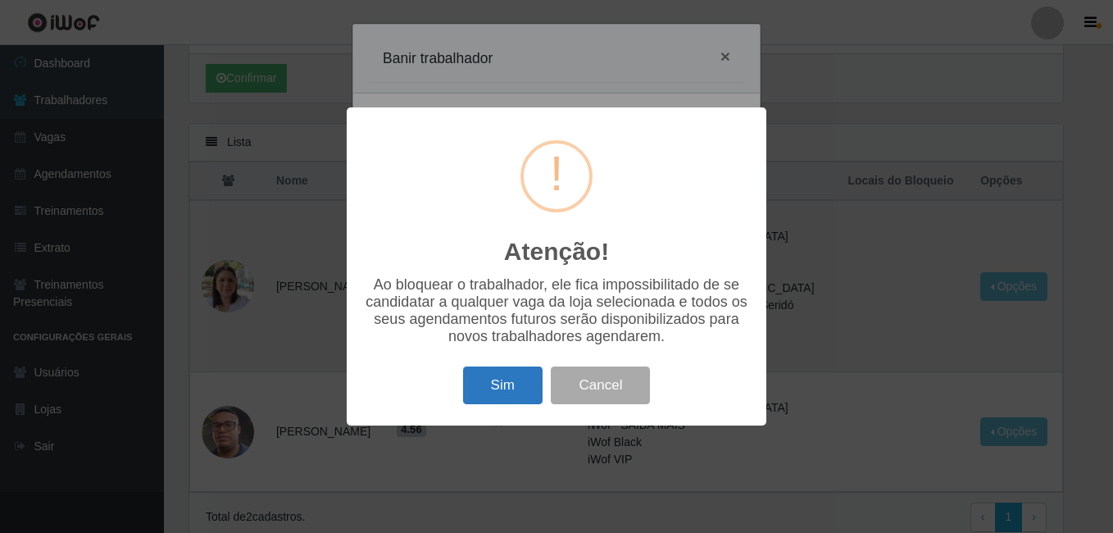
click at [505, 386] on button "Sim" at bounding box center [503, 385] width 80 height 39
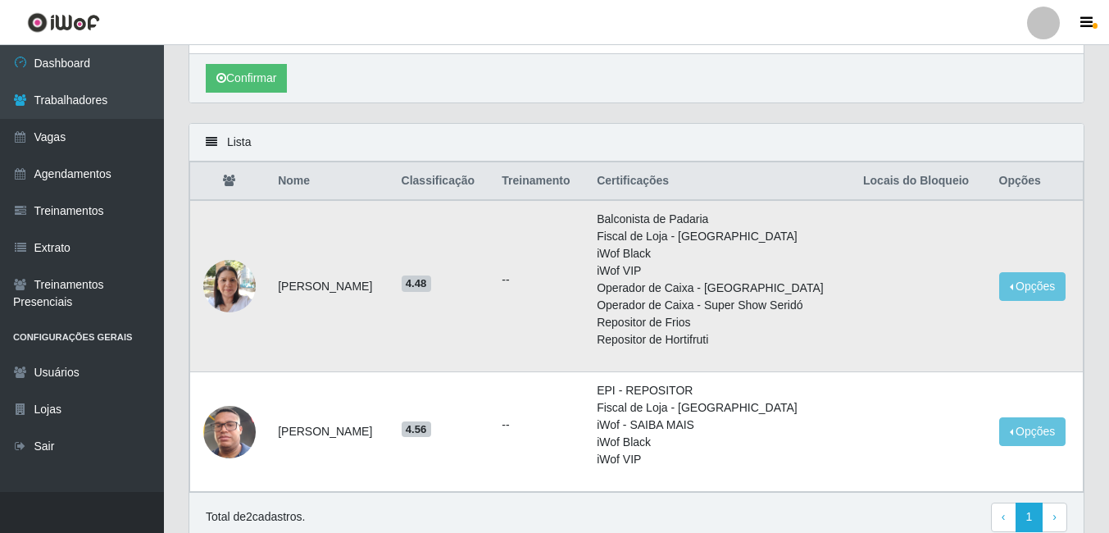
scroll to position [0, 0]
